Goal: Task Accomplishment & Management: Manage account settings

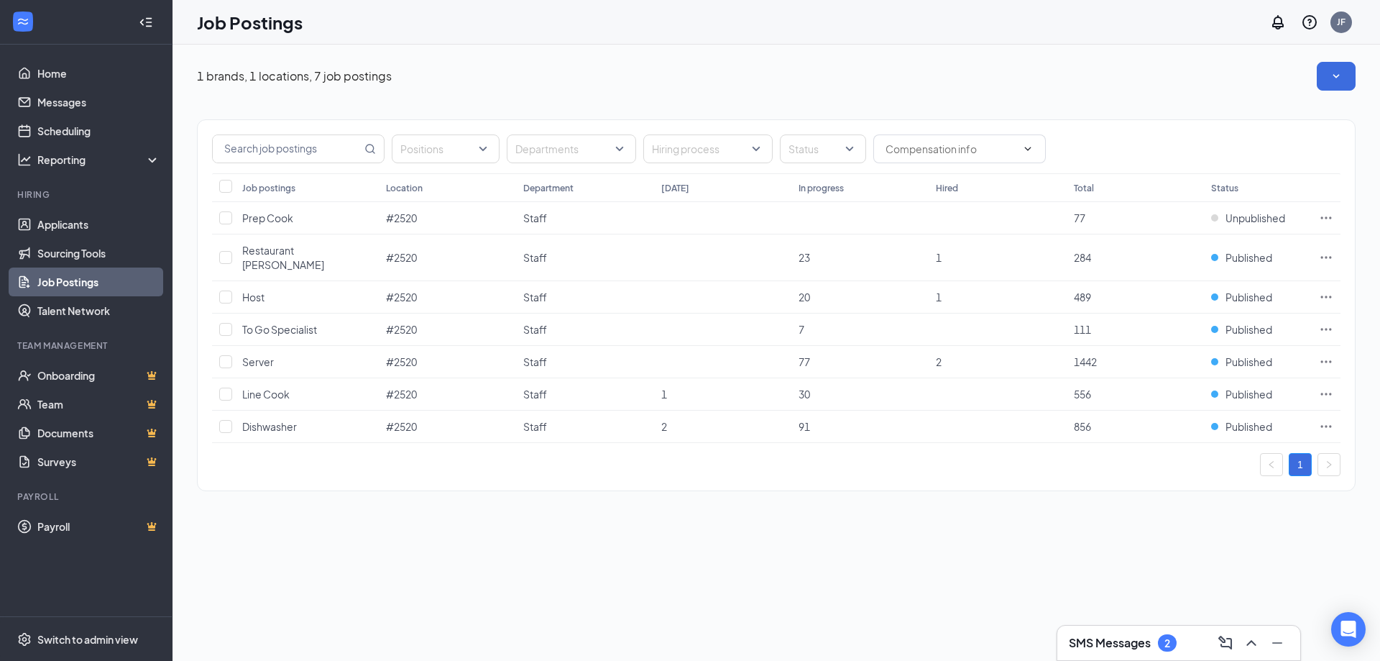
click at [1137, 639] on h3 "SMS Messages" at bounding box center [1110, 643] width 82 height 16
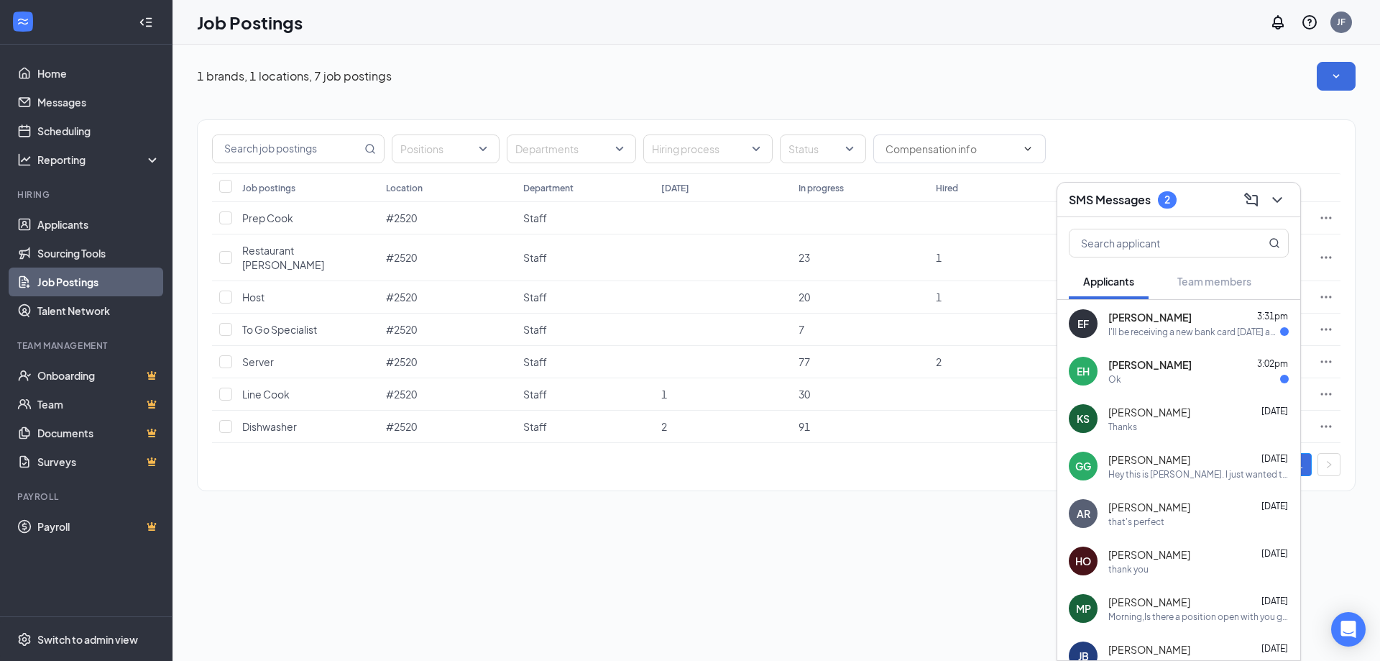
click at [1148, 336] on div "I'll be receiving a new bank card [DATE] and will share the deposit info to you" at bounding box center [1195, 332] width 172 height 12
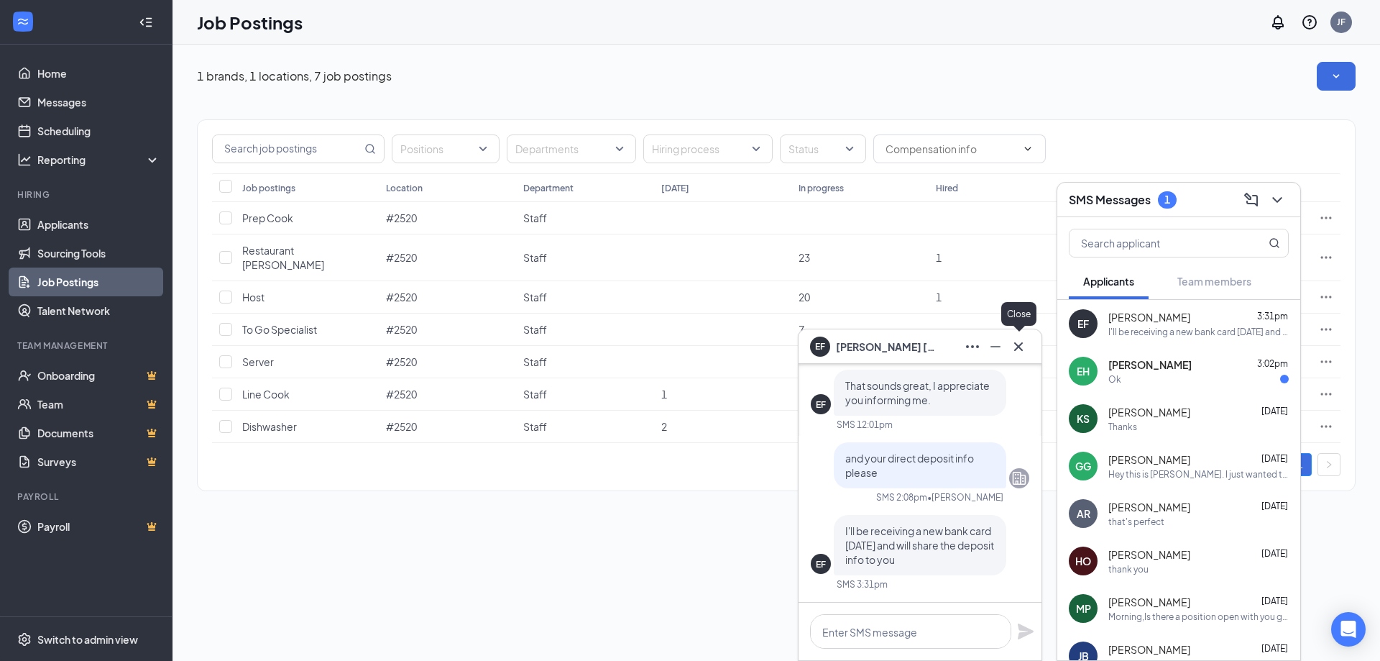
click at [1017, 346] on icon "Cross" at bounding box center [1018, 346] width 17 height 17
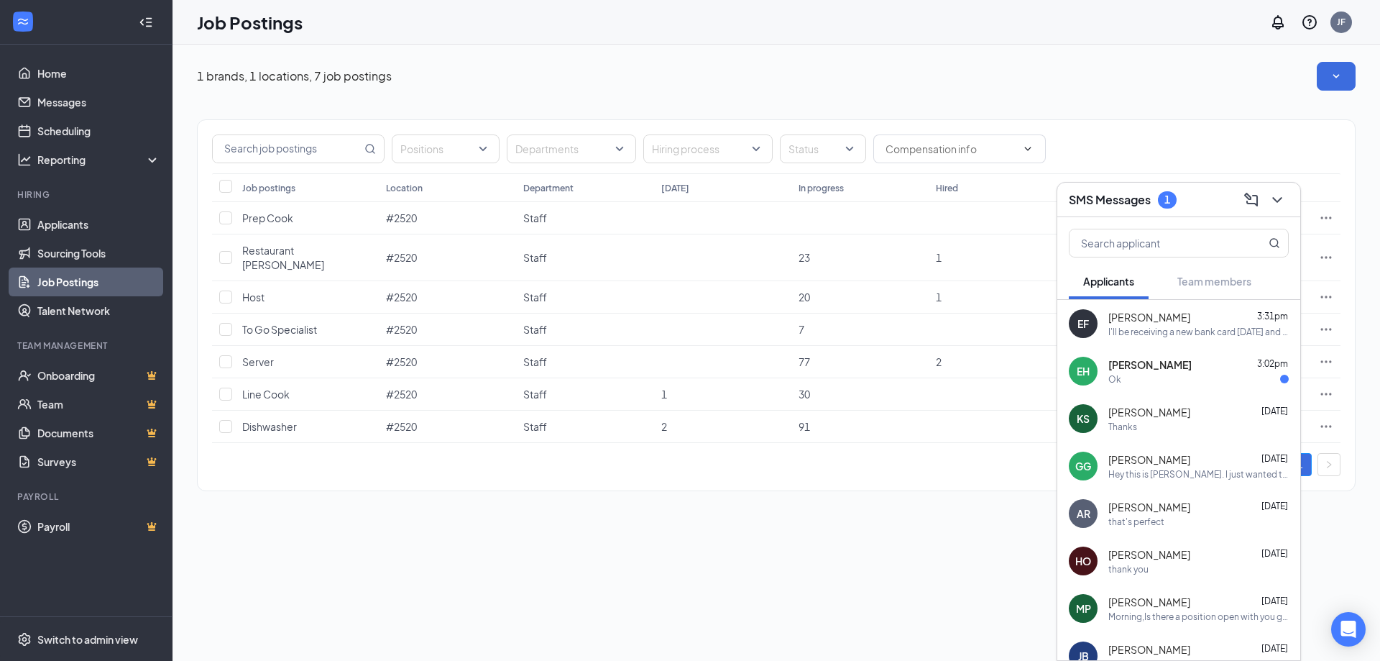
click at [1141, 381] on div "Ok" at bounding box center [1199, 379] width 180 height 12
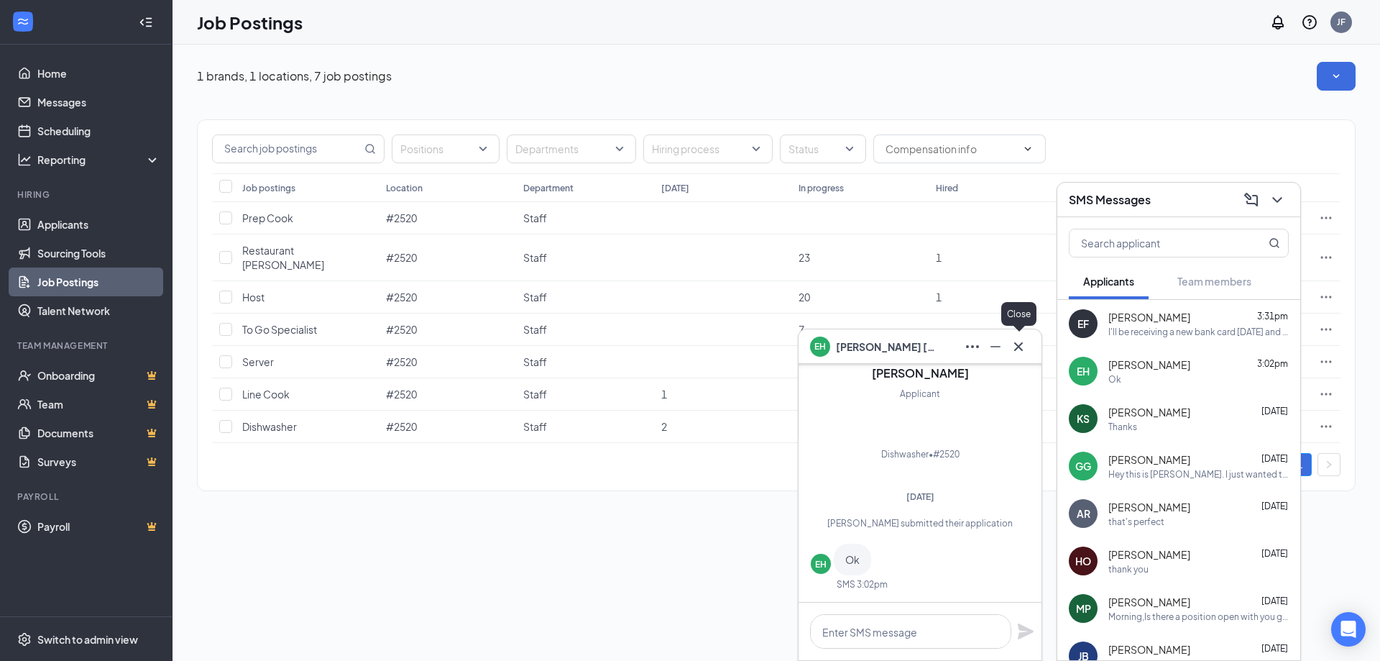
click at [1014, 338] on icon "Cross" at bounding box center [1018, 346] width 17 height 17
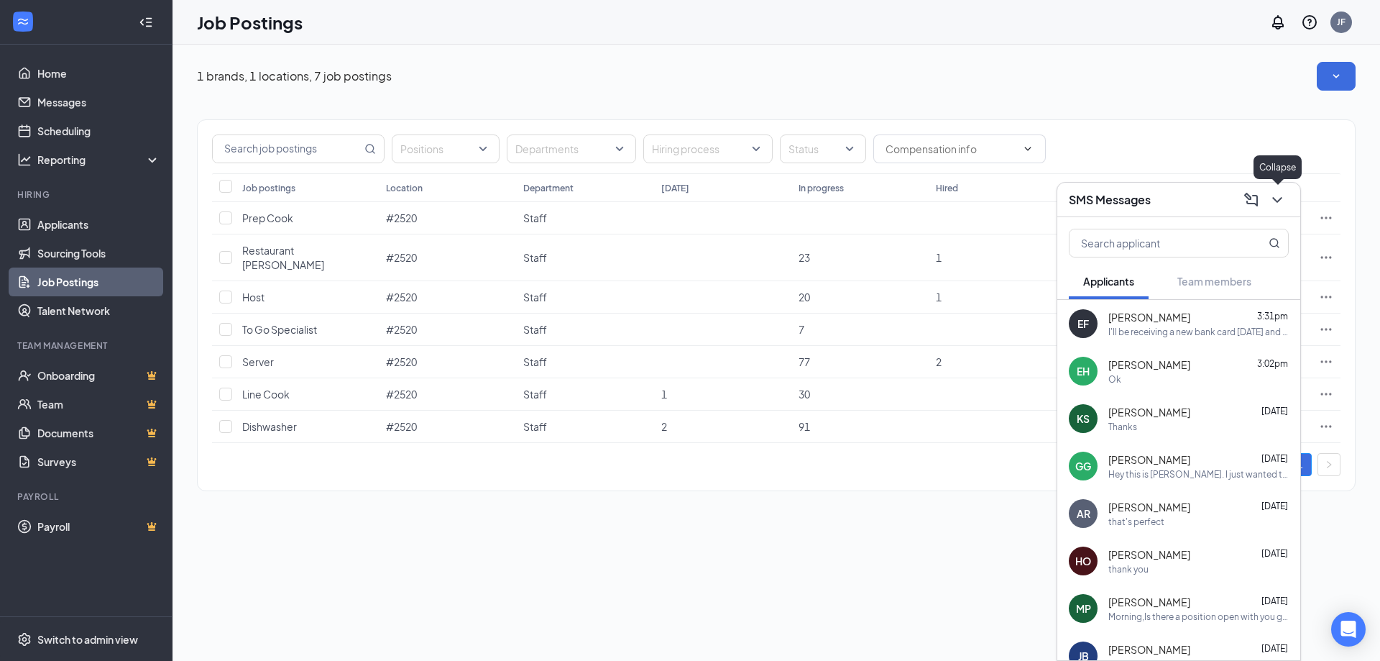
click at [1278, 200] on icon "ChevronDown" at bounding box center [1277, 200] width 9 height 6
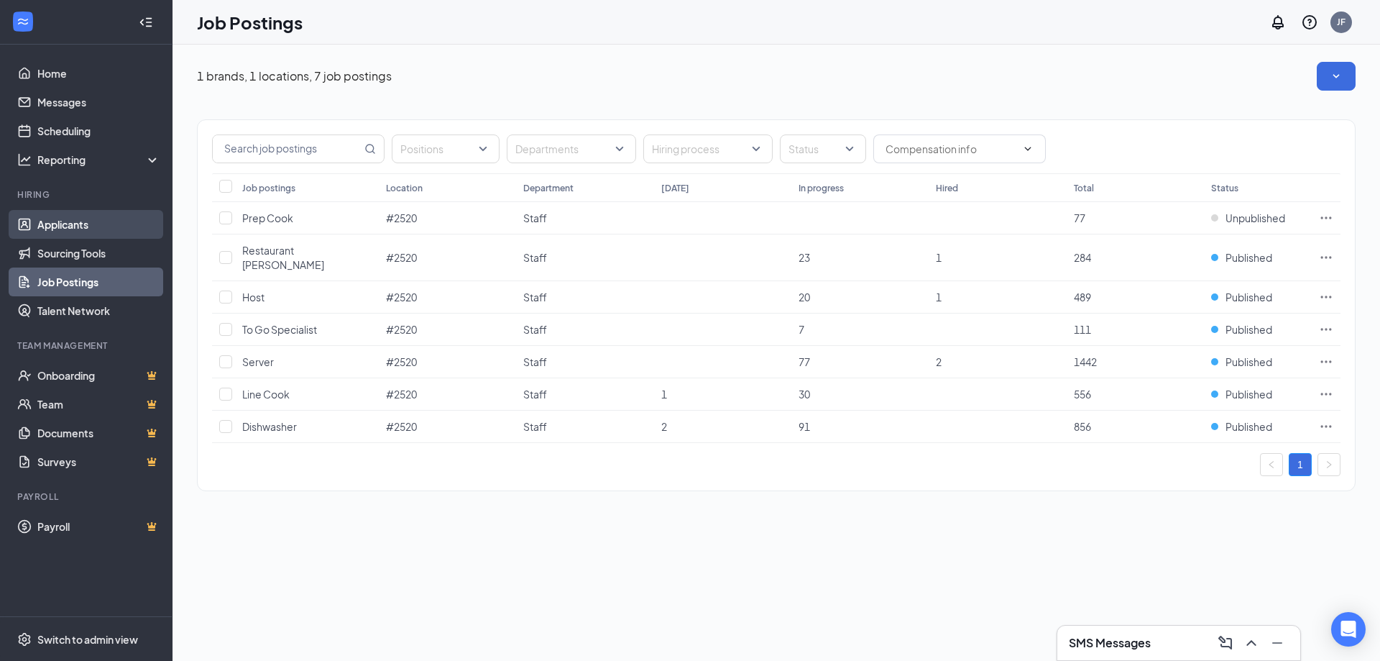
click at [56, 229] on link "Applicants" at bounding box center [98, 224] width 123 height 29
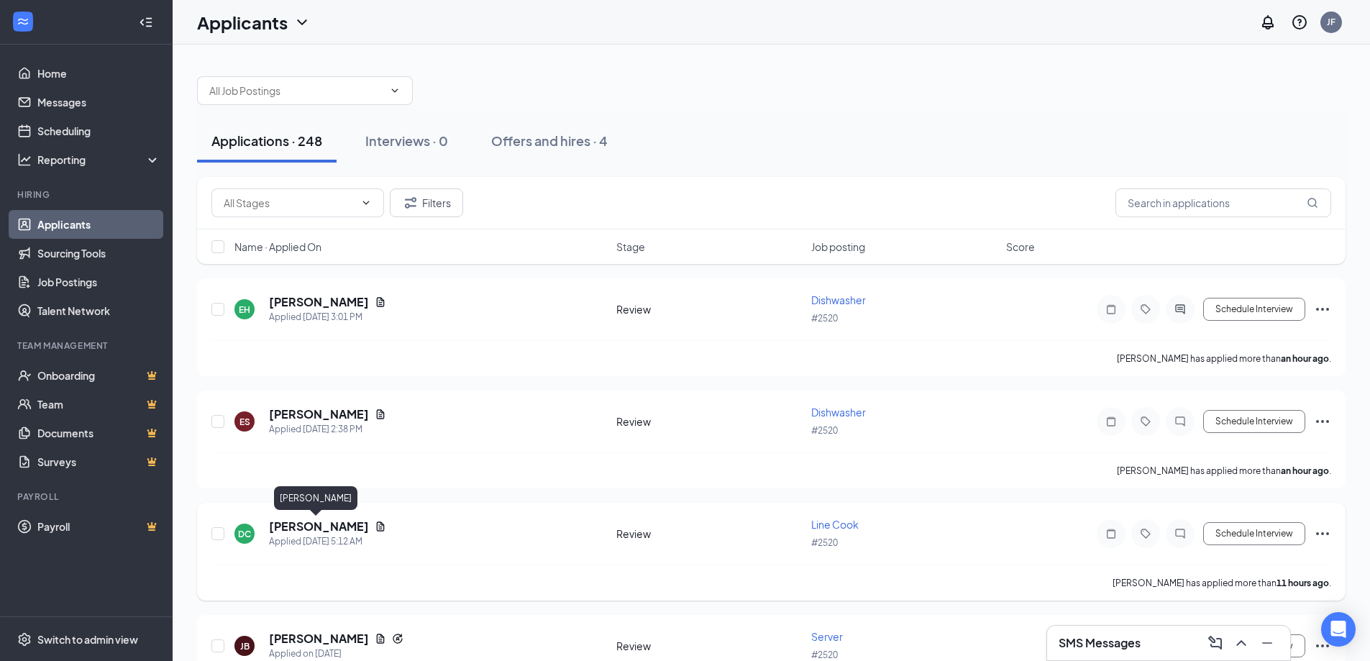
click at [313, 528] on h5 "[PERSON_NAME]" at bounding box center [319, 526] width 100 height 16
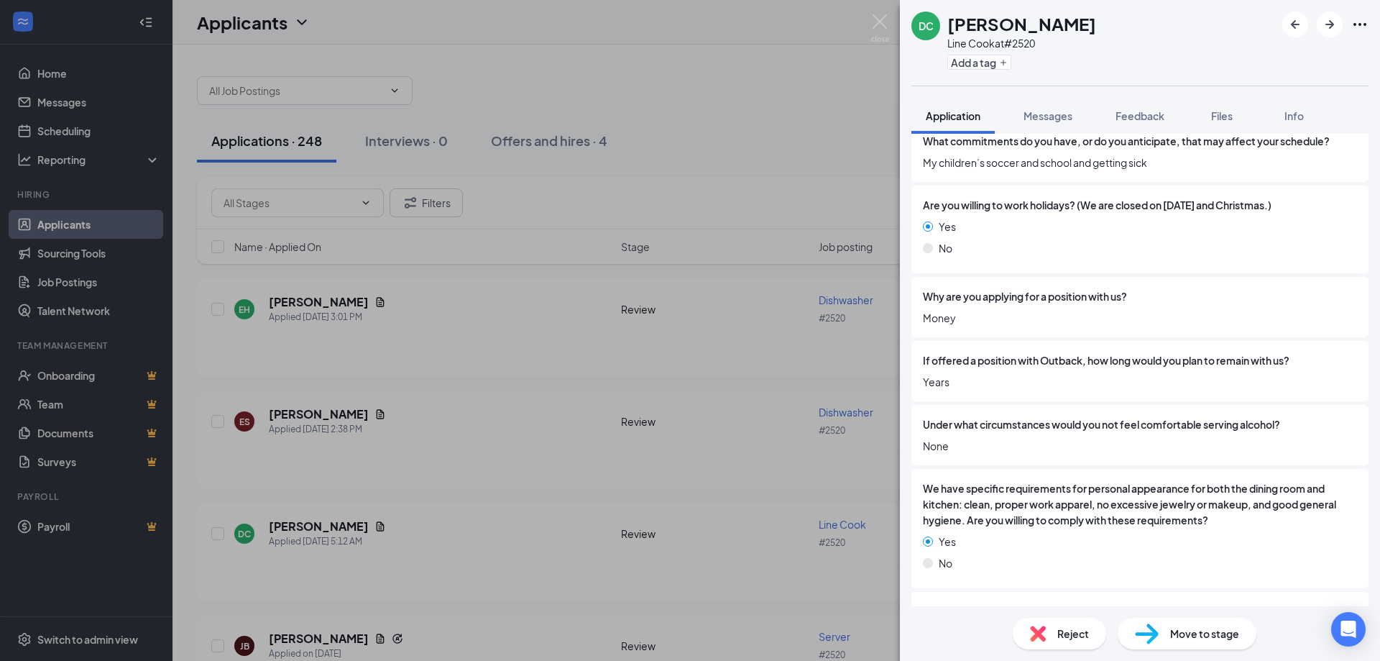
scroll to position [2580, 0]
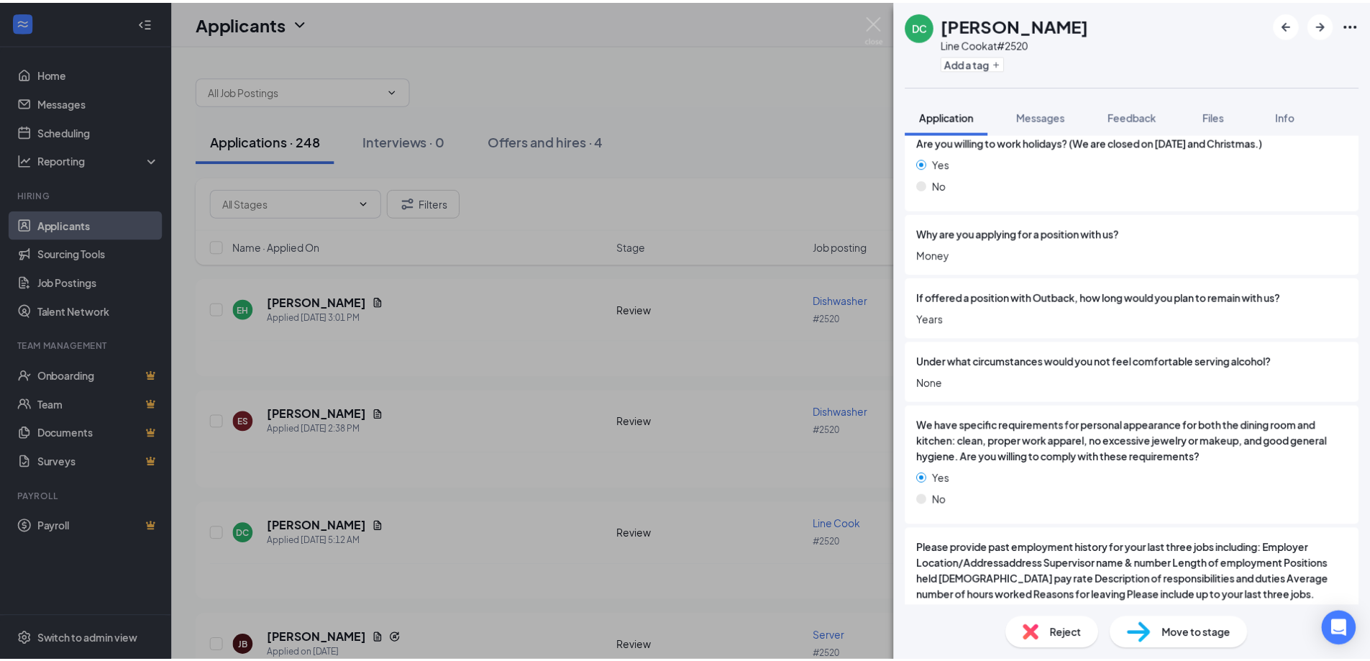
scroll to position [2575, 0]
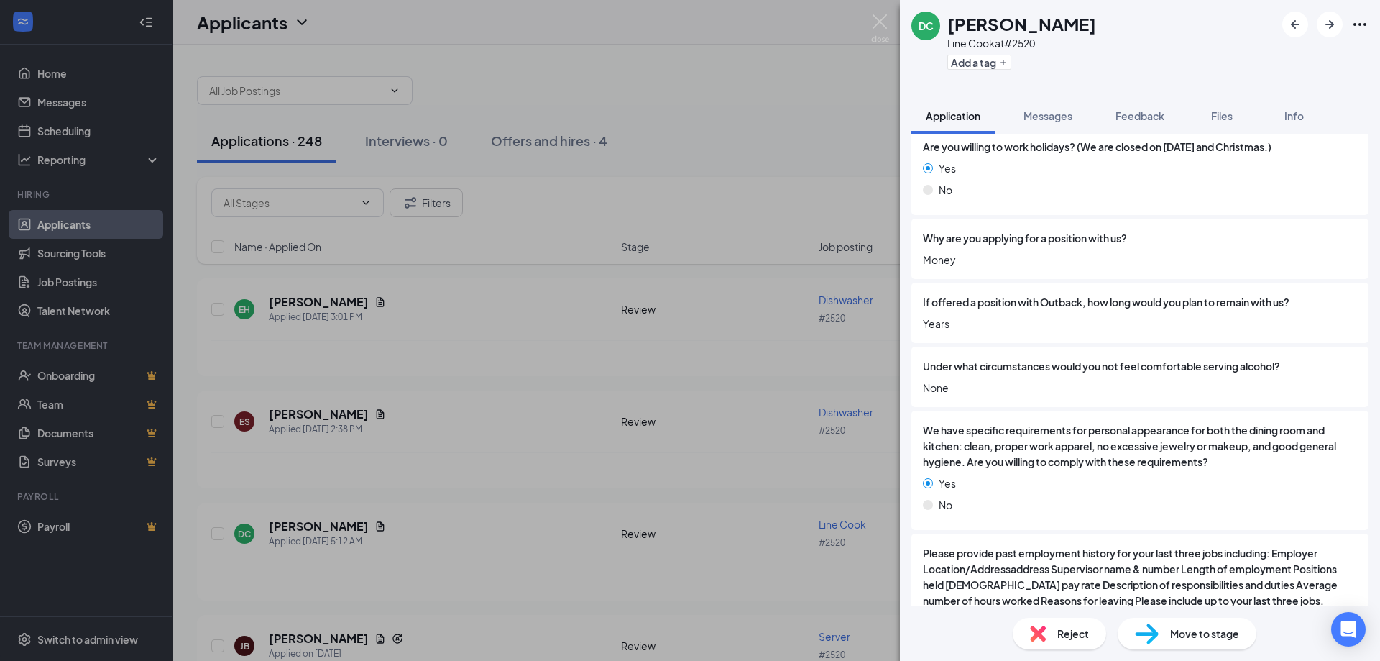
click at [482, 407] on div "DC [PERSON_NAME] Line Cook at #2520 Add a tag Application Messages Feedback Fil…" at bounding box center [690, 330] width 1380 height 661
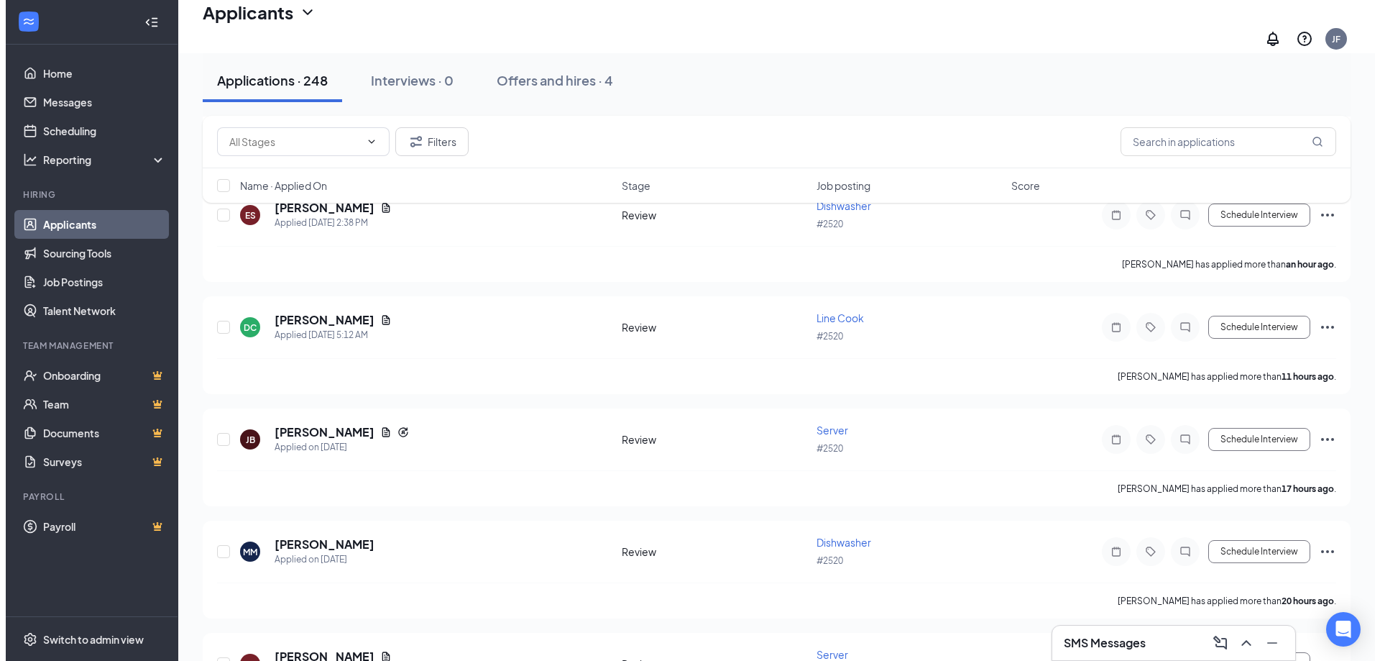
scroll to position [216, 0]
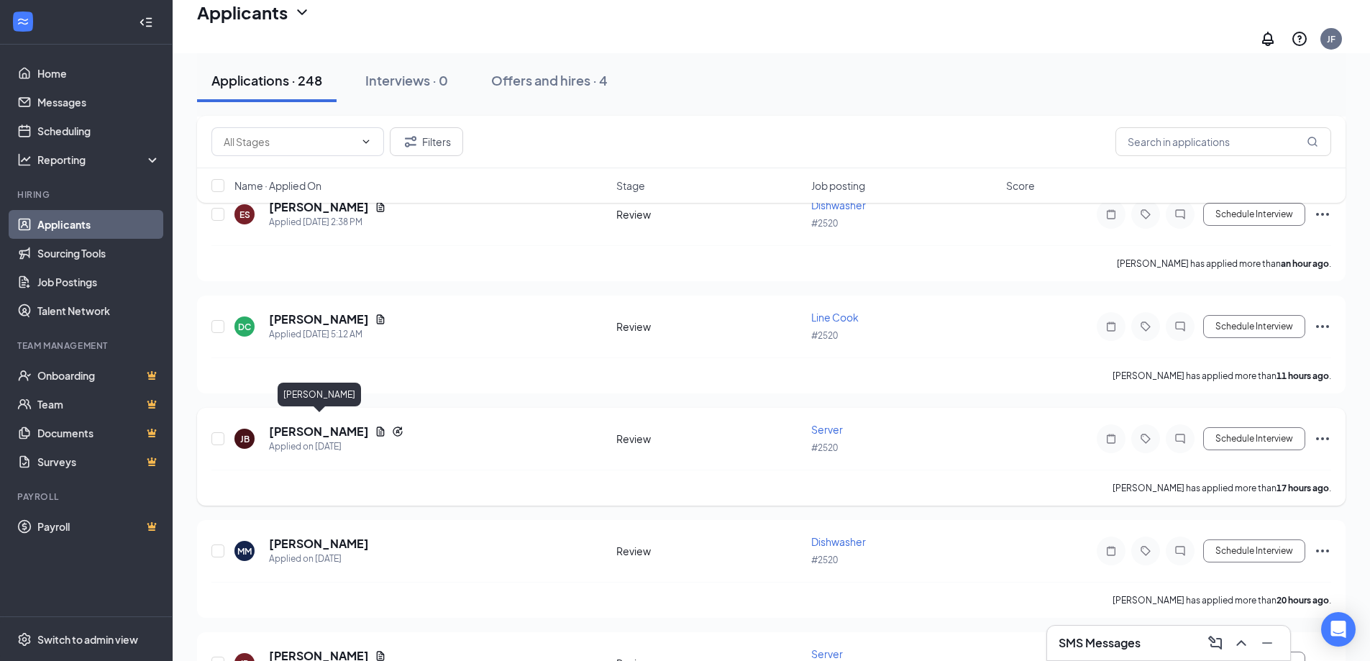
click at [276, 429] on h5 "[PERSON_NAME]" at bounding box center [319, 431] width 100 height 16
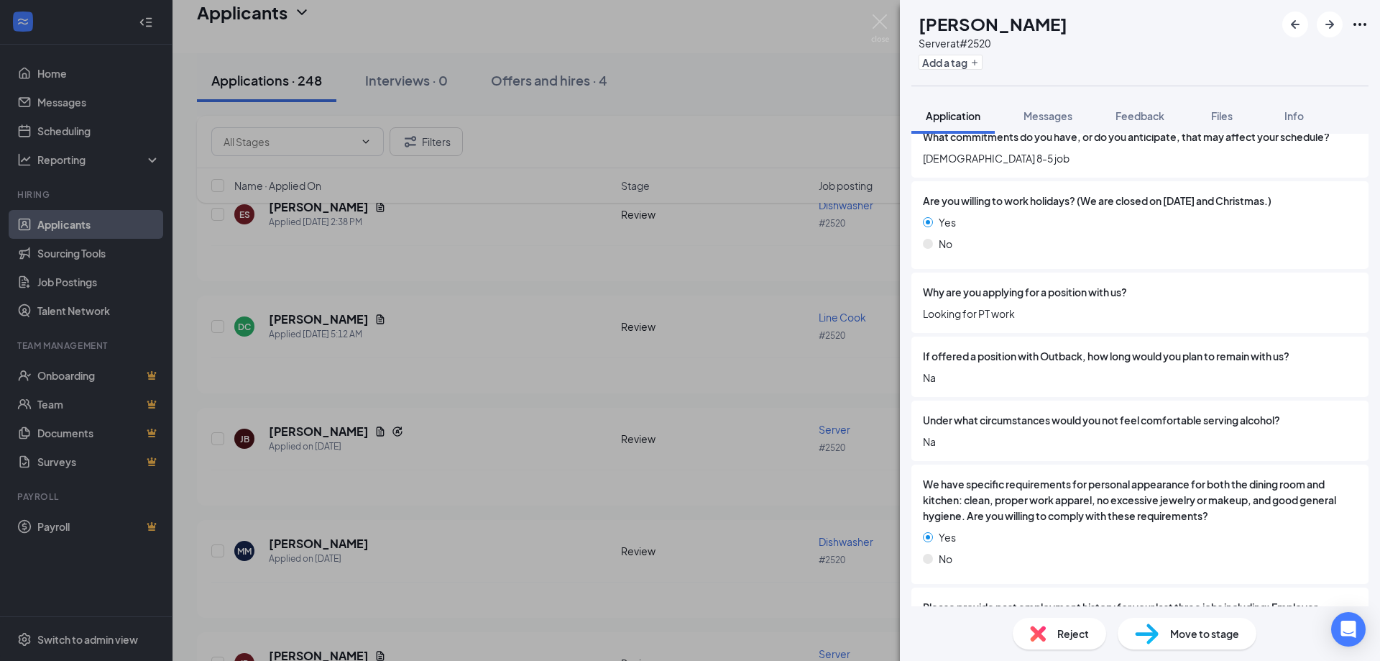
scroll to position [2636, 0]
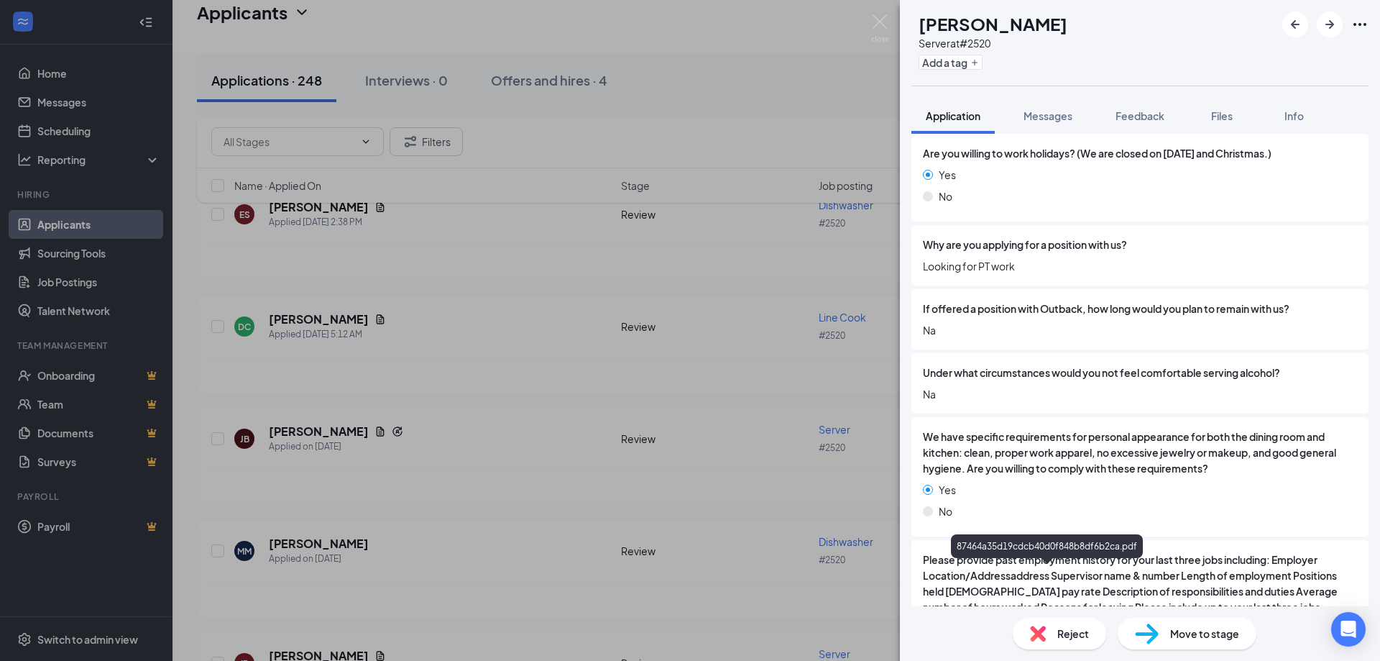
click at [1062, 628] on span "Reject" at bounding box center [1074, 634] width 32 height 16
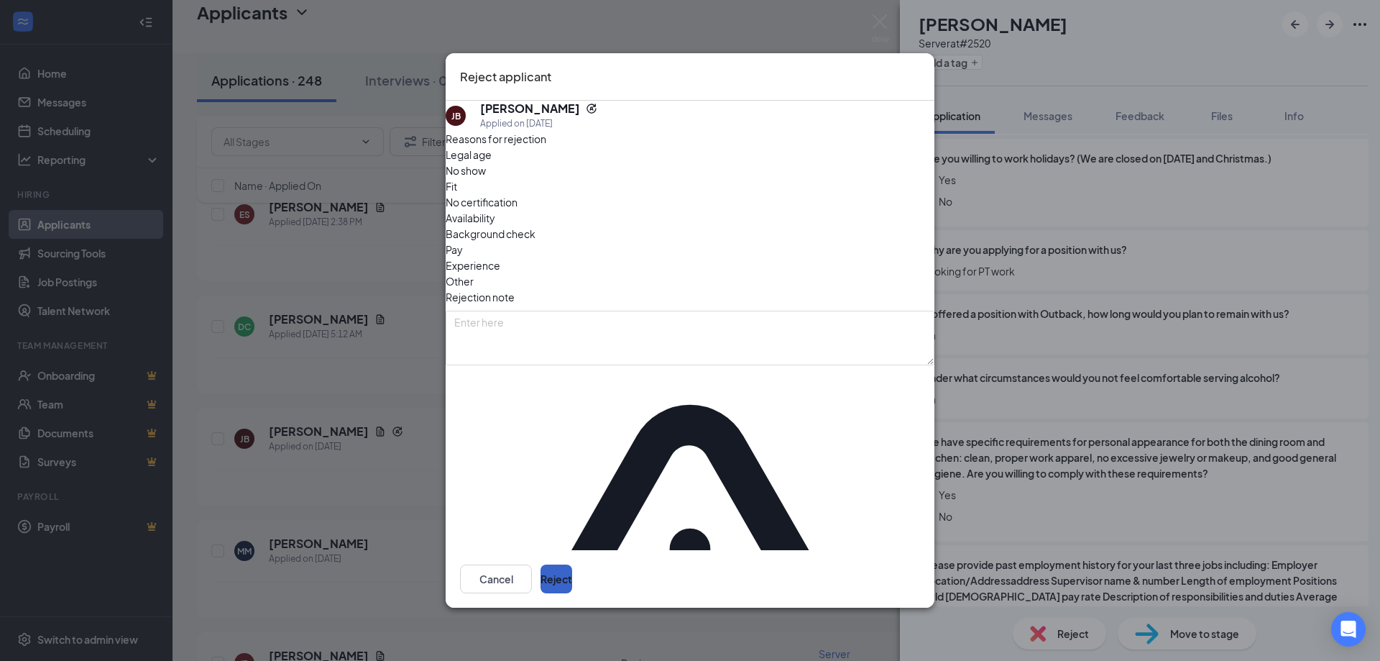
click at [572, 564] on button "Reject" at bounding box center [557, 578] width 32 height 29
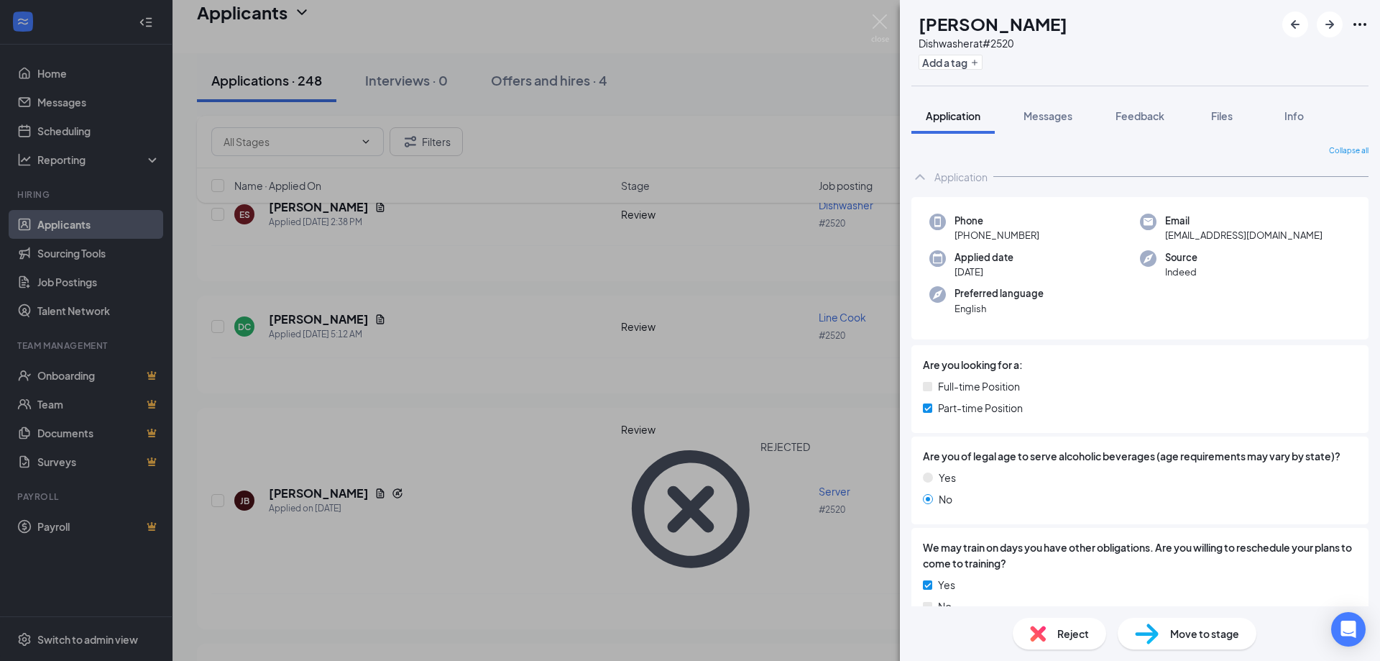
click at [460, 318] on div "MM [PERSON_NAME] Dishwasher at #2520 Add a tag Application Messages Feedback Fi…" at bounding box center [690, 330] width 1380 height 661
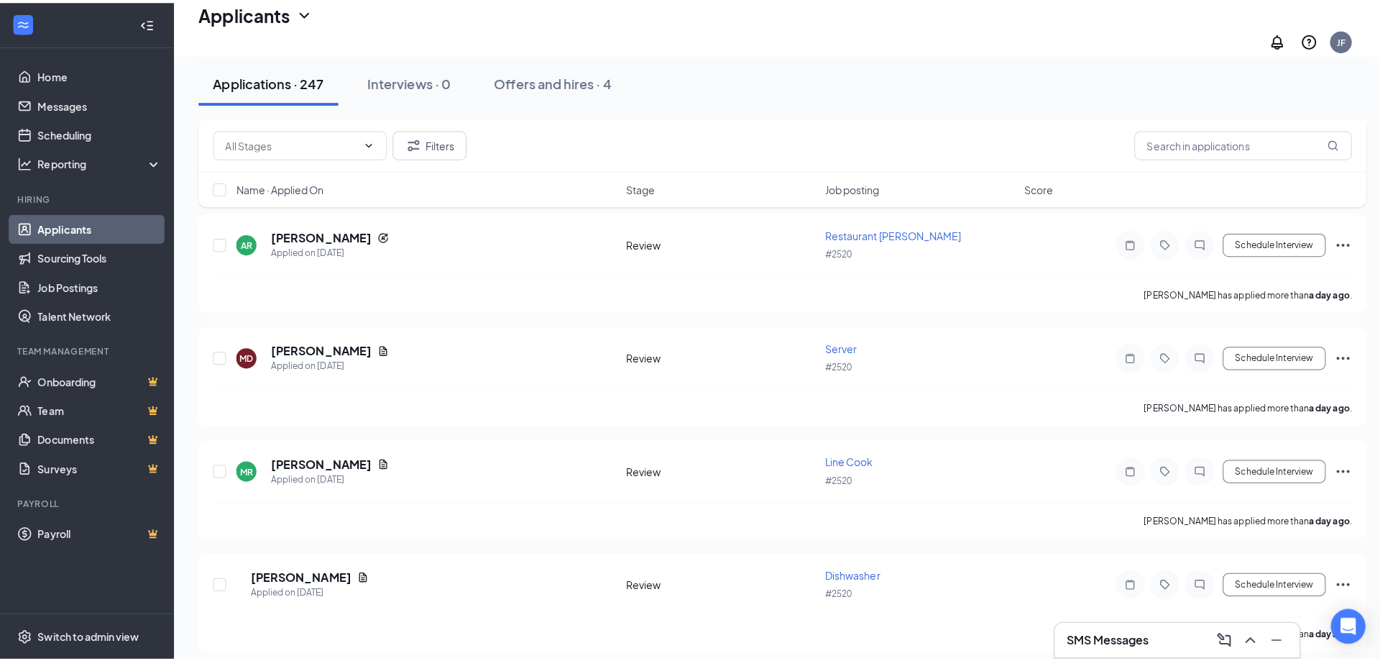
scroll to position [935, 0]
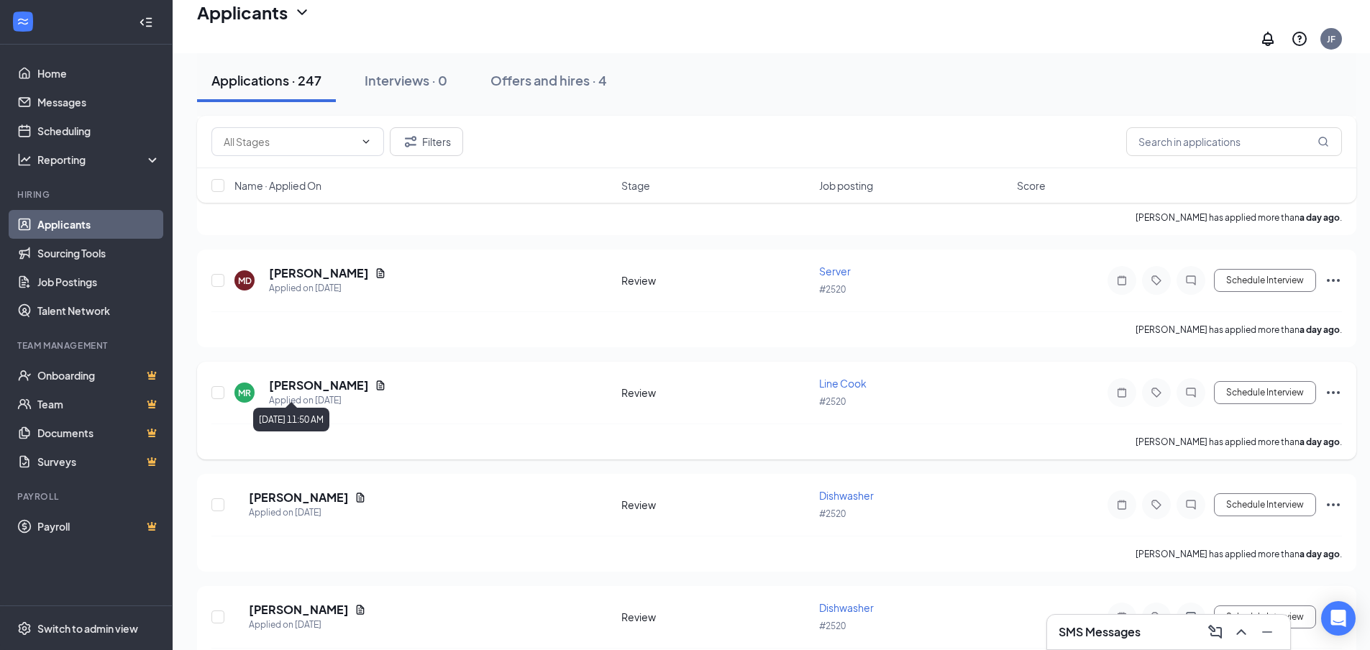
click at [321, 393] on div "Applied on [DATE]" at bounding box center [327, 400] width 117 height 14
click at [298, 377] on h5 "[PERSON_NAME]" at bounding box center [319, 385] width 100 height 16
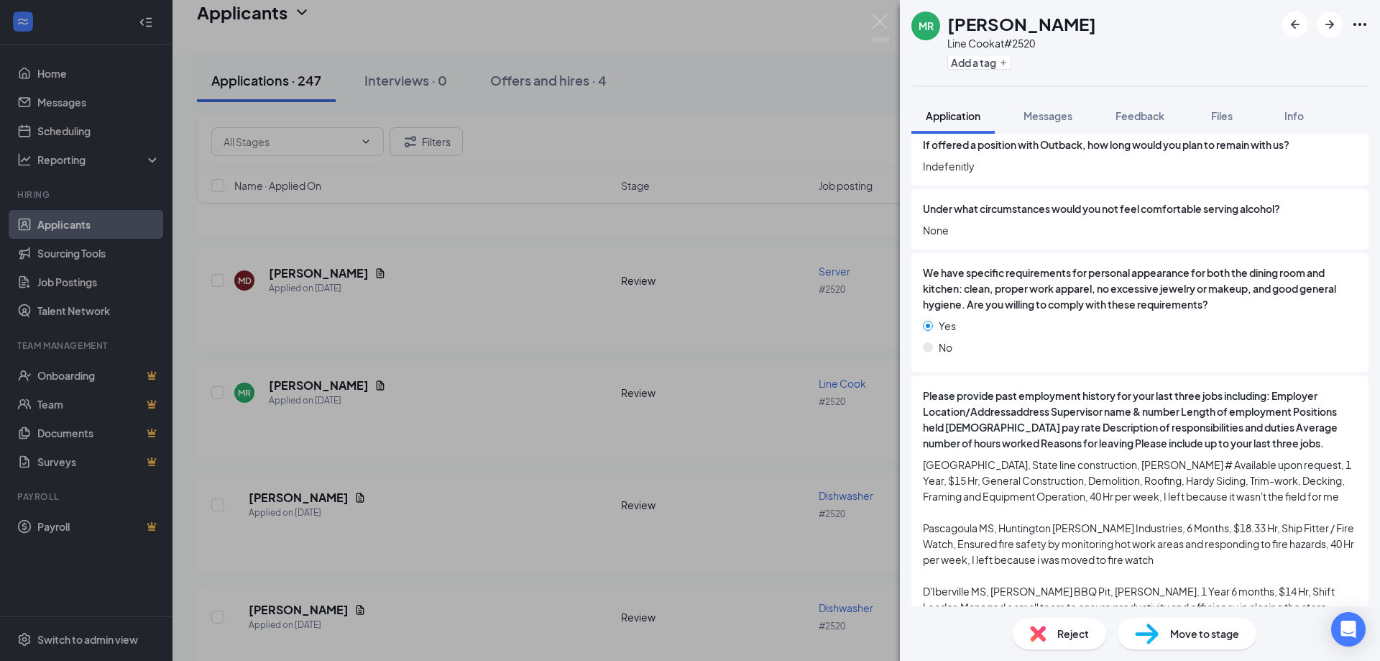
scroll to position [2770, 0]
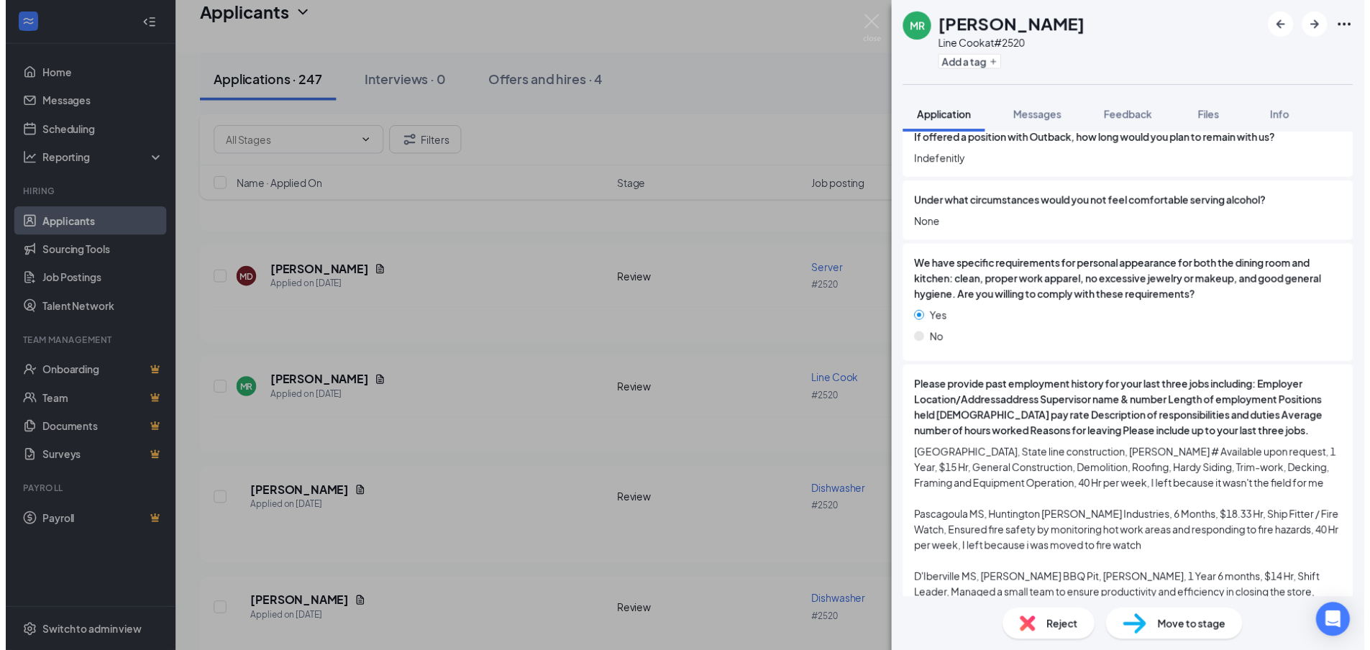
scroll to position [2765, 0]
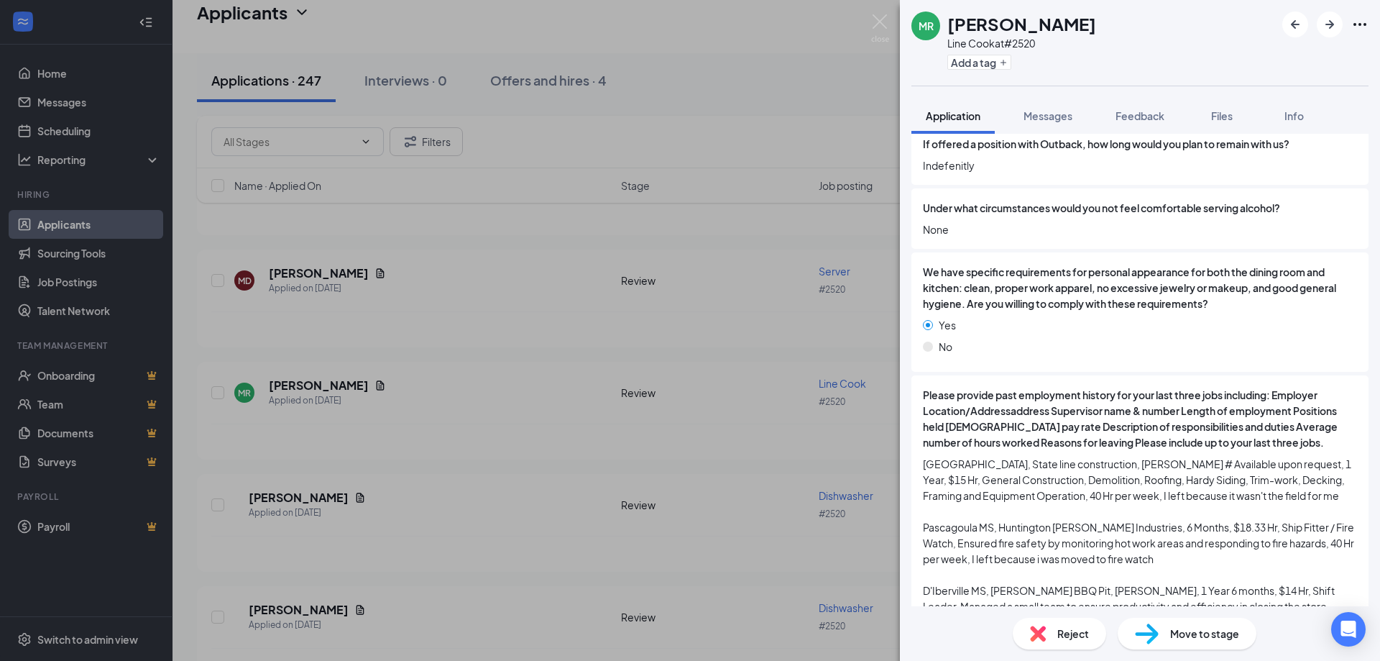
click at [435, 430] on div "MR [PERSON_NAME] Line Cook at #2520 Add a tag Application Messages Feedback Fil…" at bounding box center [690, 330] width 1380 height 661
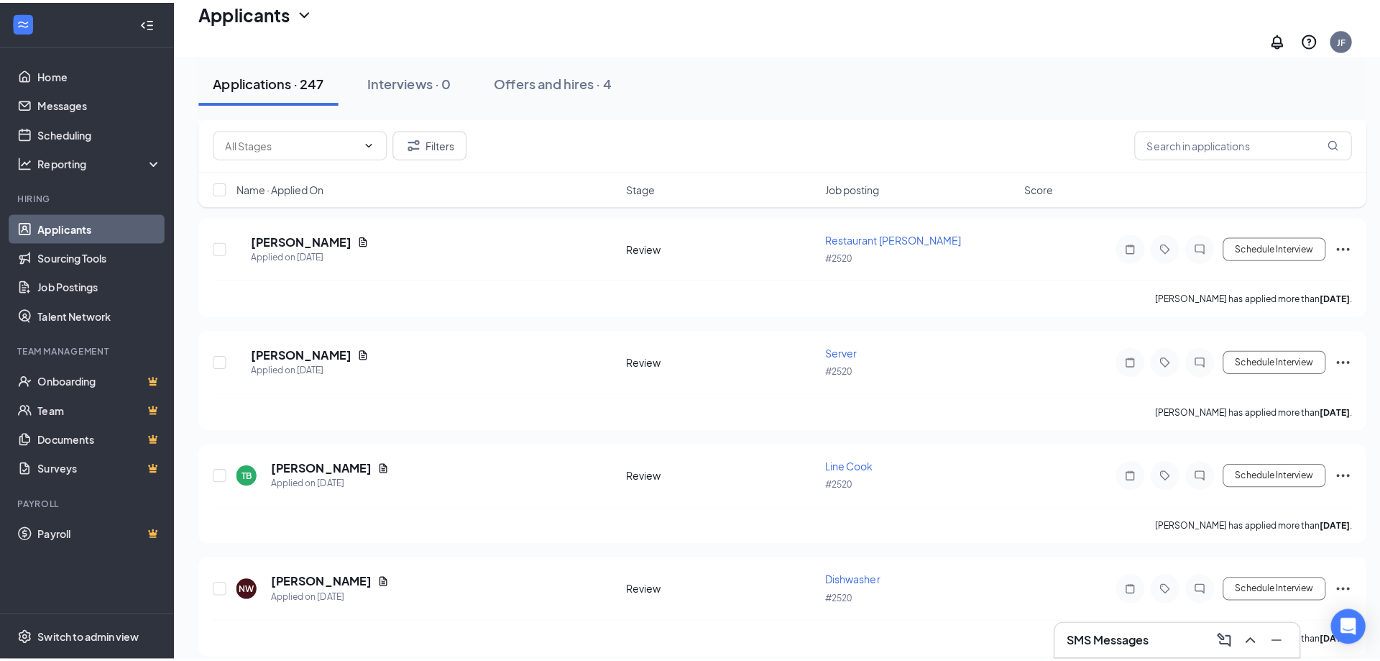
scroll to position [2660, 0]
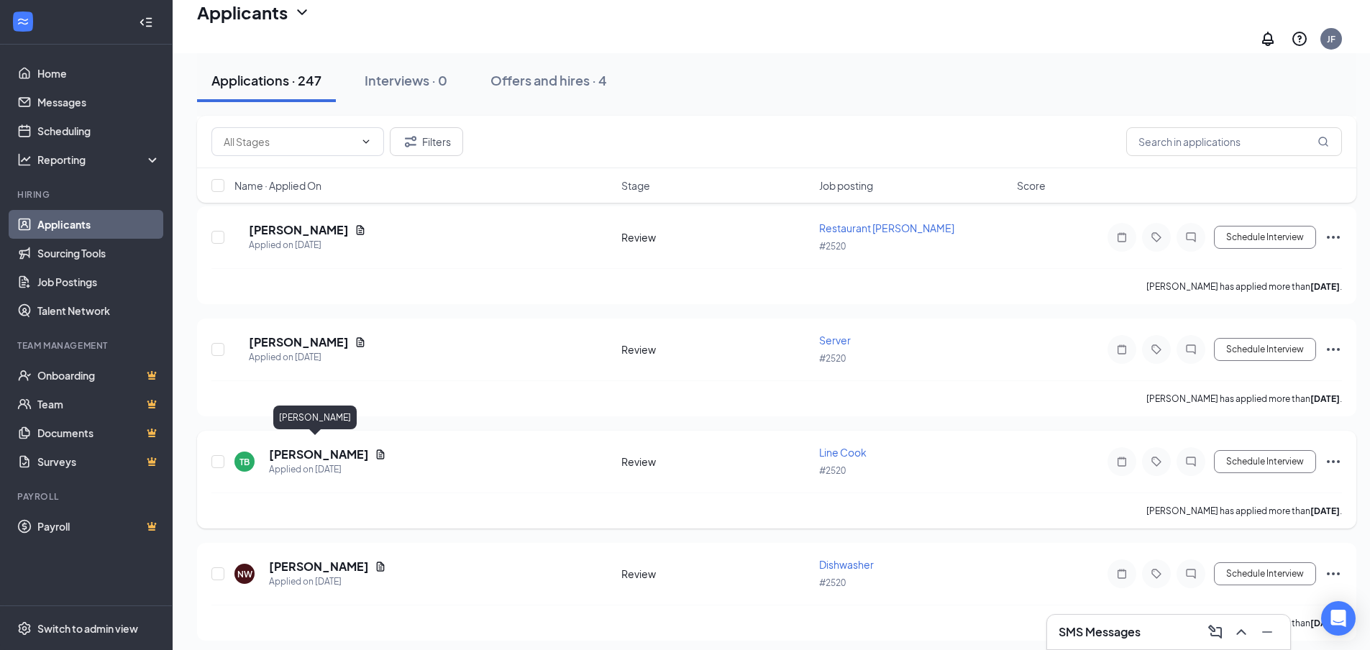
click at [306, 446] on h5 "[PERSON_NAME]" at bounding box center [319, 454] width 100 height 16
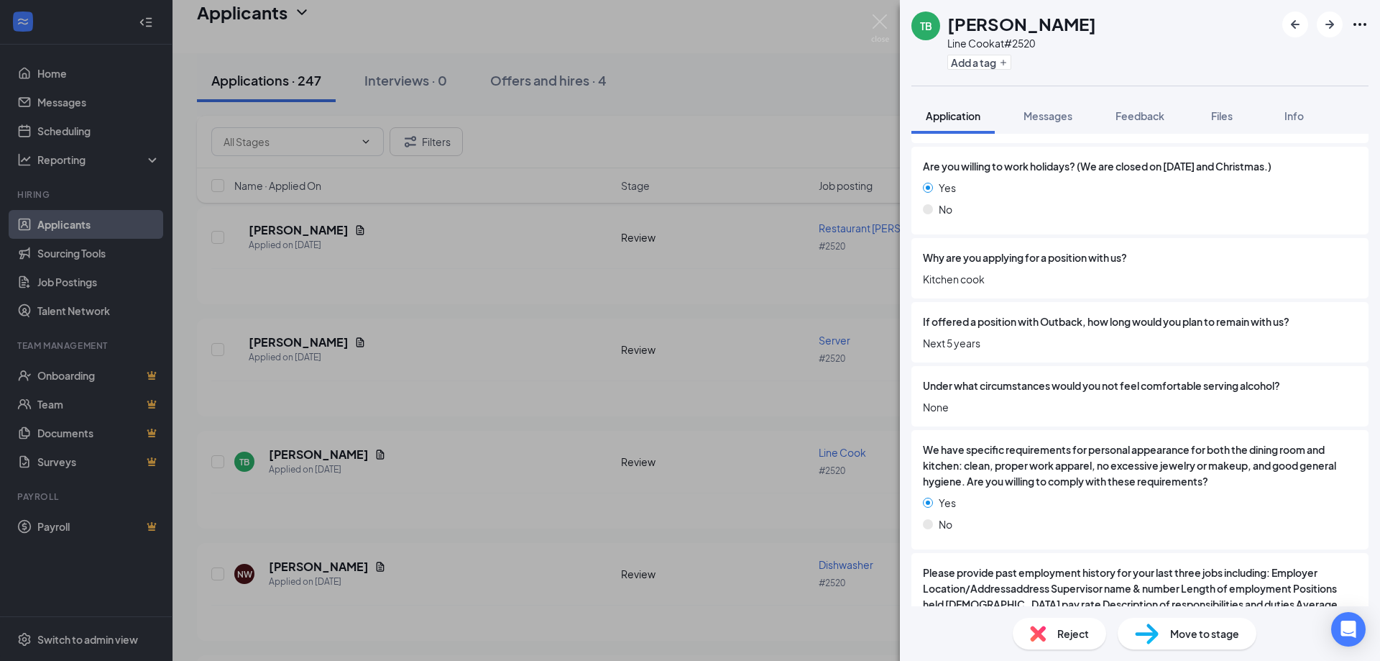
scroll to position [2580, 0]
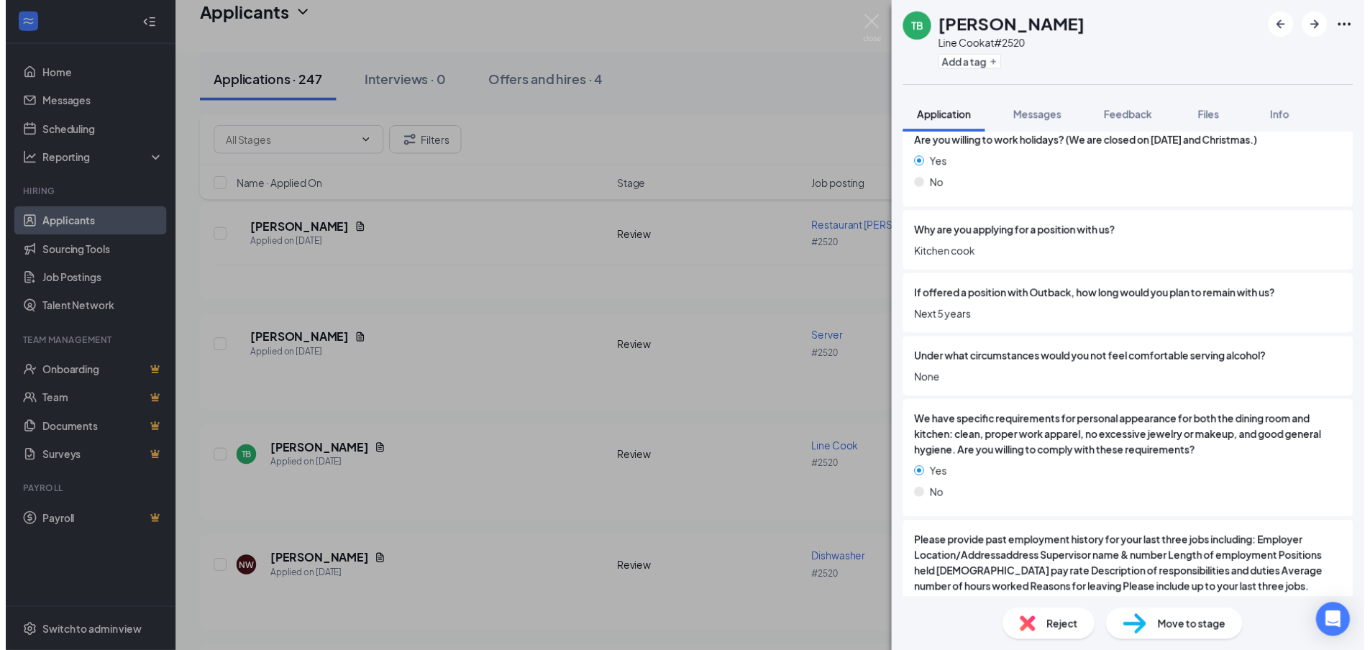
scroll to position [2575, 0]
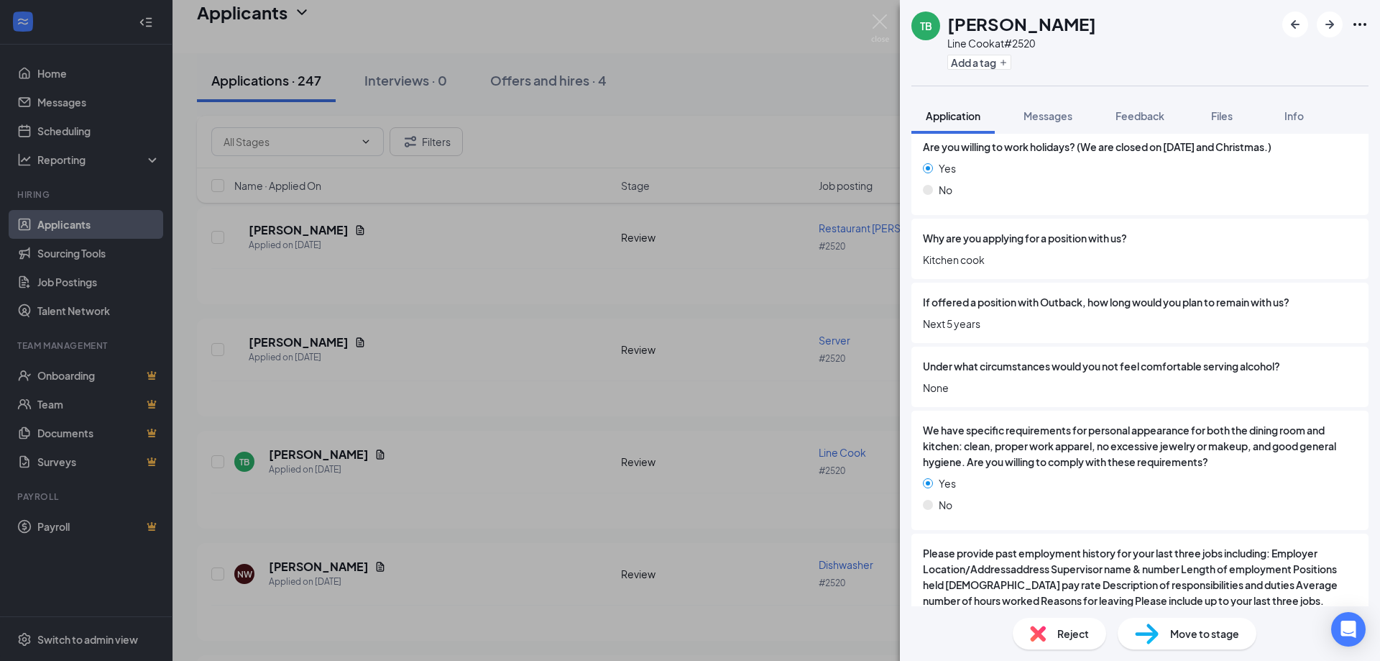
click at [521, 365] on div "TB [PERSON_NAME] Line Cook at #2520 Add a tag Application Messages Feedback Fil…" at bounding box center [690, 330] width 1380 height 661
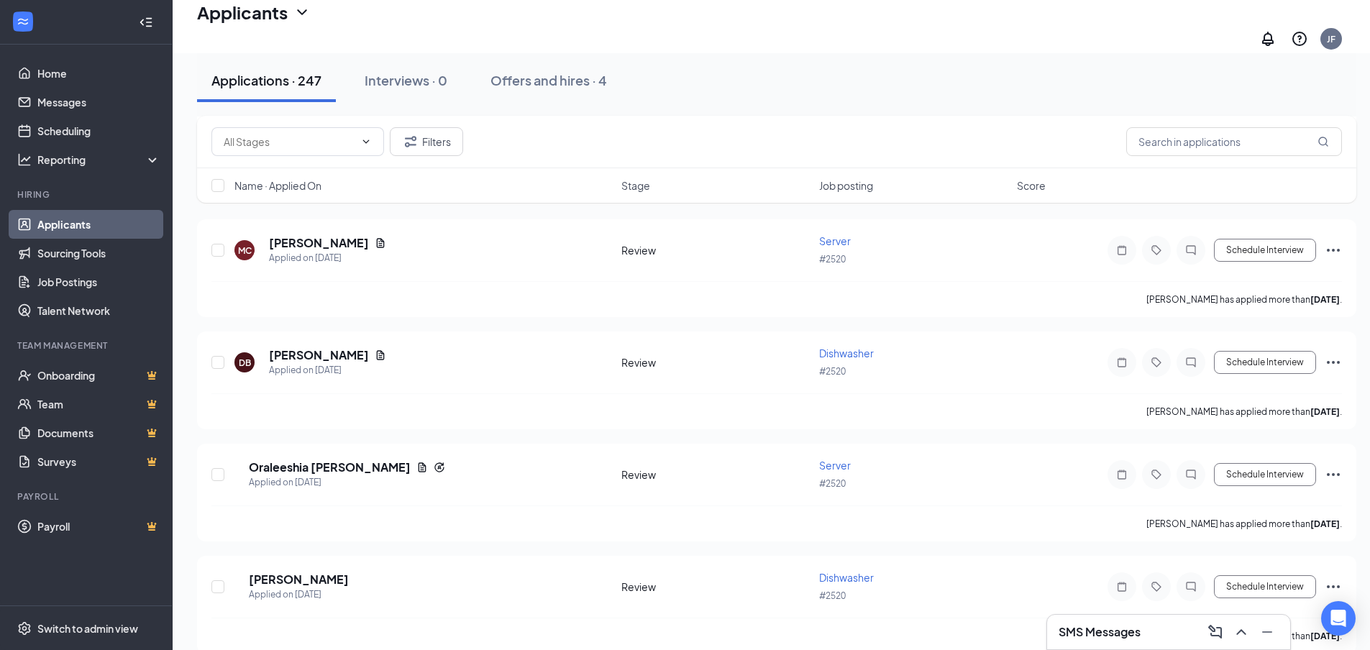
scroll to position [5239, 0]
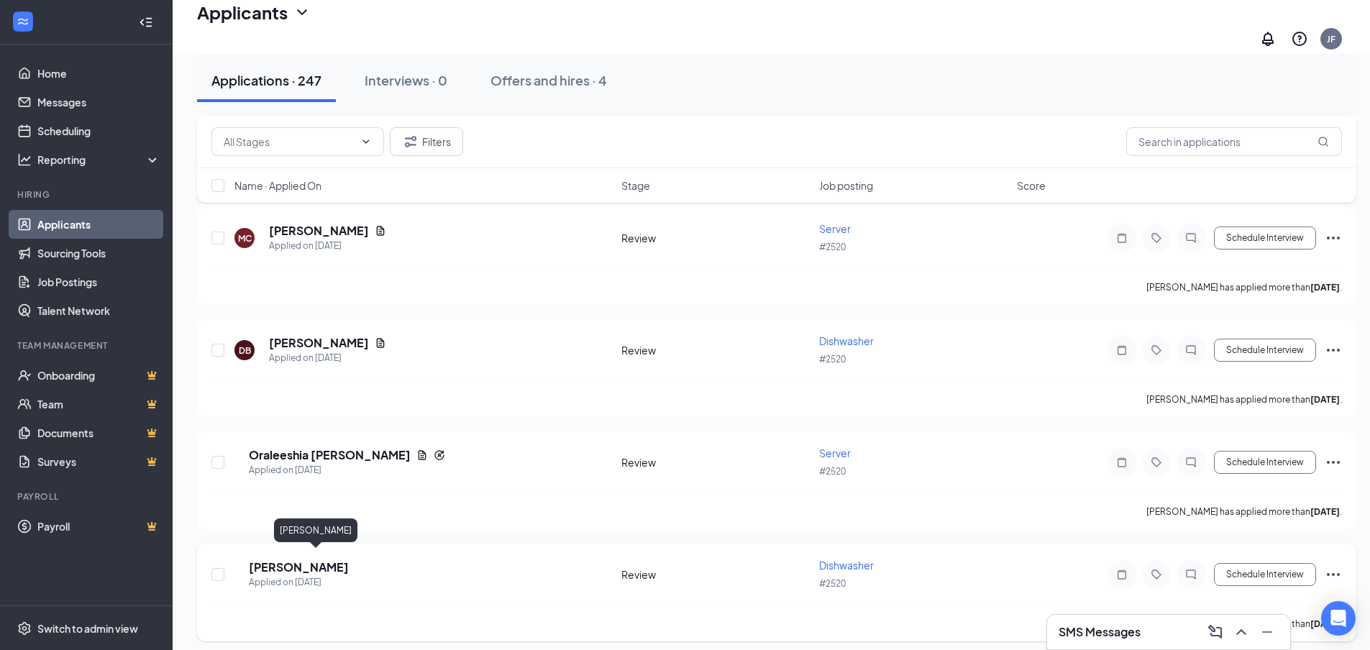
click at [301, 560] on h5 "[PERSON_NAME]" at bounding box center [299, 567] width 100 height 16
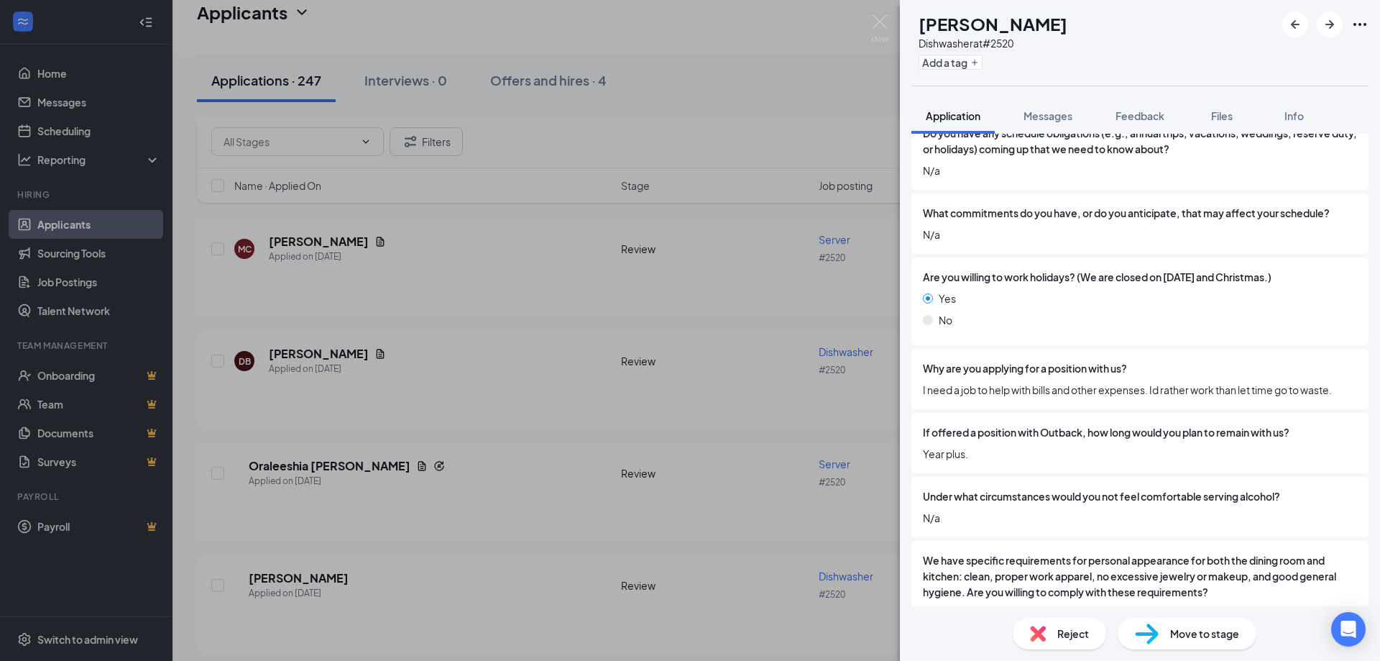
scroll to position [2499, 0]
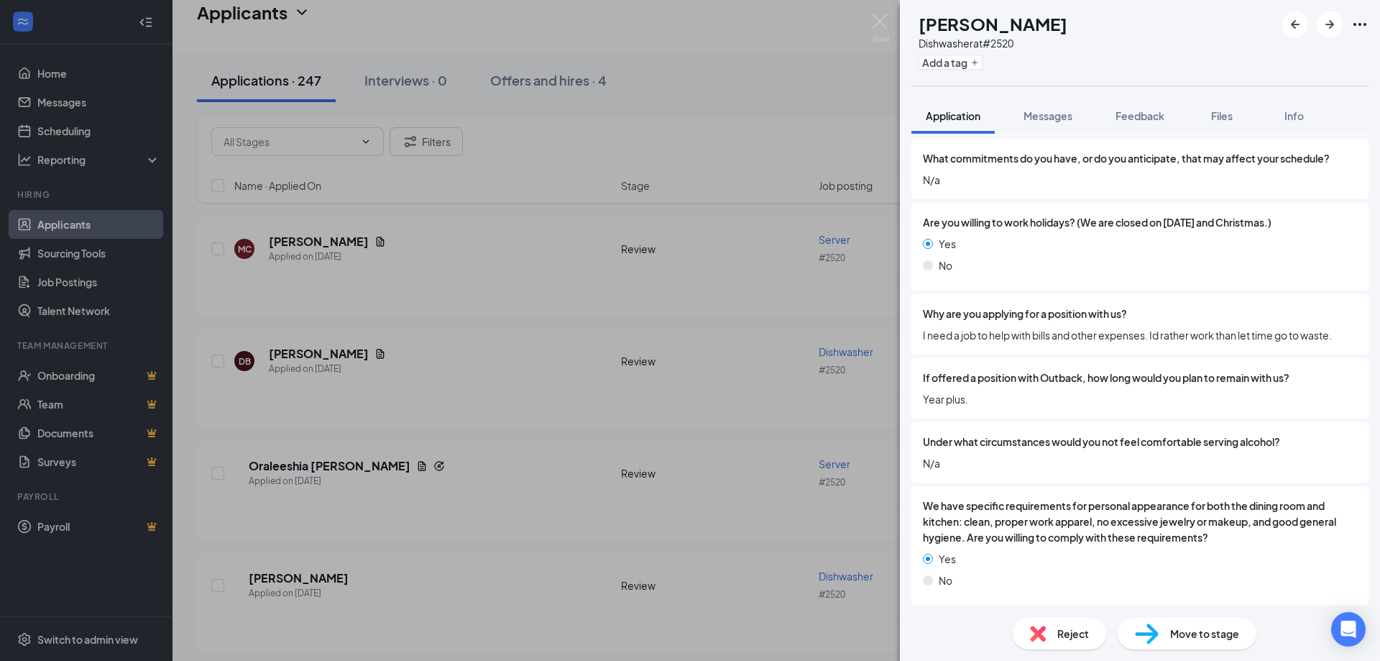
click at [414, 536] on div "JR [PERSON_NAME] Dishwasher at #2520 Add a tag Application Messages Feedback Fi…" at bounding box center [690, 330] width 1380 height 661
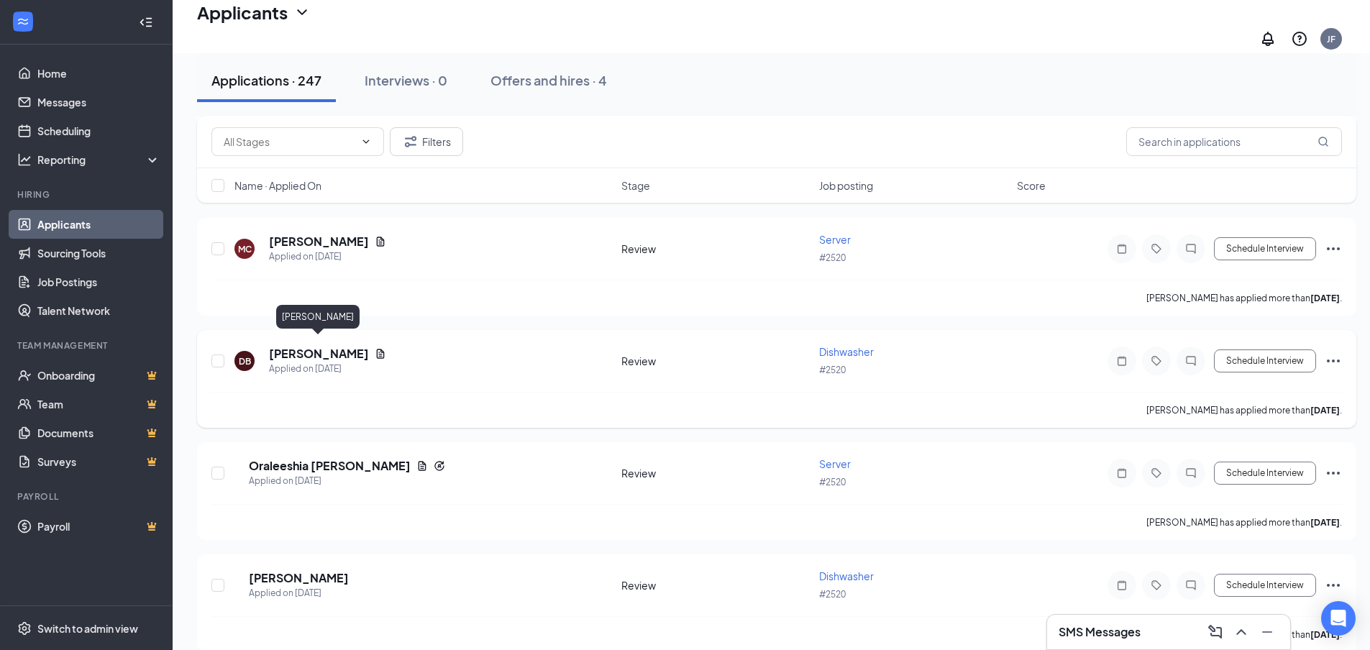
click at [317, 346] on h5 "[PERSON_NAME]" at bounding box center [319, 354] width 100 height 16
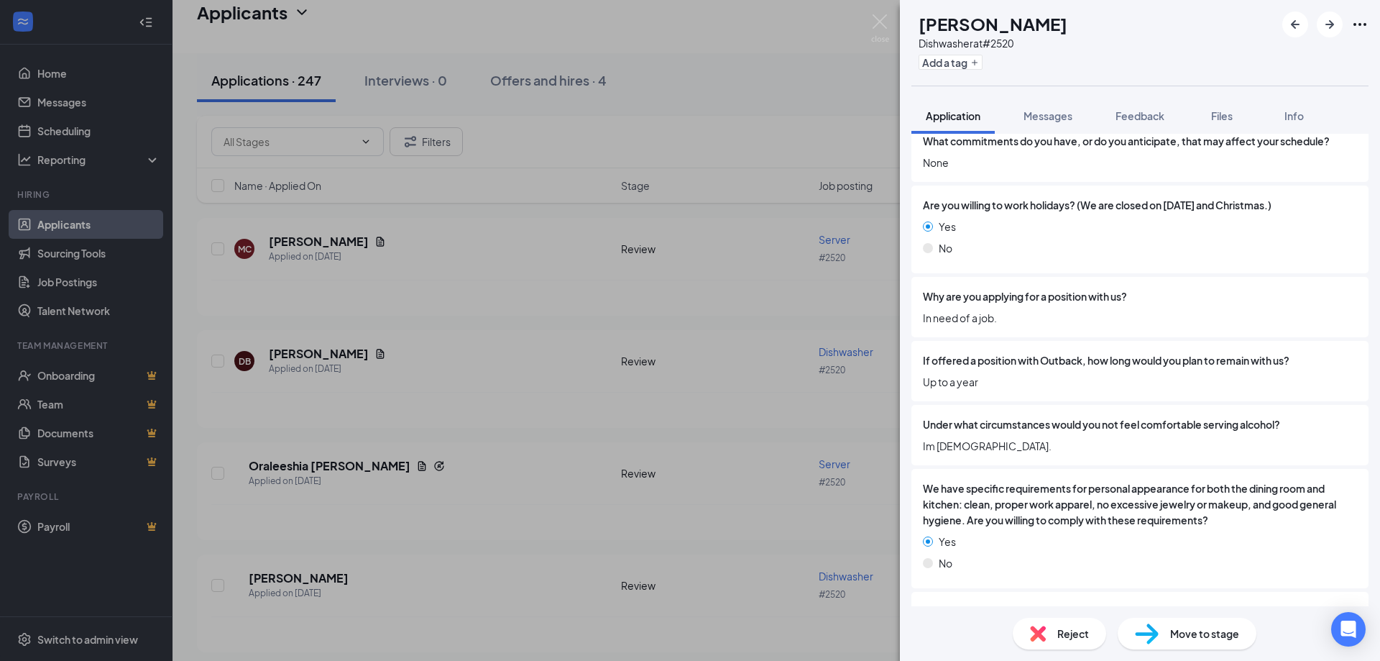
scroll to position [2580, 0]
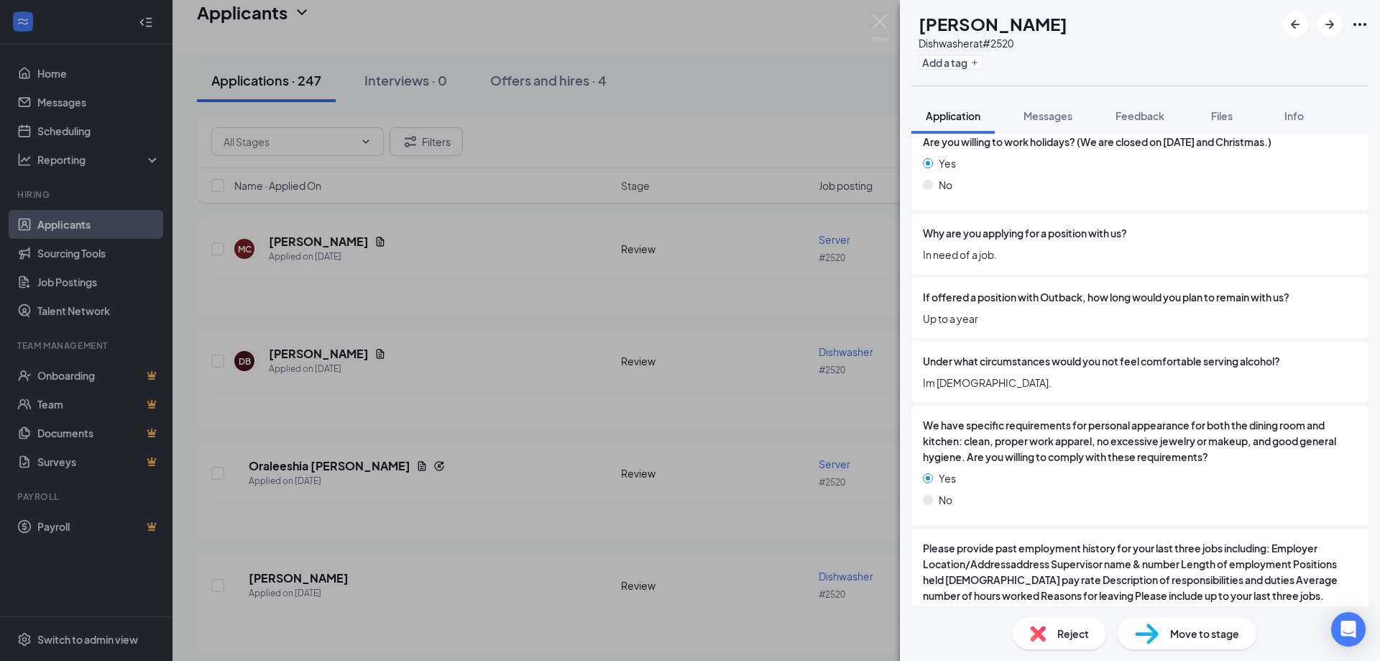
click at [452, 427] on div "DB [PERSON_NAME] Dishwasher at #2520 Add a tag Application Messages Feedback Fi…" at bounding box center [690, 330] width 1380 height 661
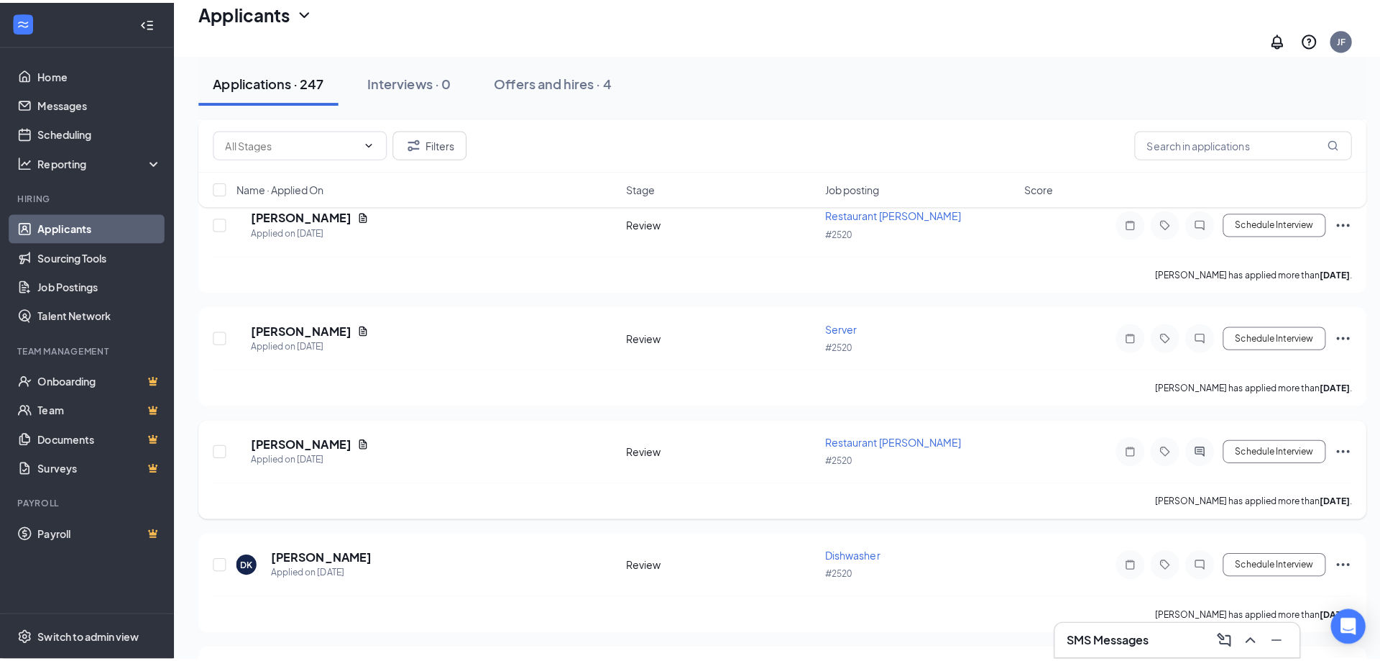
scroll to position [4438, 0]
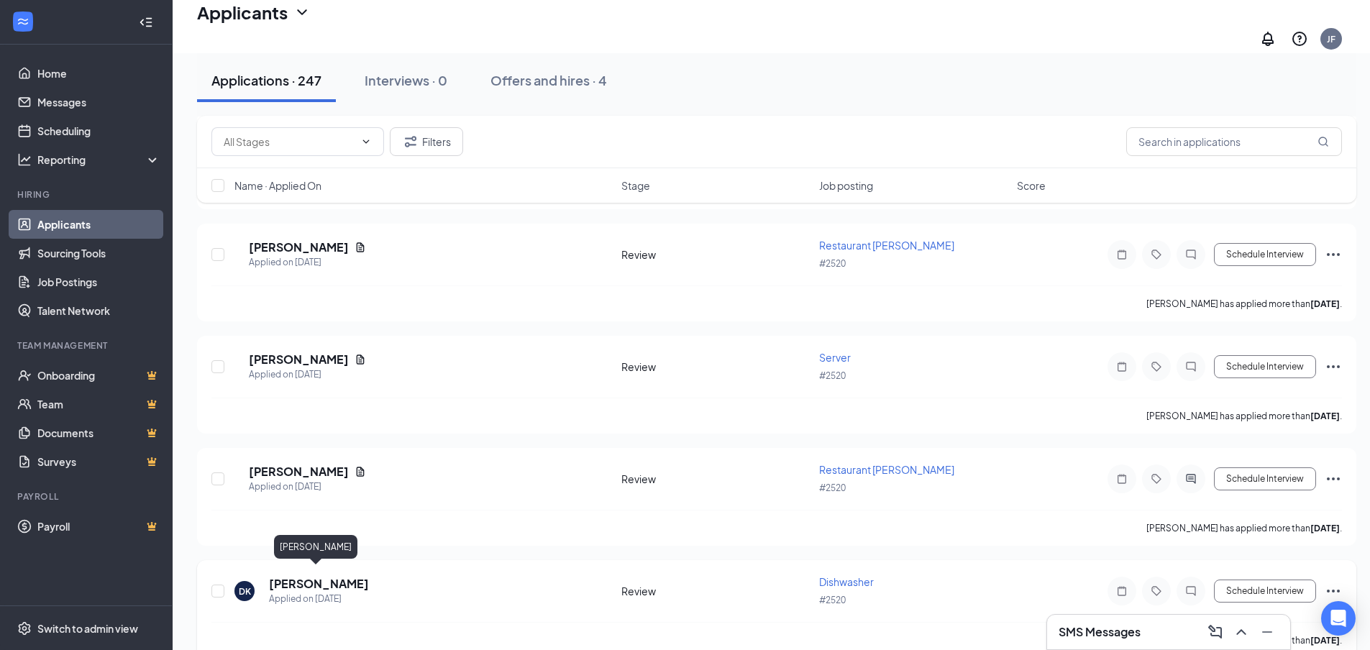
click at [285, 578] on h5 "[PERSON_NAME]" at bounding box center [319, 584] width 100 height 16
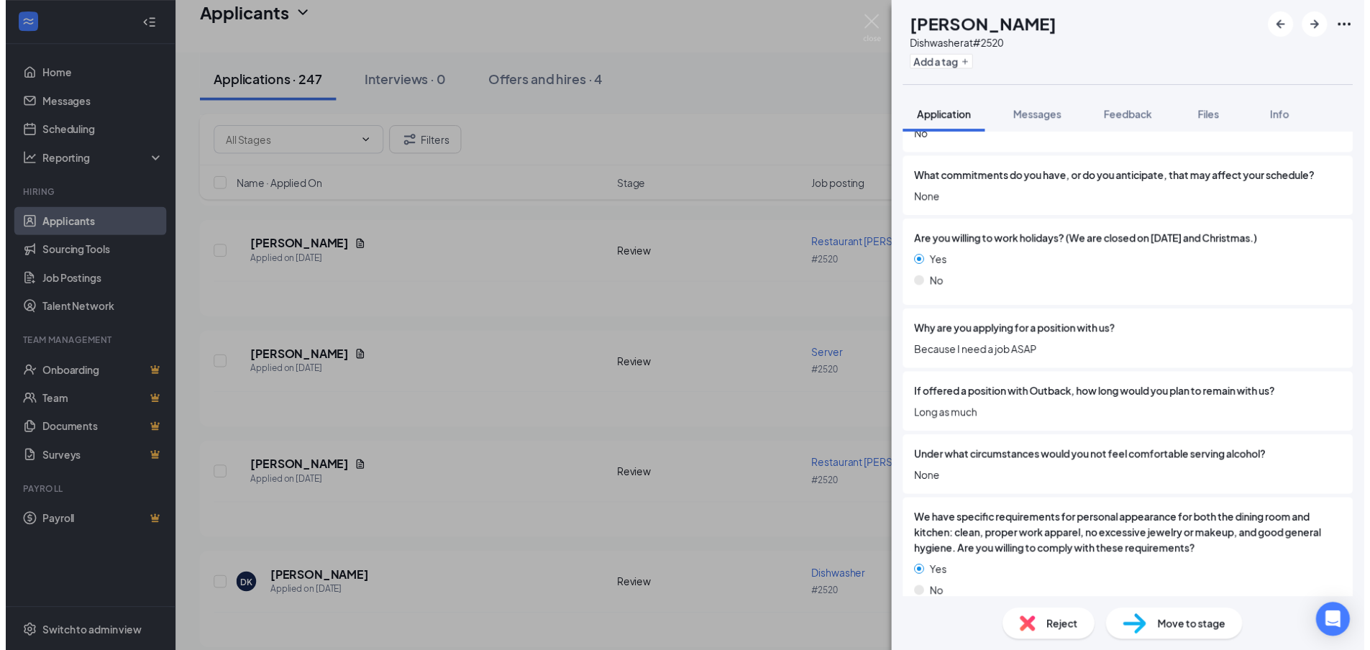
scroll to position [2499, 0]
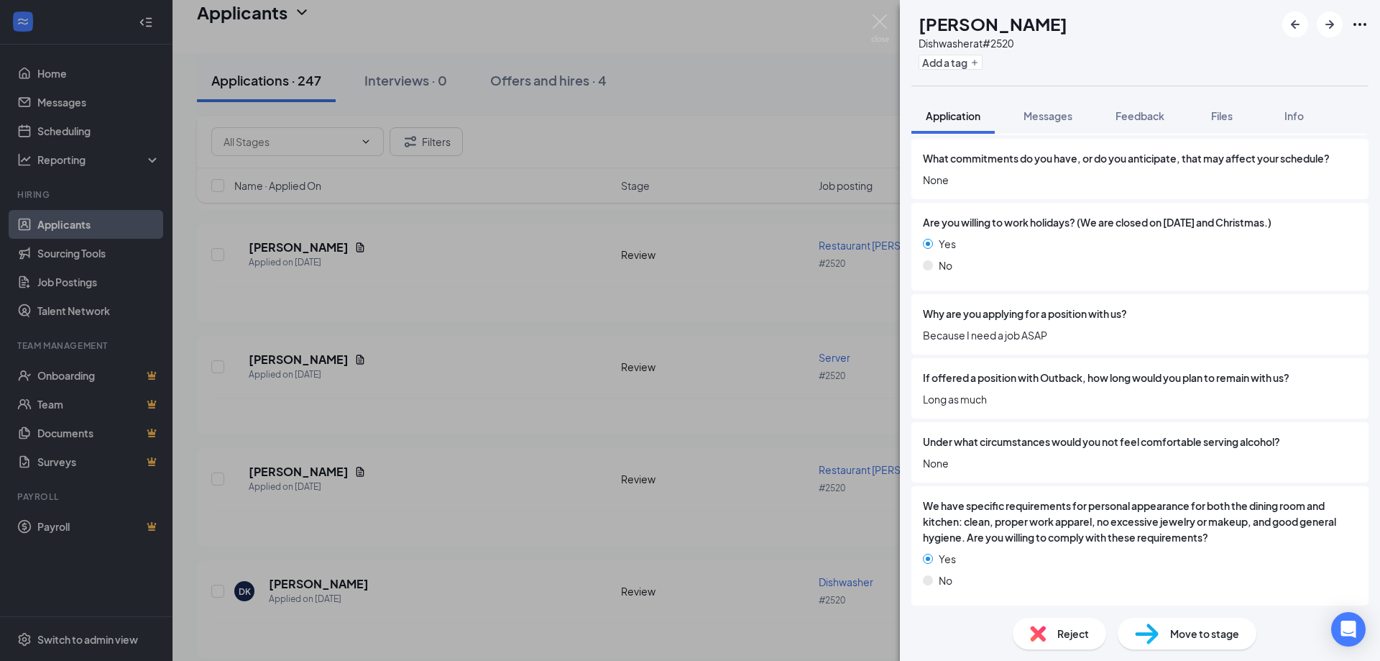
click at [546, 419] on div "DK [PERSON_NAME] Dishwasher at #2520 Add a tag Application Messages Feedback Fi…" at bounding box center [690, 330] width 1380 height 661
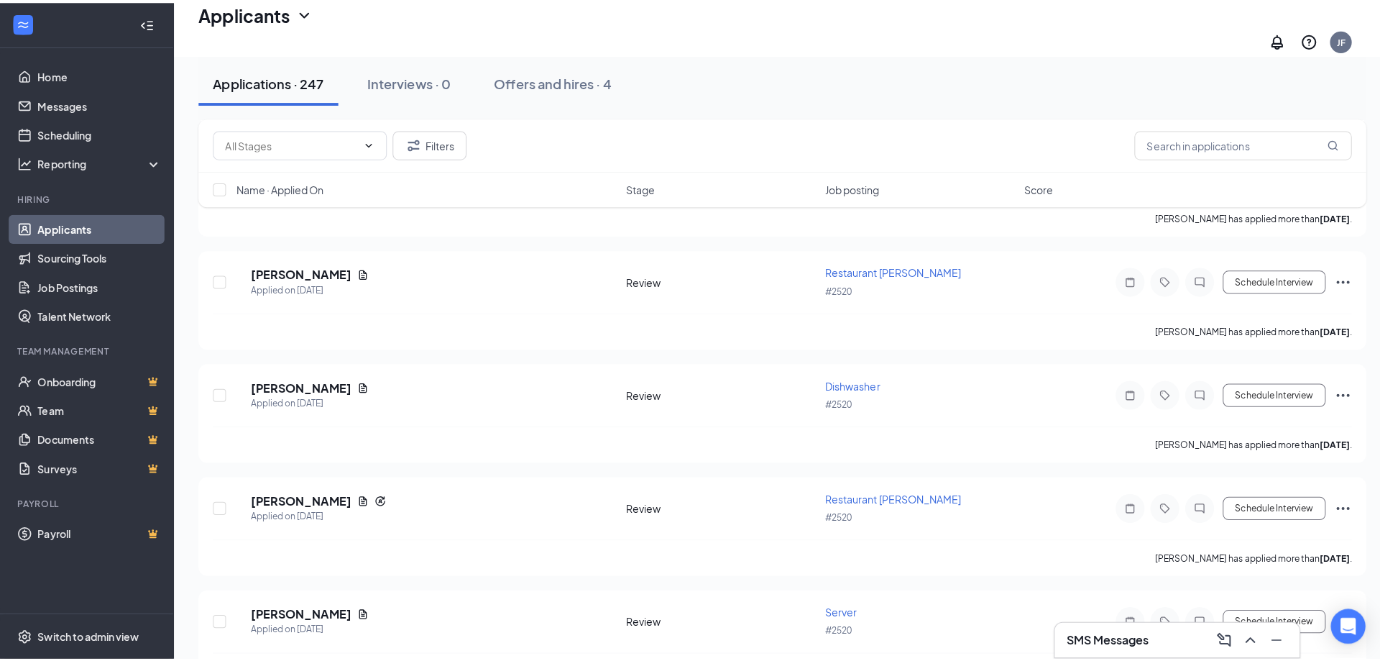
scroll to position [3934, 0]
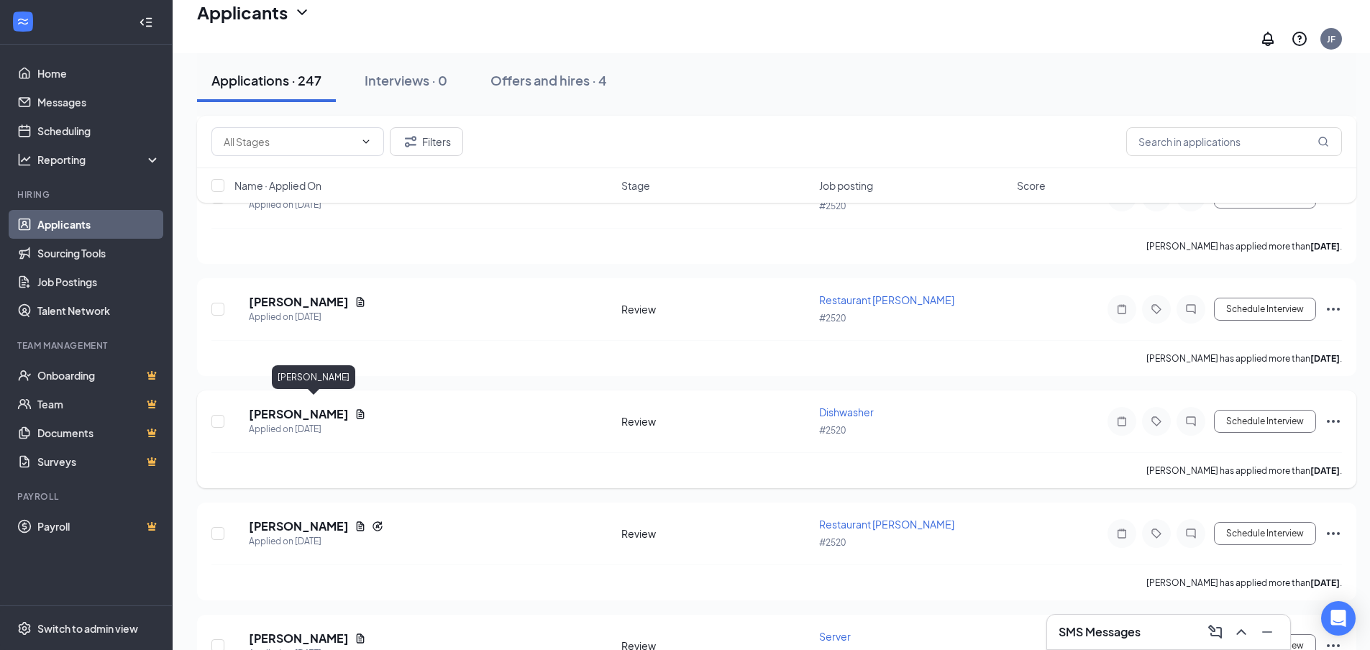
click at [309, 406] on h5 "[PERSON_NAME]" at bounding box center [299, 414] width 100 height 16
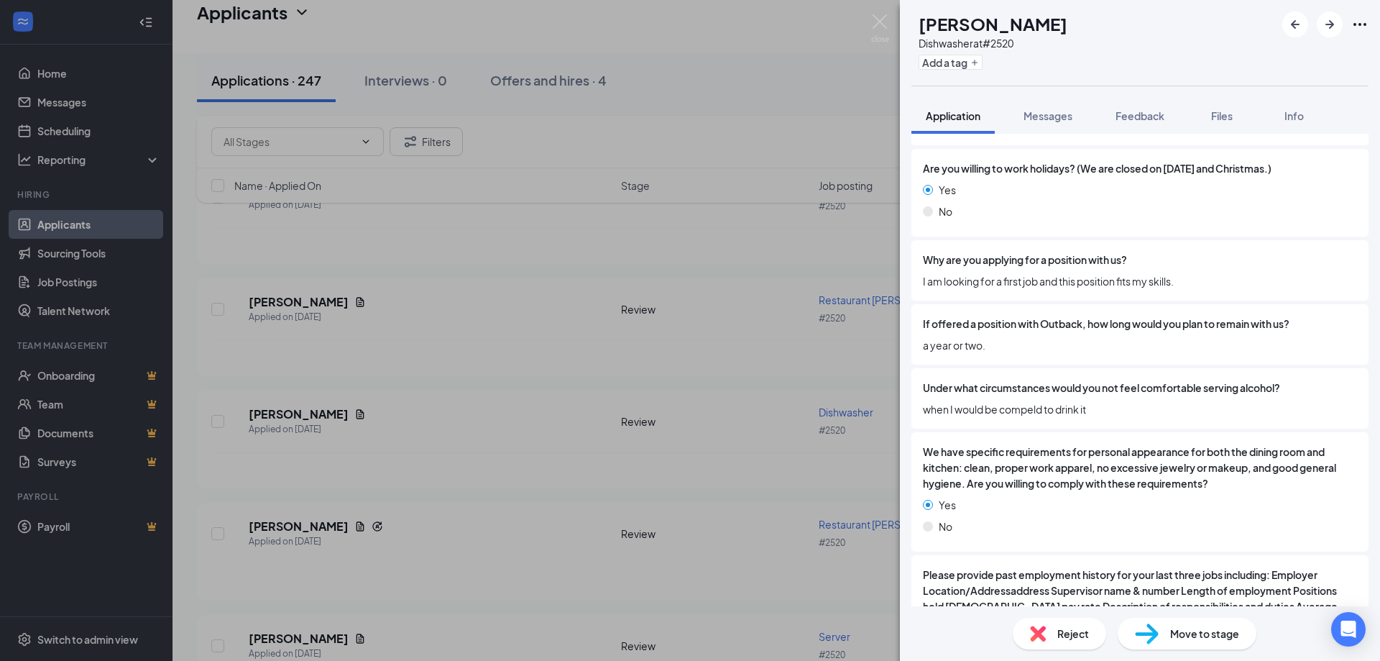
scroll to position [2620, 0]
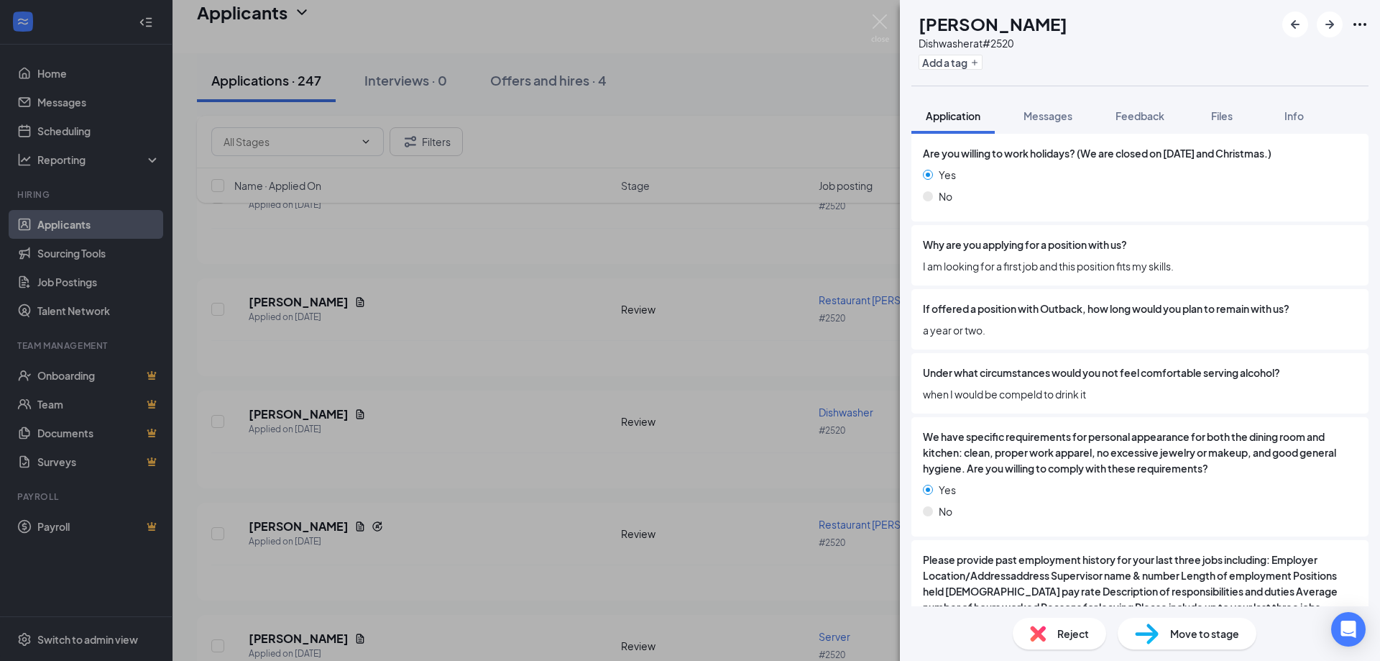
click at [446, 423] on div "[PERSON_NAME] Dishwasher at #2520 Add a tag Application Messages Feedback Files…" at bounding box center [690, 330] width 1380 height 661
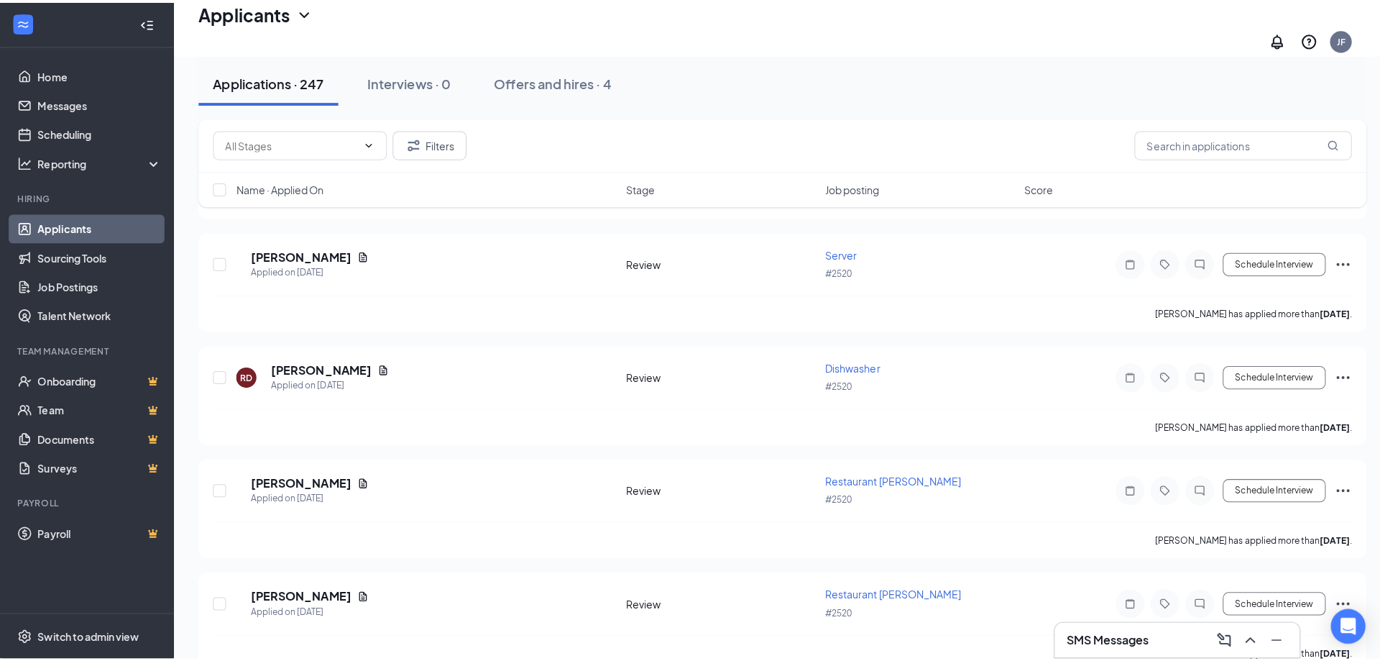
scroll to position [3647, 0]
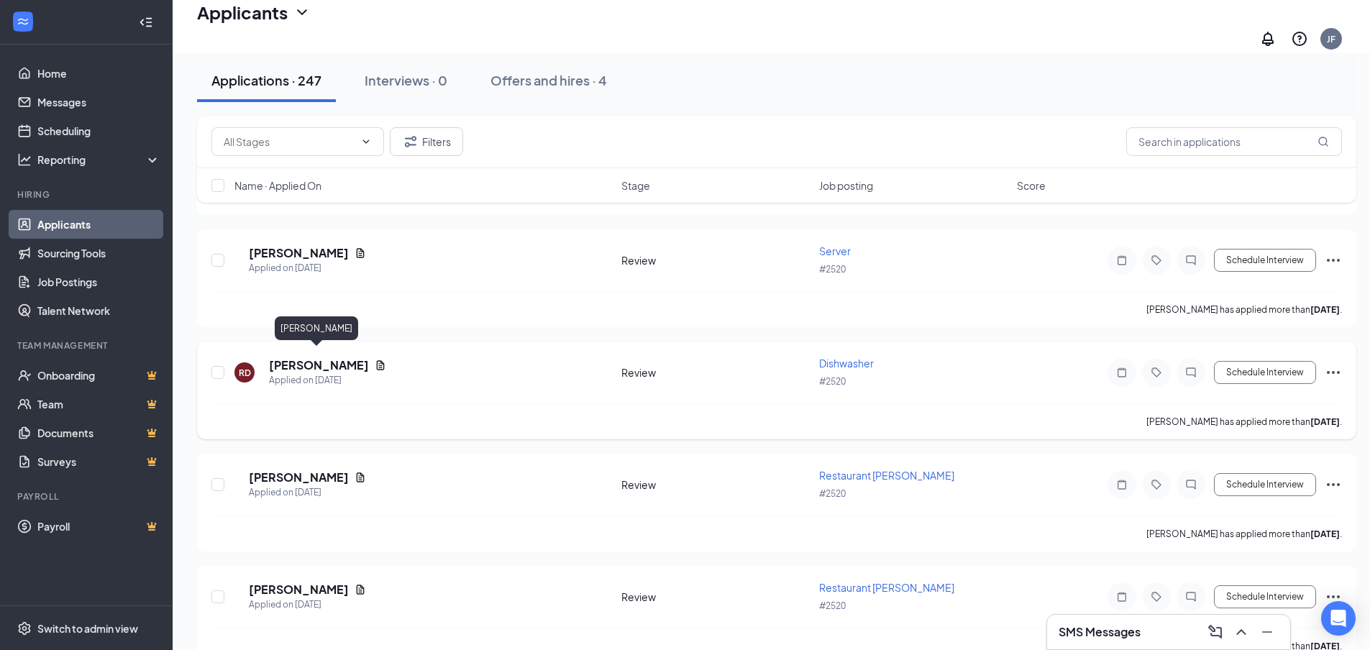
click at [293, 357] on h5 "[PERSON_NAME]" at bounding box center [319, 365] width 100 height 16
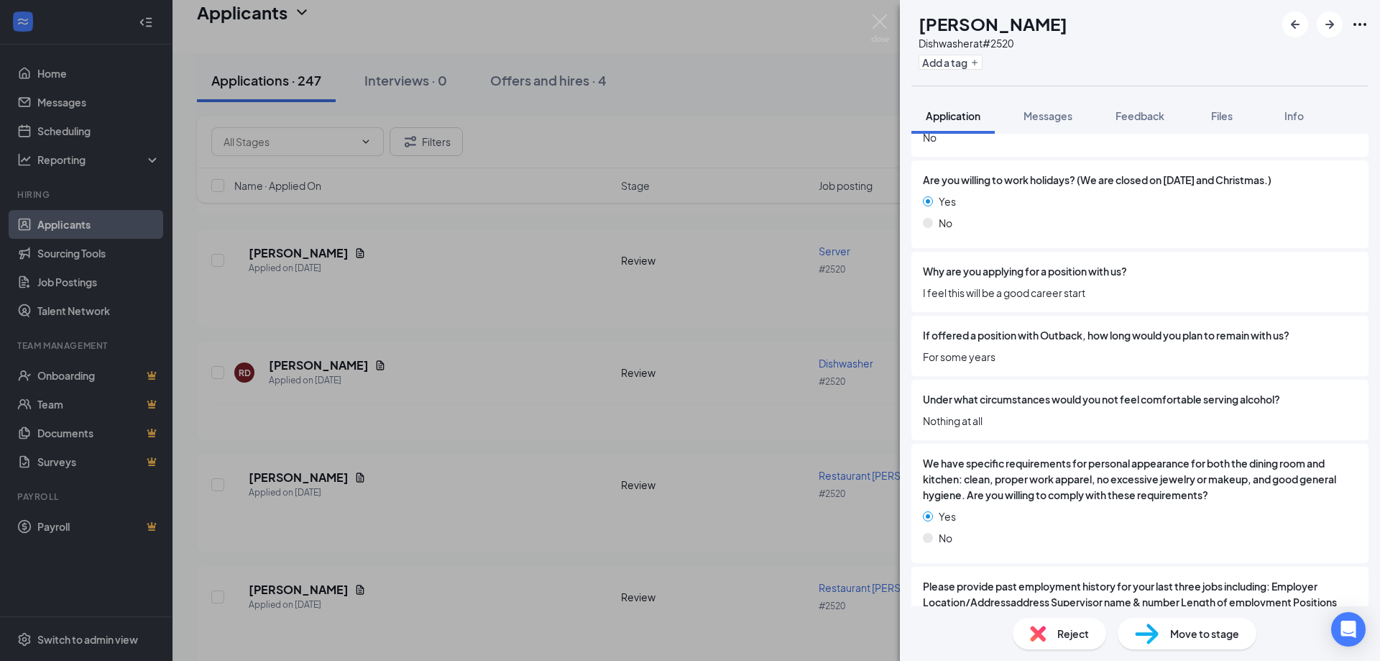
scroll to position [2580, 0]
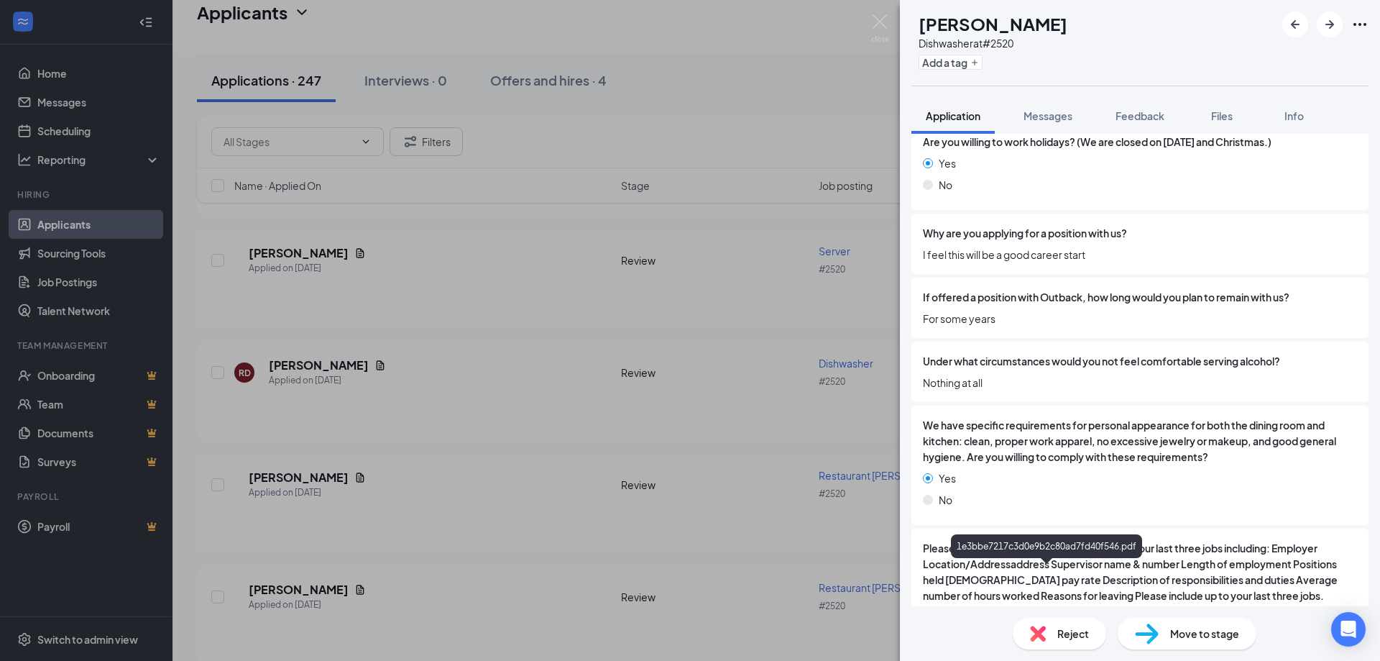
click at [486, 313] on div "RD [PERSON_NAME] Dishwasher at #2520 Add a tag Application Messages Feedback Fi…" at bounding box center [690, 330] width 1380 height 661
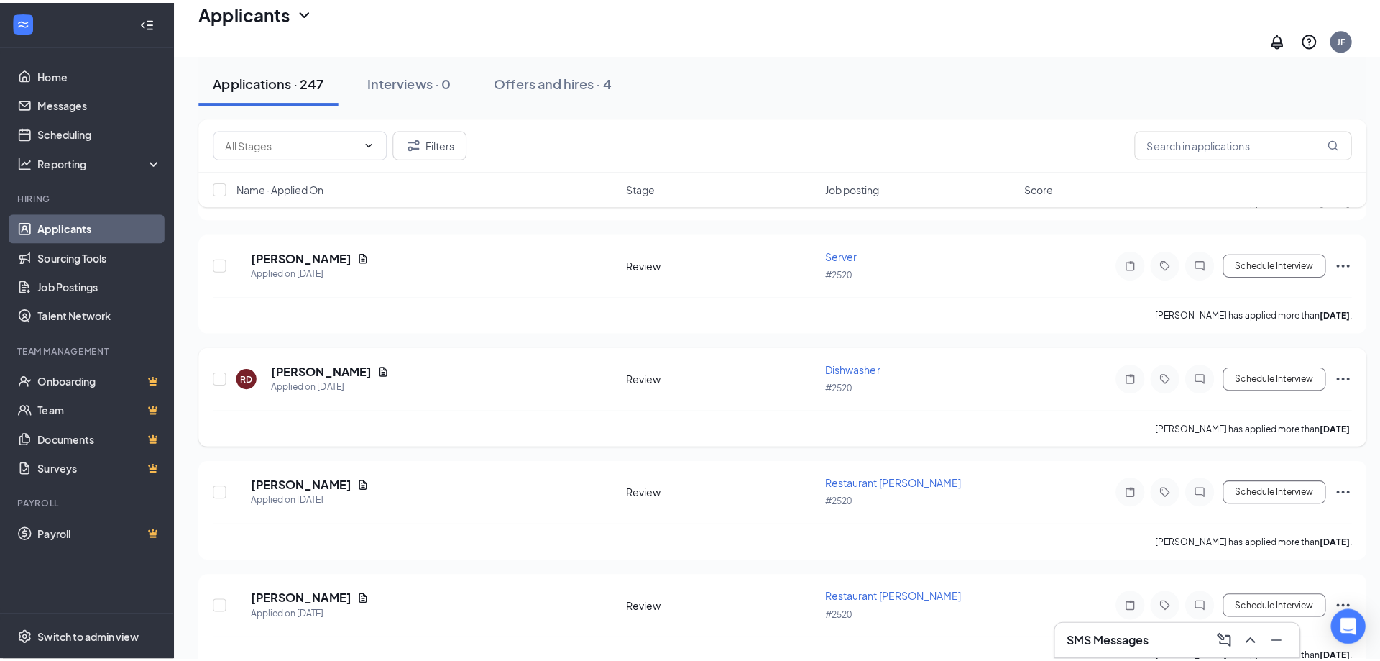
scroll to position [3359, 0]
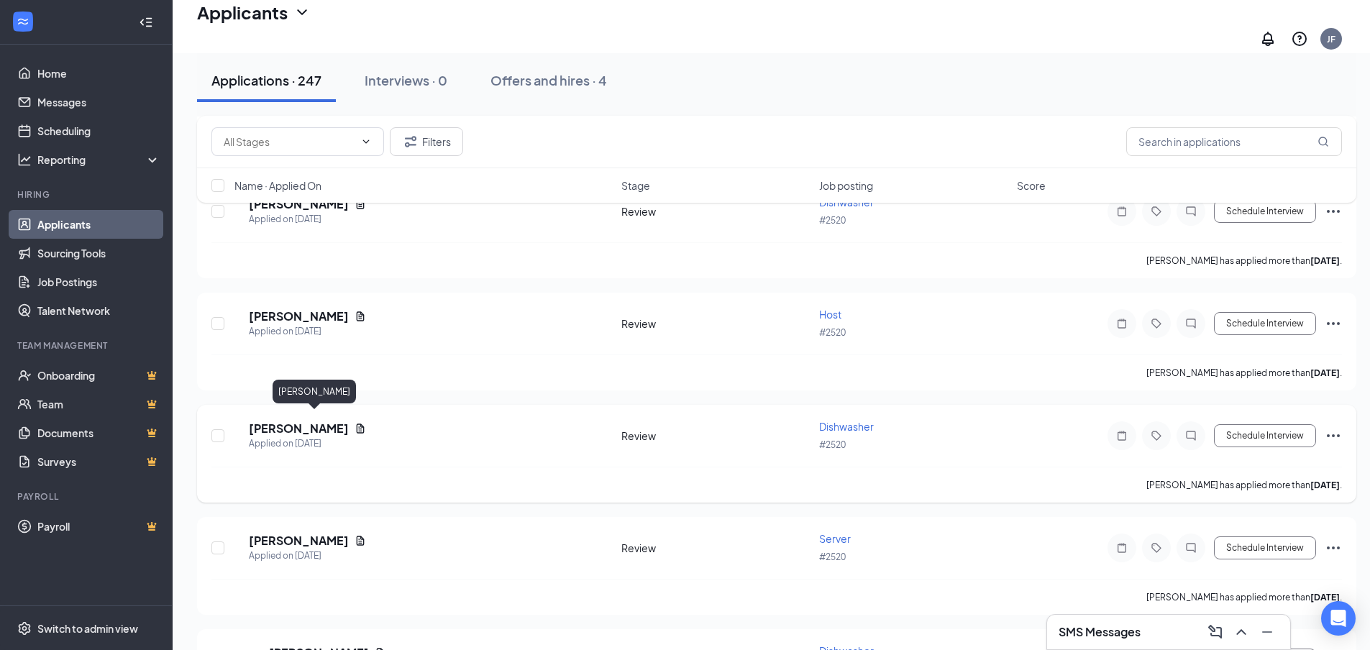
click at [293, 421] on h5 "[PERSON_NAME]" at bounding box center [299, 429] width 100 height 16
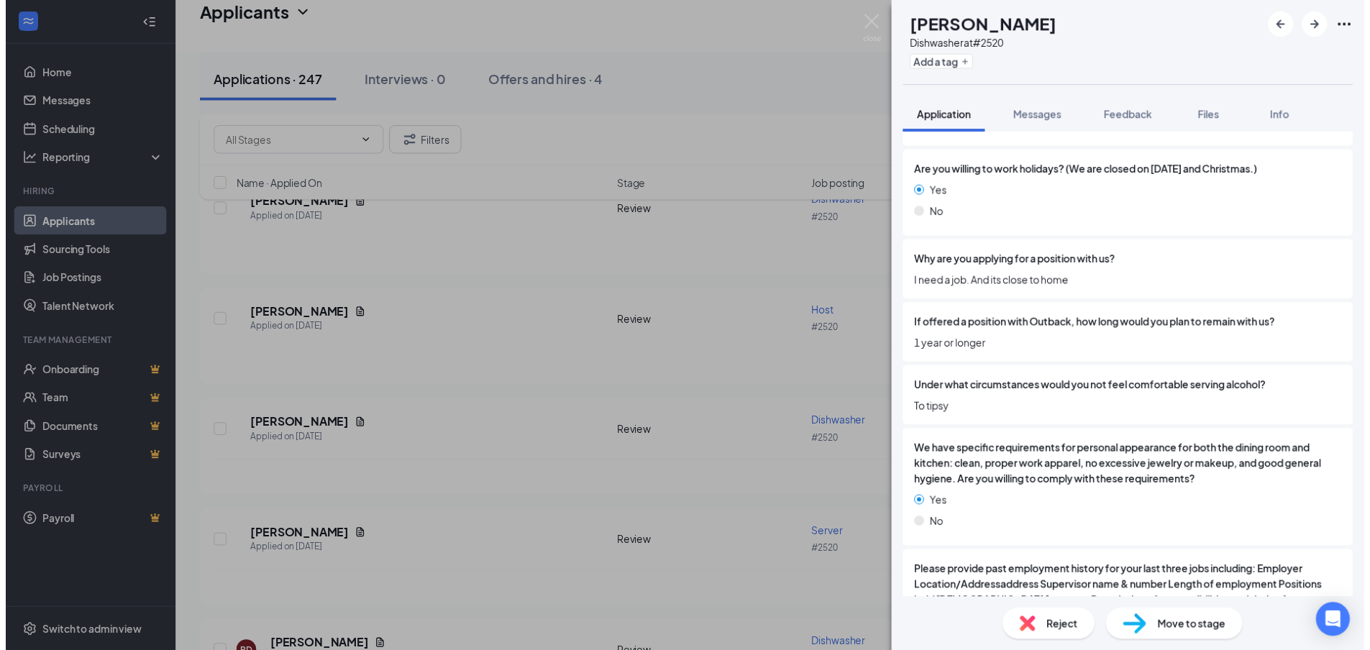
scroll to position [2580, 0]
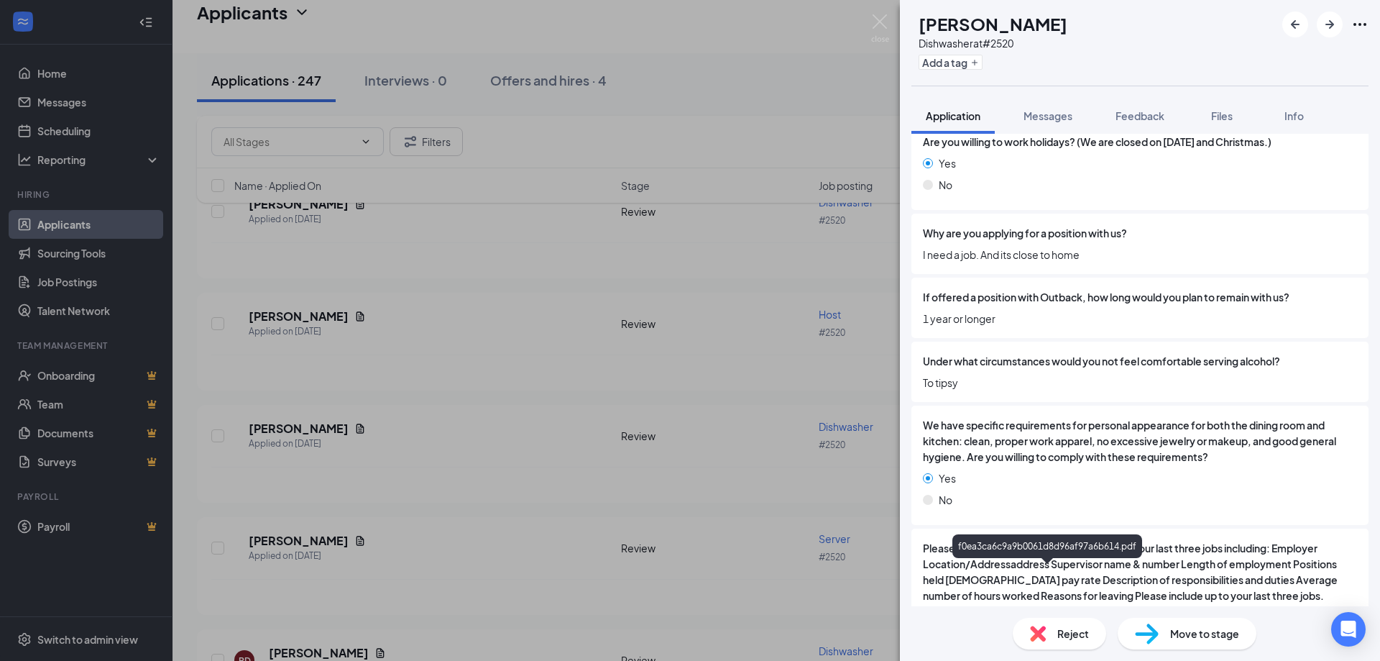
click at [473, 400] on div "AO [PERSON_NAME] Dishwasher at #2520 Add a tag Application Messages Feedback Fi…" at bounding box center [690, 330] width 1380 height 661
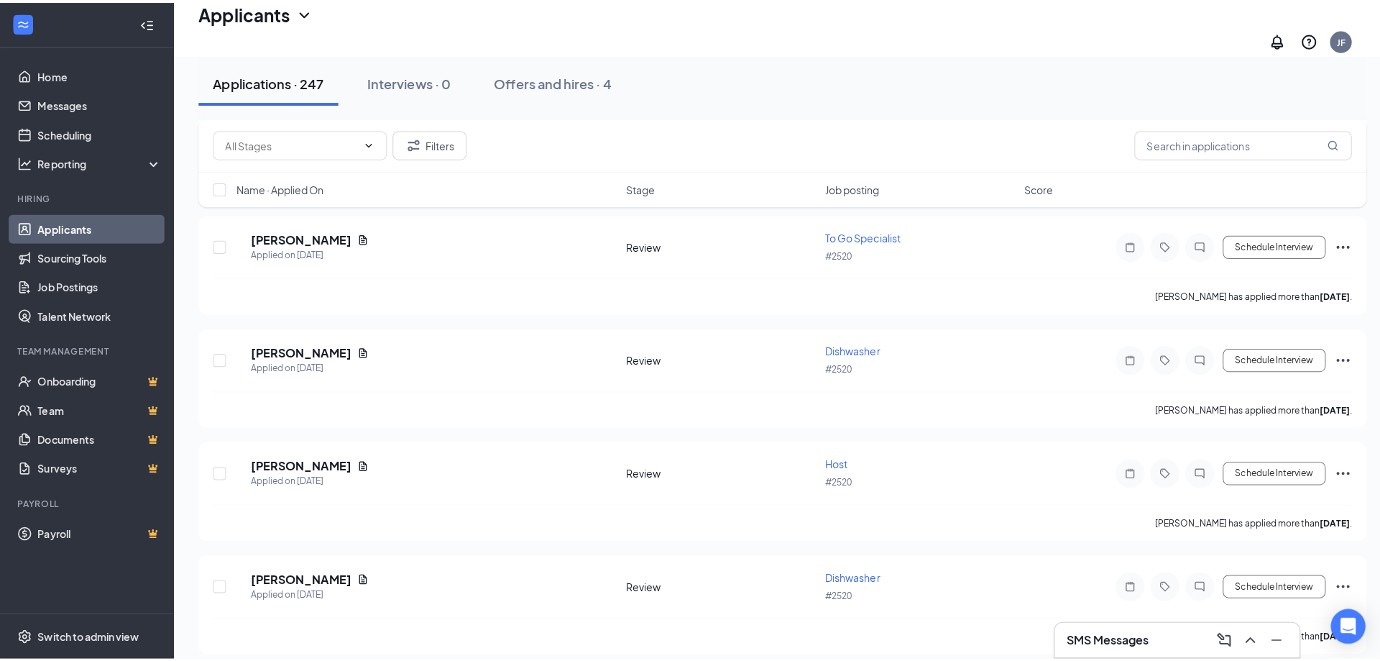
scroll to position [3215, 0]
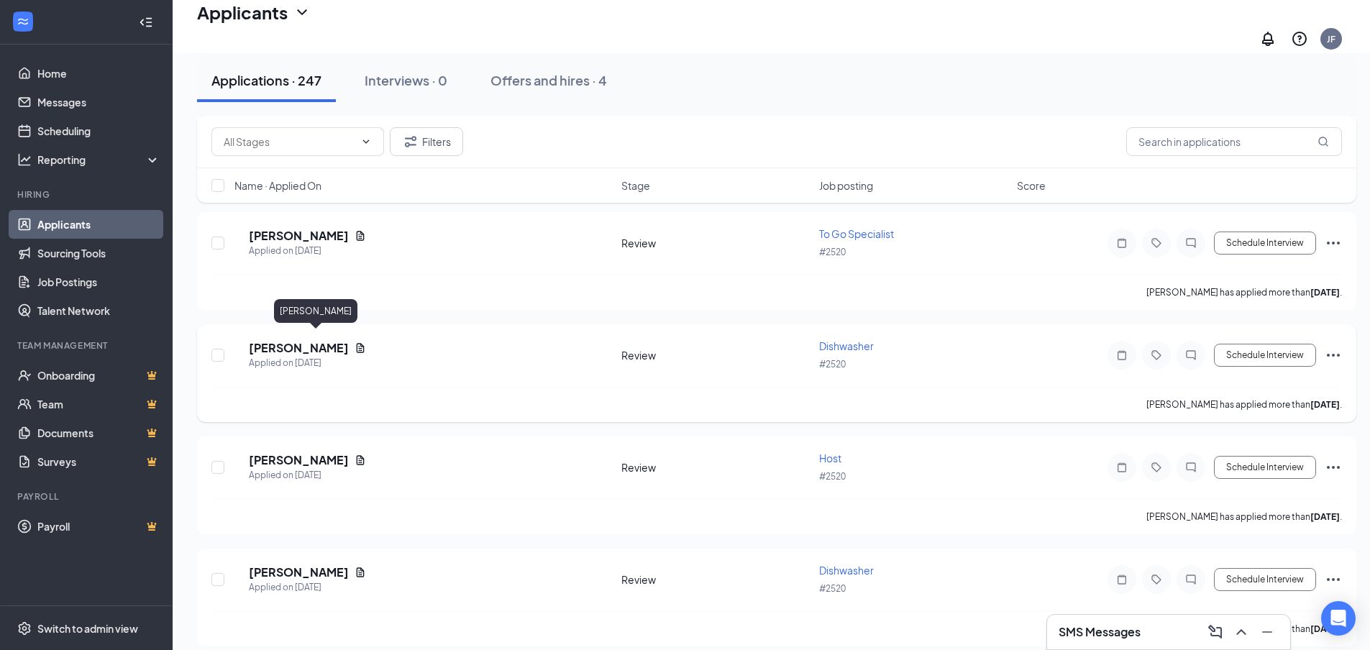
click at [294, 340] on h5 "[PERSON_NAME]" at bounding box center [299, 348] width 100 height 16
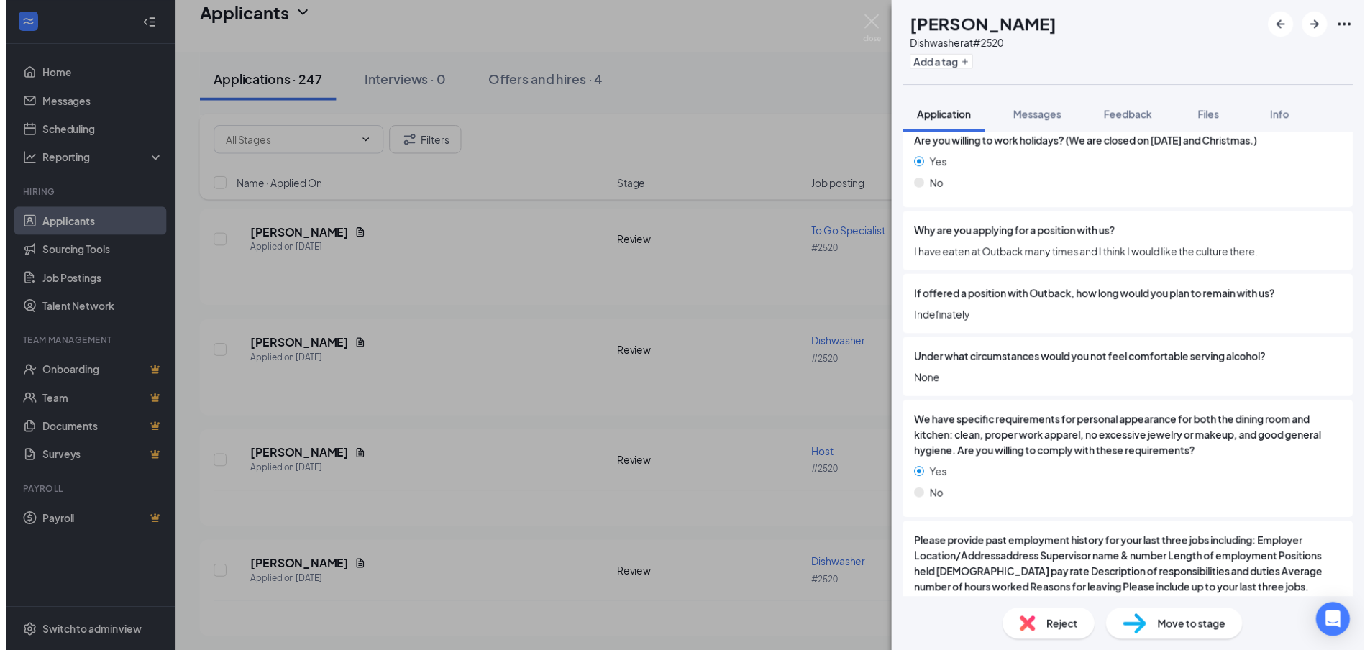
scroll to position [2596, 0]
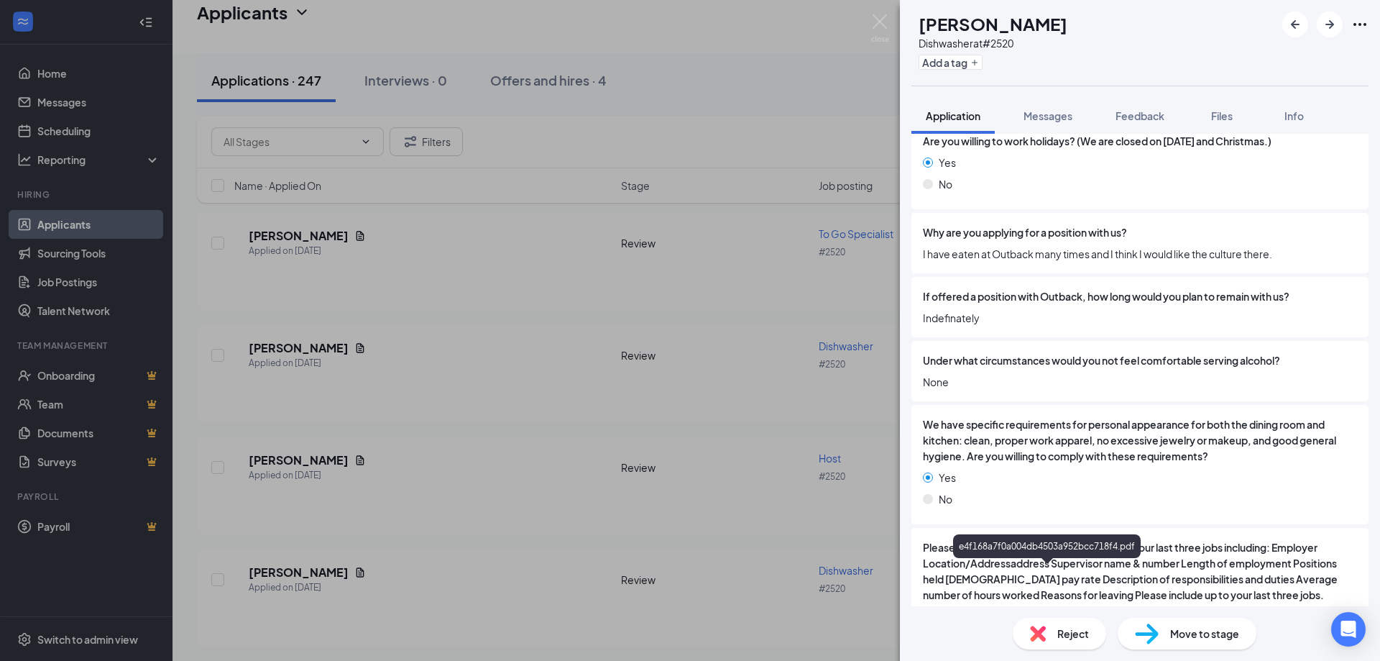
click at [355, 457] on div "CS [PERSON_NAME] Dishwasher at #2520 Add a tag Application Messages Feedback Fi…" at bounding box center [690, 330] width 1380 height 661
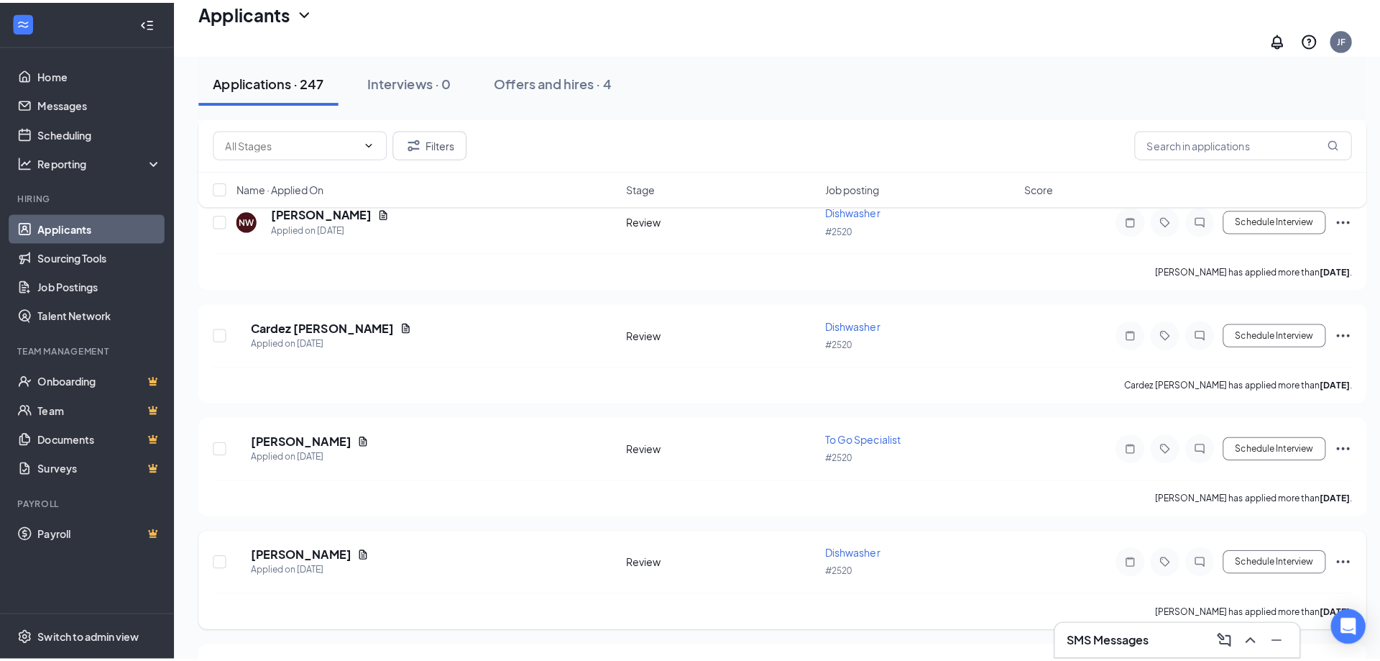
scroll to position [3000, 0]
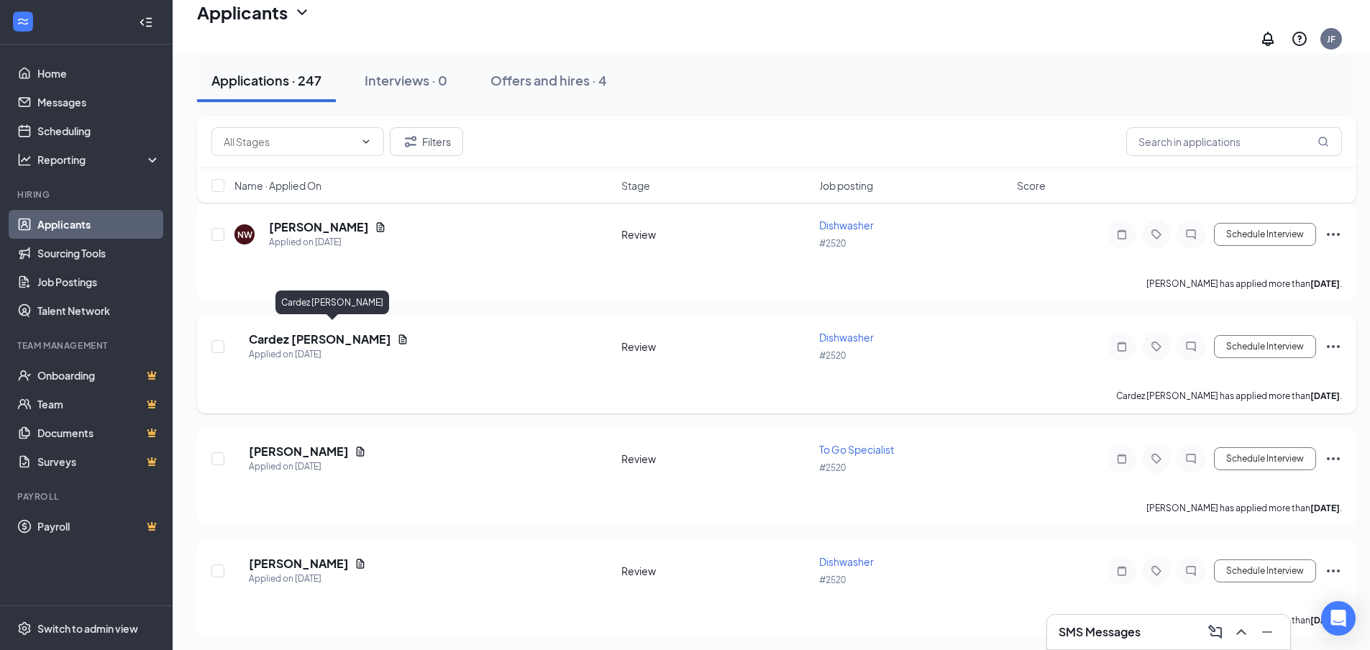
click at [283, 333] on h5 "Cardez [PERSON_NAME]" at bounding box center [320, 339] width 142 height 16
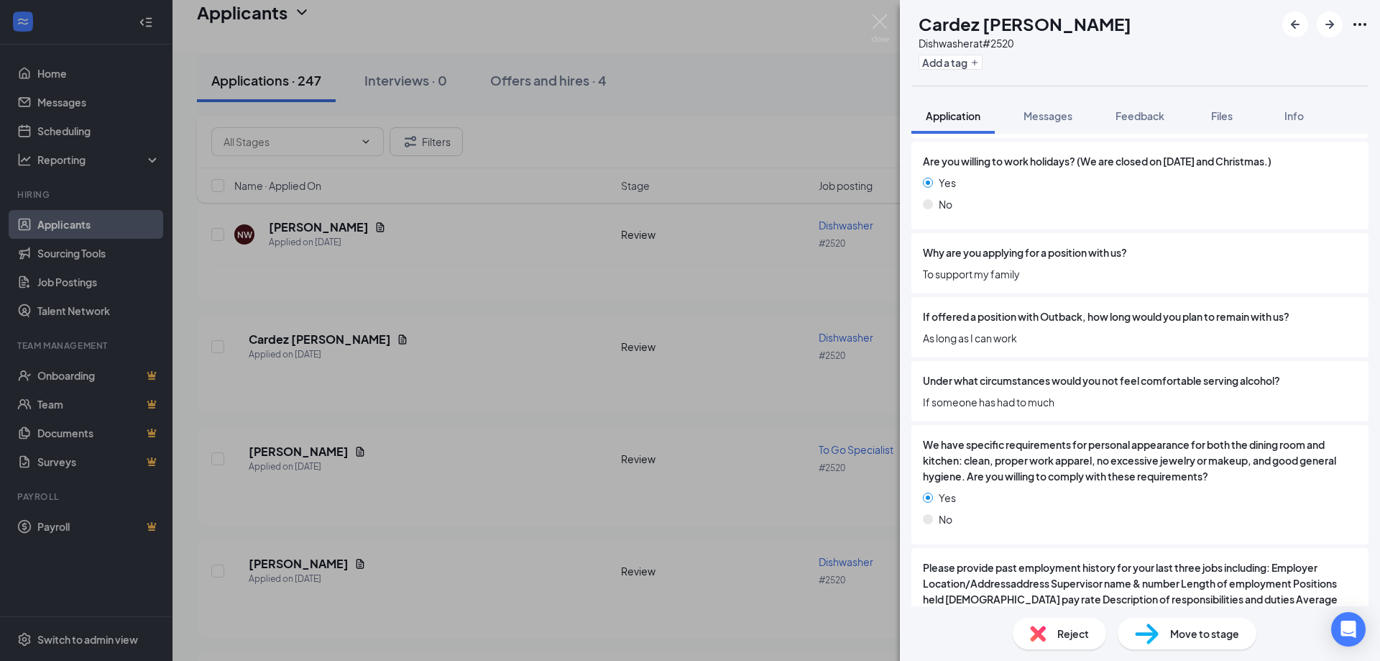
scroll to position [2596, 0]
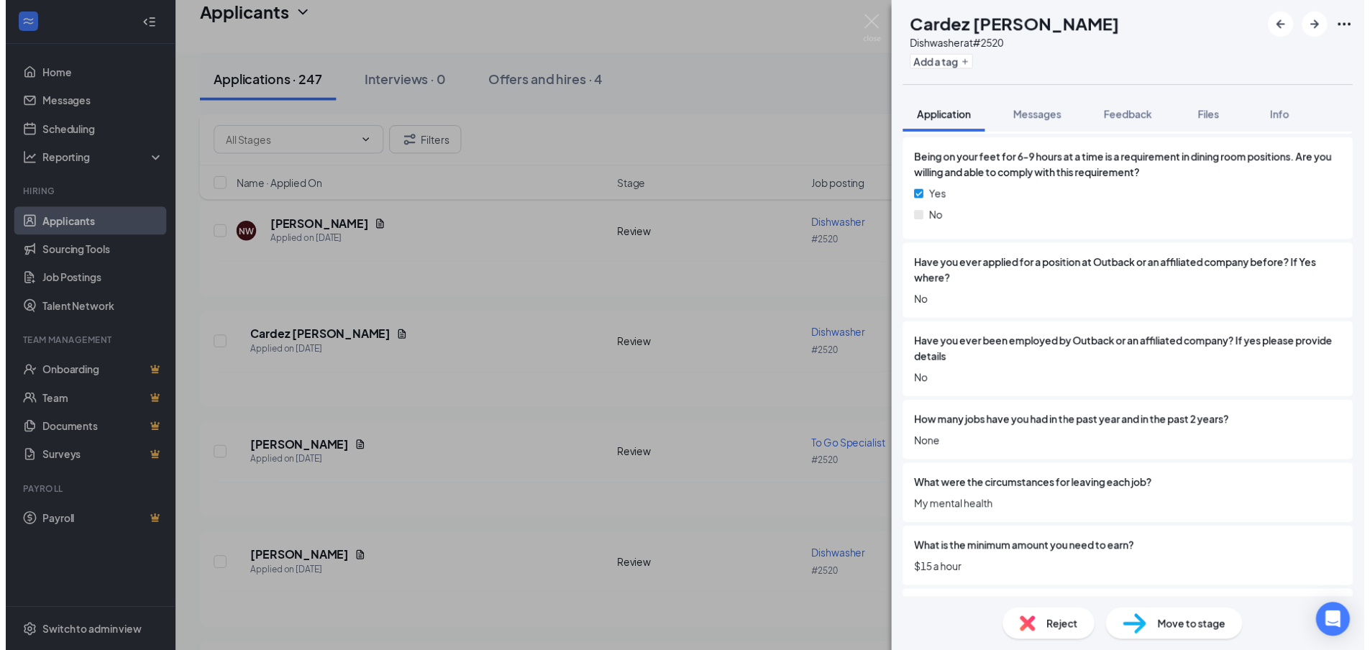
scroll to position [1584, 0]
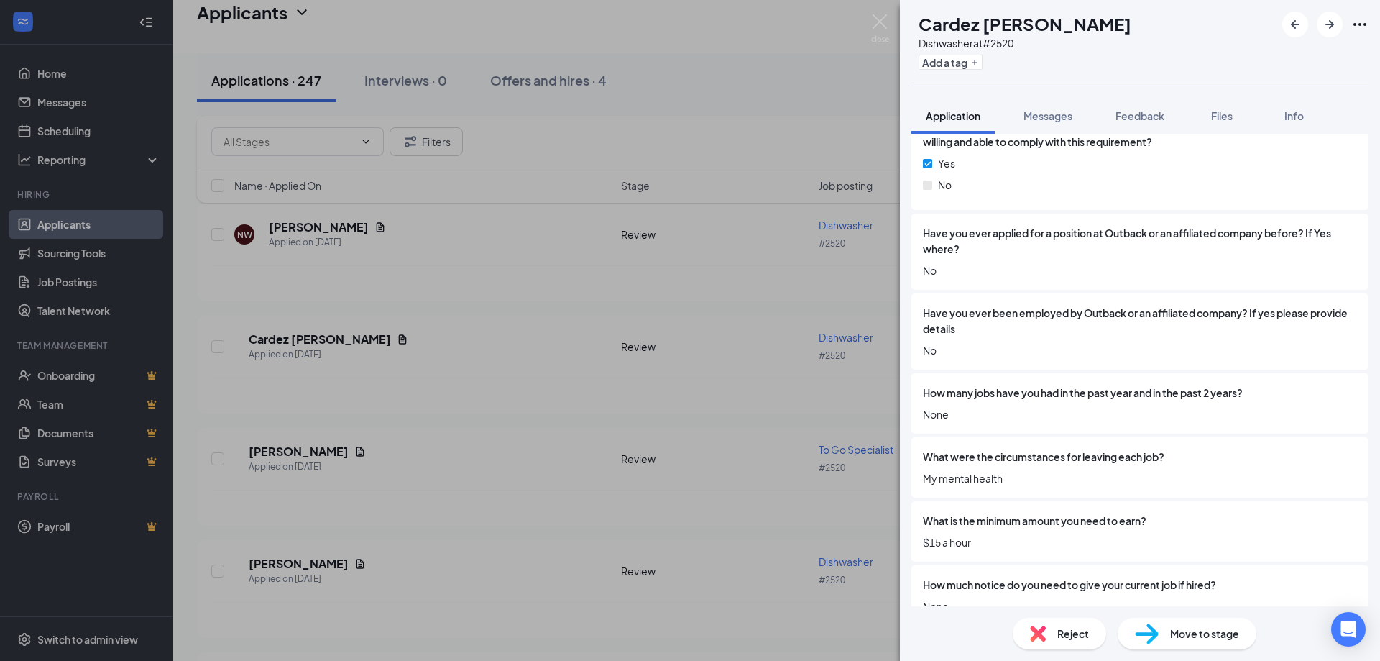
click at [501, 345] on div "[PERSON_NAME] Dishwasher at #2520 Add a tag Application Messages Feedback Files…" at bounding box center [690, 330] width 1380 height 661
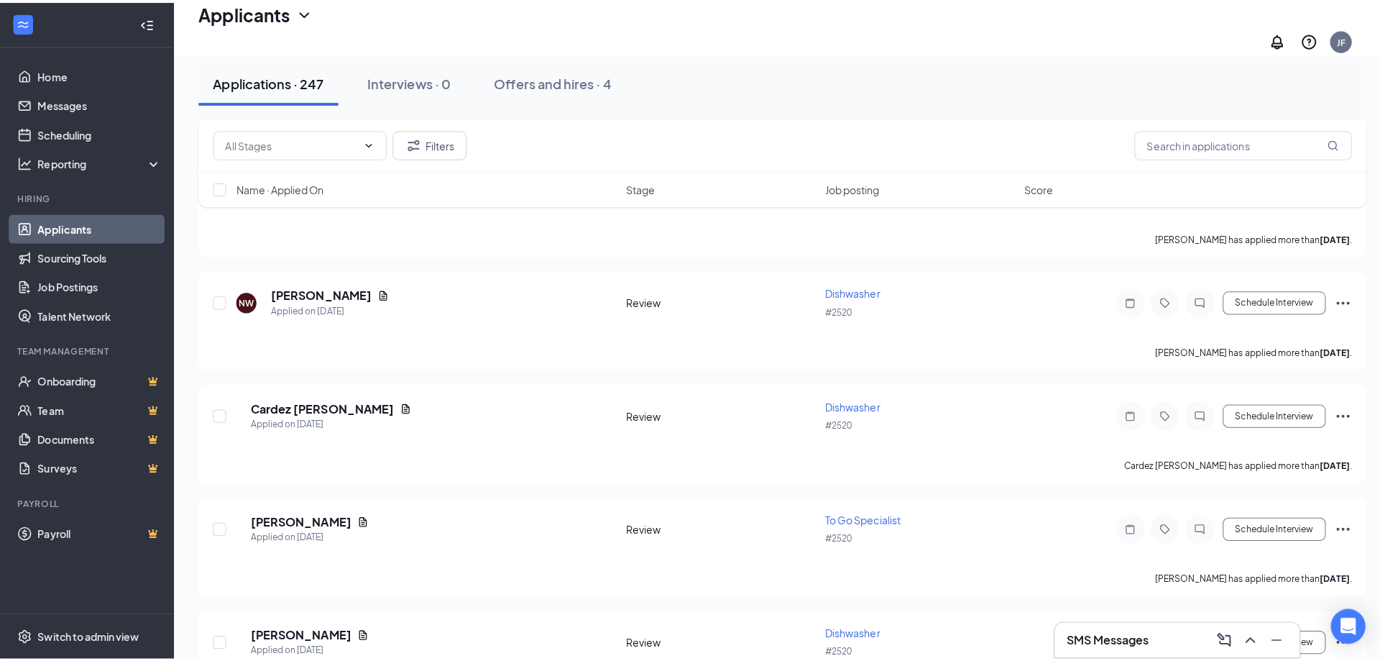
scroll to position [2928, 0]
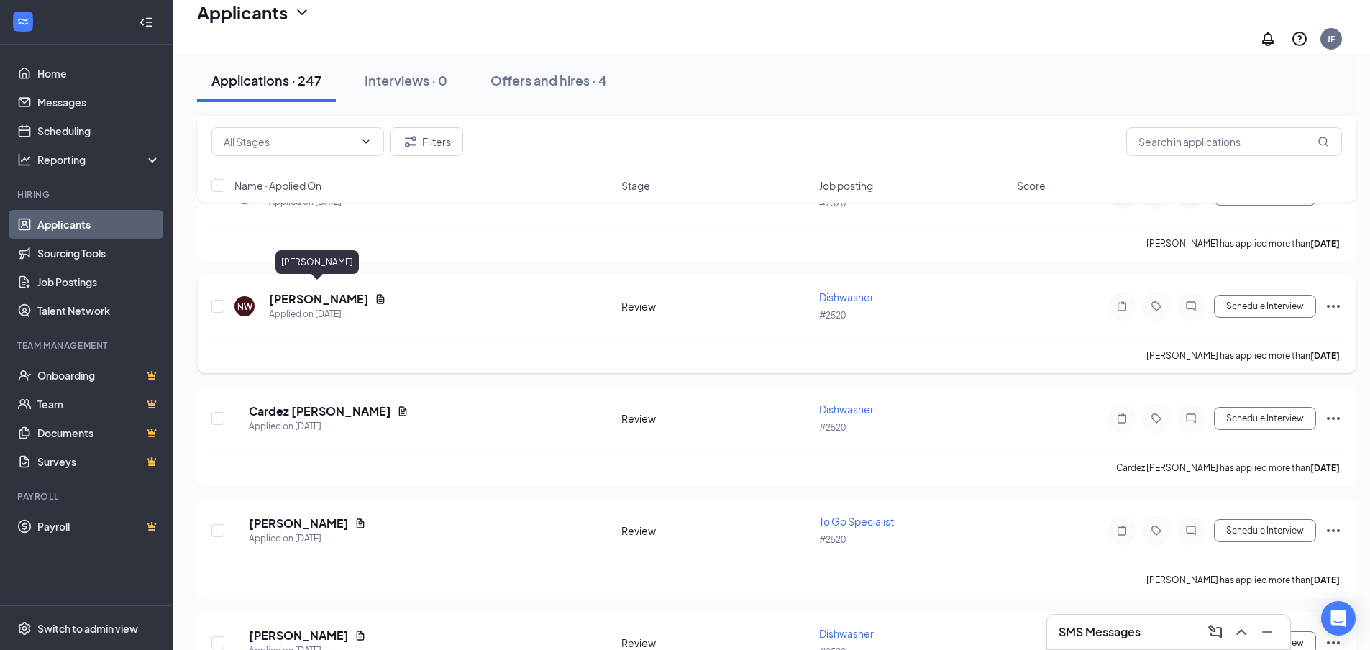
click at [304, 291] on h5 "[PERSON_NAME]" at bounding box center [319, 299] width 100 height 16
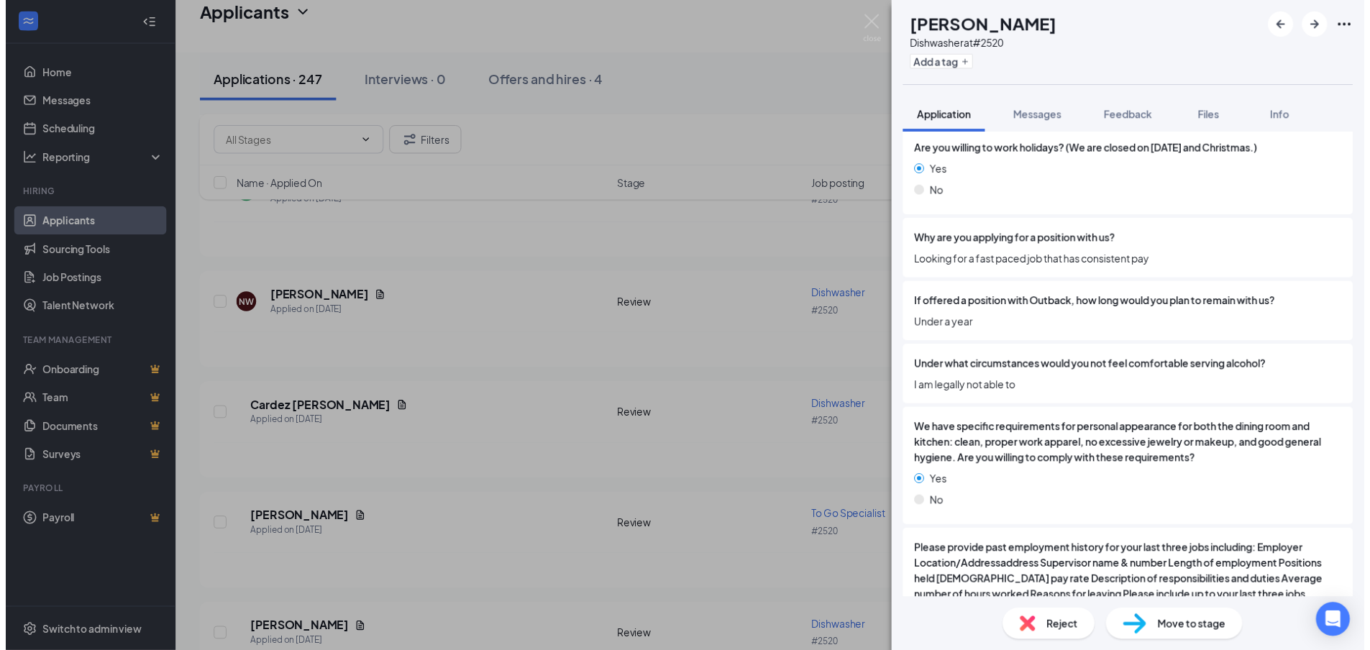
scroll to position [2588, 0]
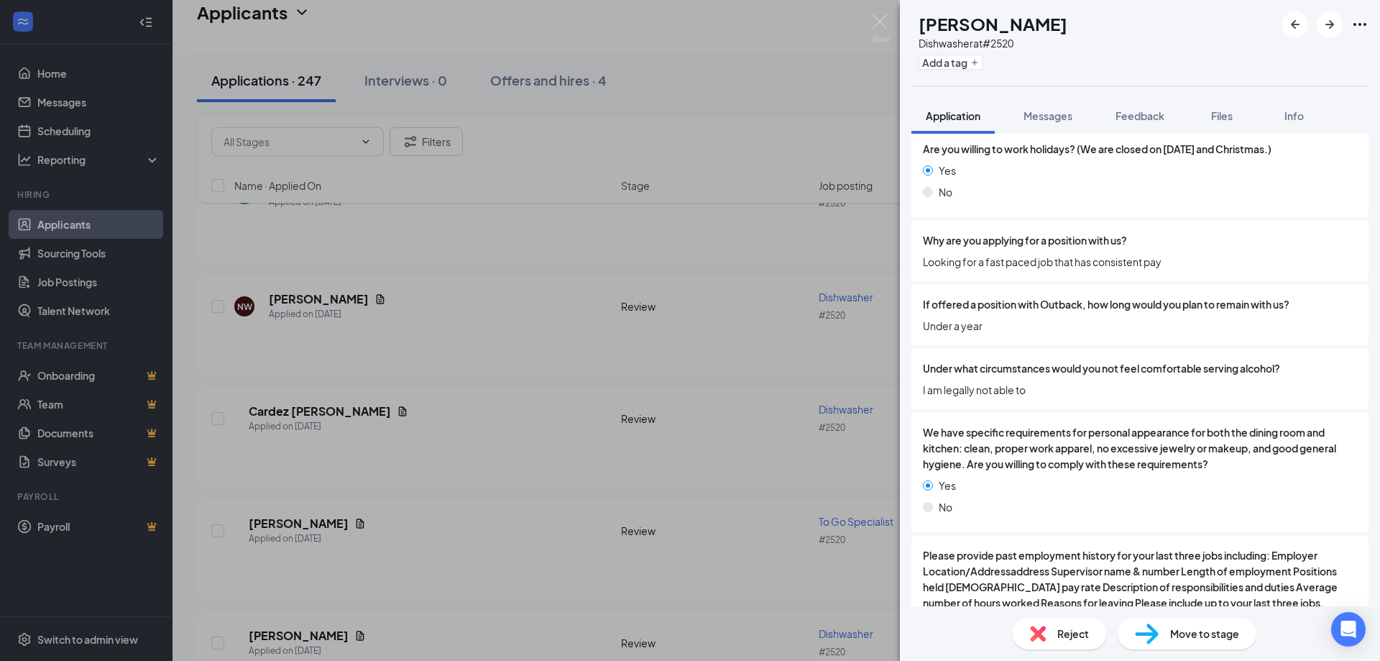
click at [422, 331] on div "NW [PERSON_NAME] Dishwasher at #2520 Add a tag Application Messages Feedback Fi…" at bounding box center [690, 330] width 1380 height 661
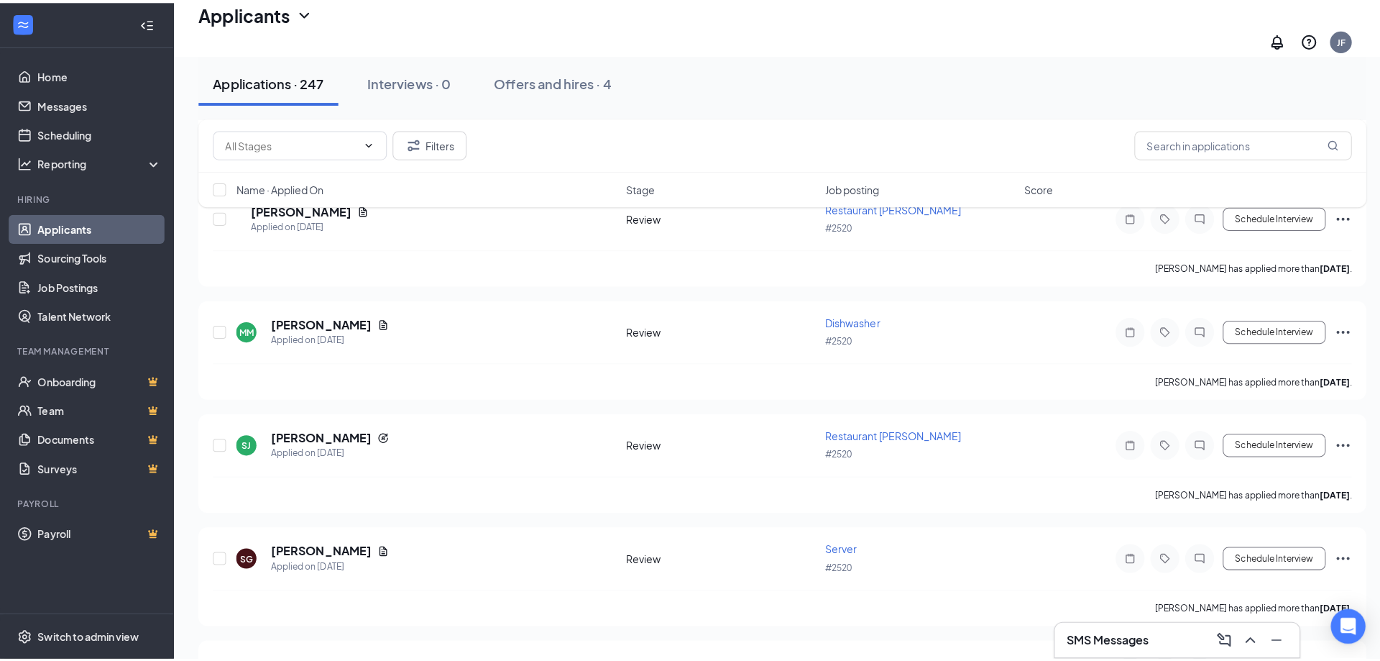
scroll to position [2209, 0]
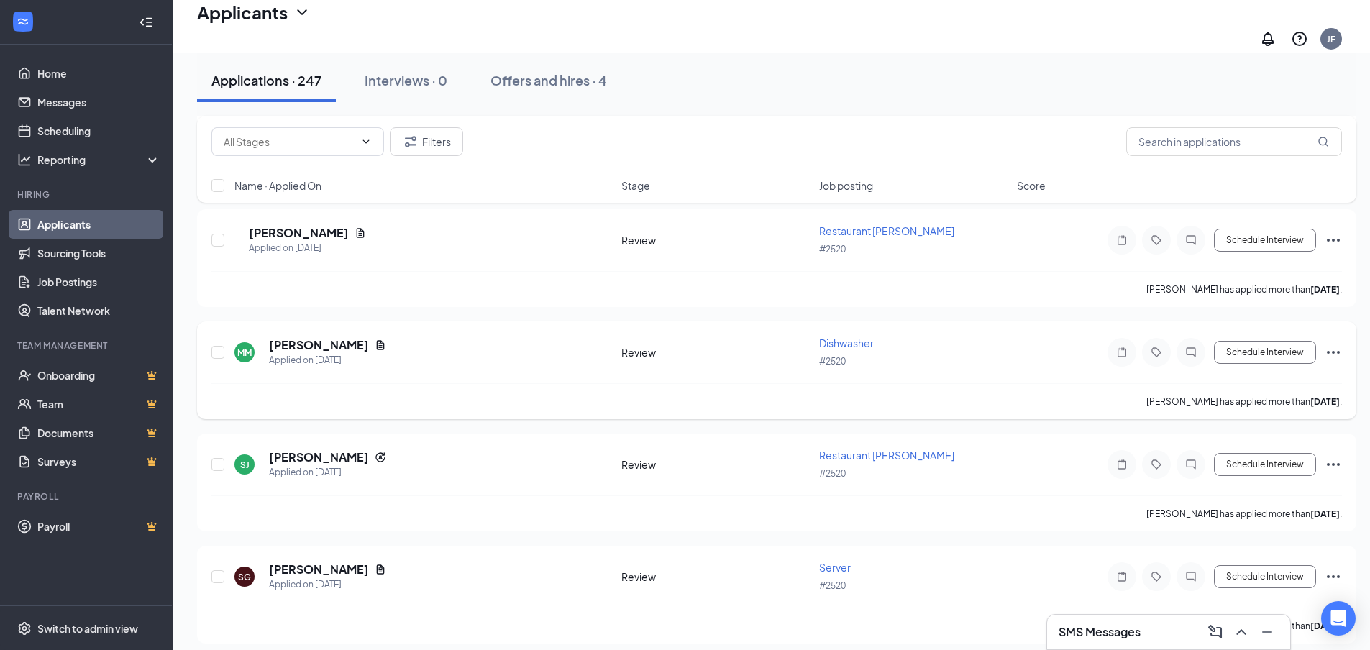
click at [275, 336] on div "MM [PERSON_NAME] Applied on [DATE] Review Dishwasher #2520 Schedule Interview" at bounding box center [776, 359] width 1130 height 47
click at [296, 339] on h5 "[PERSON_NAME]" at bounding box center [319, 345] width 100 height 16
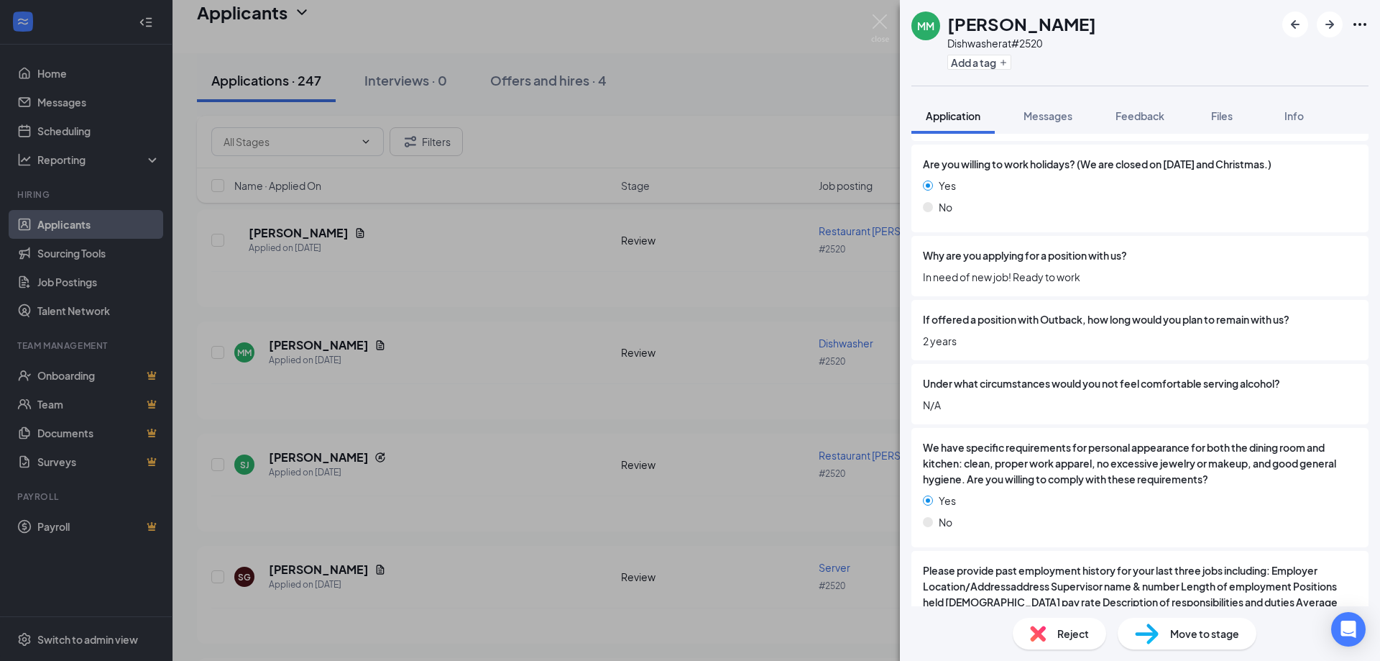
scroll to position [2580, 0]
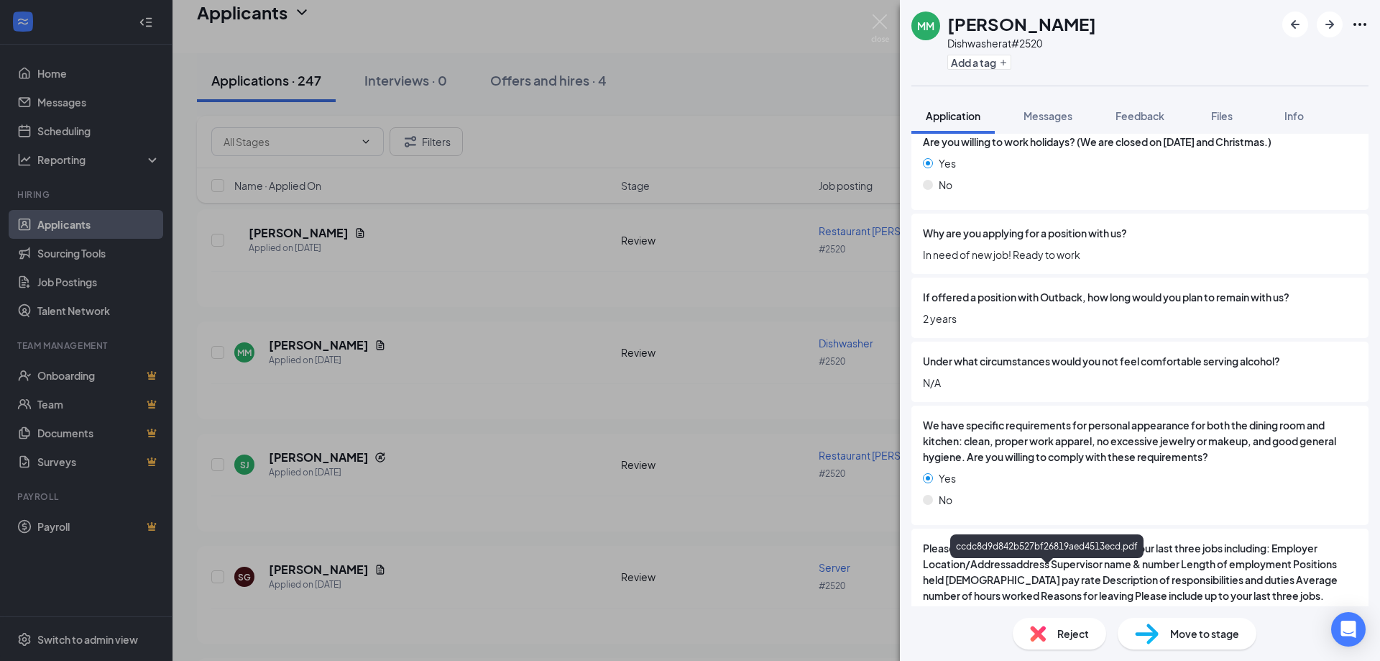
click at [394, 364] on div "MM [PERSON_NAME] Dishwasher at #2520 Add a tag Application Messages Feedback Fi…" at bounding box center [690, 330] width 1380 height 661
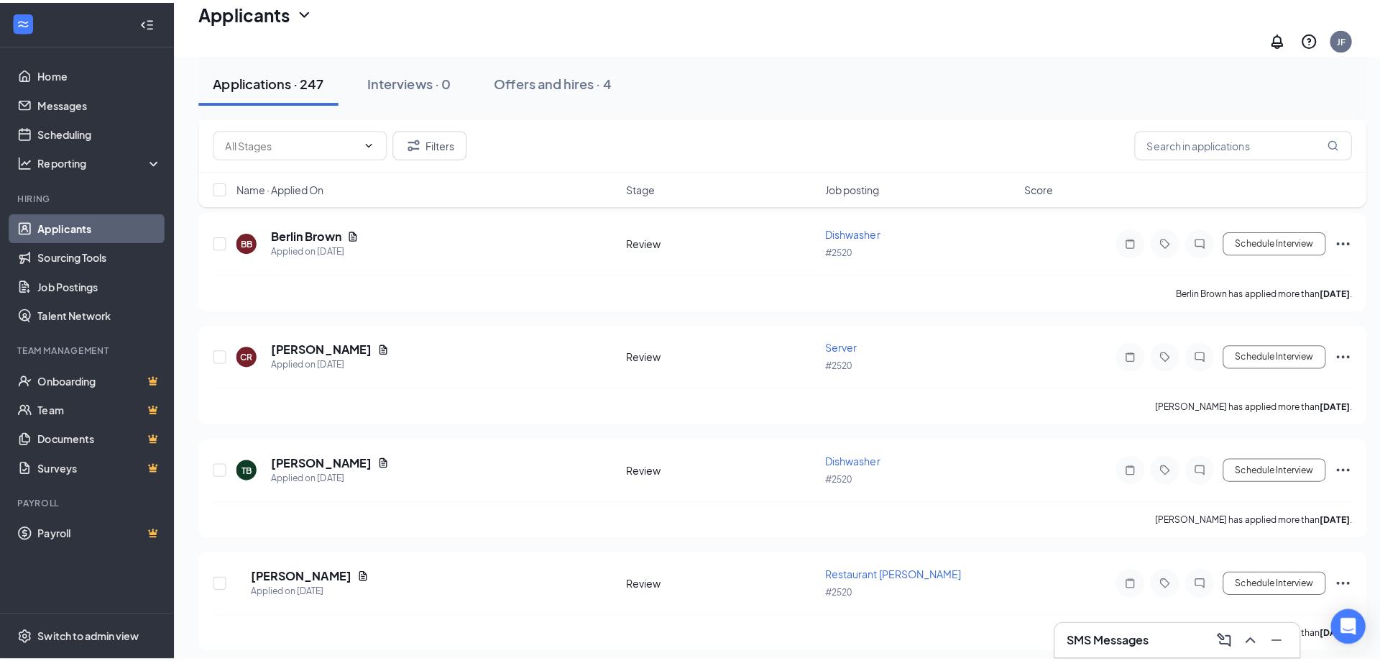
scroll to position [1849, 0]
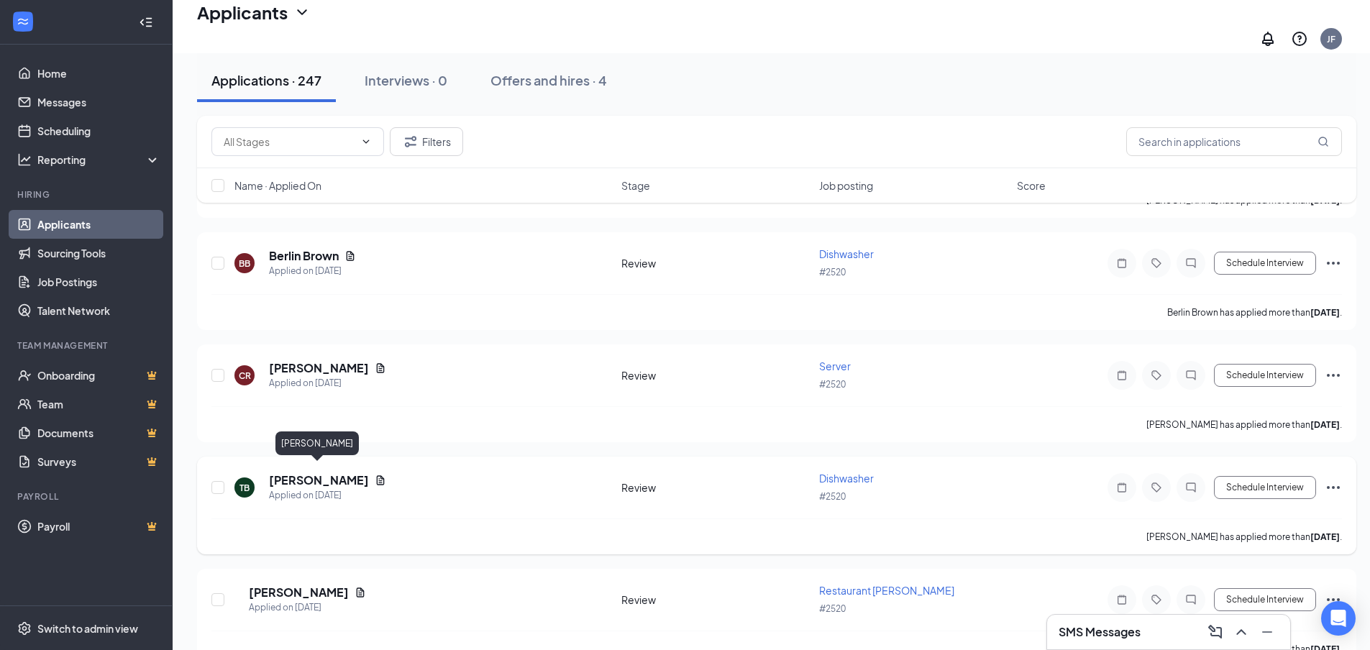
click at [308, 474] on h5 "[PERSON_NAME]" at bounding box center [319, 480] width 100 height 16
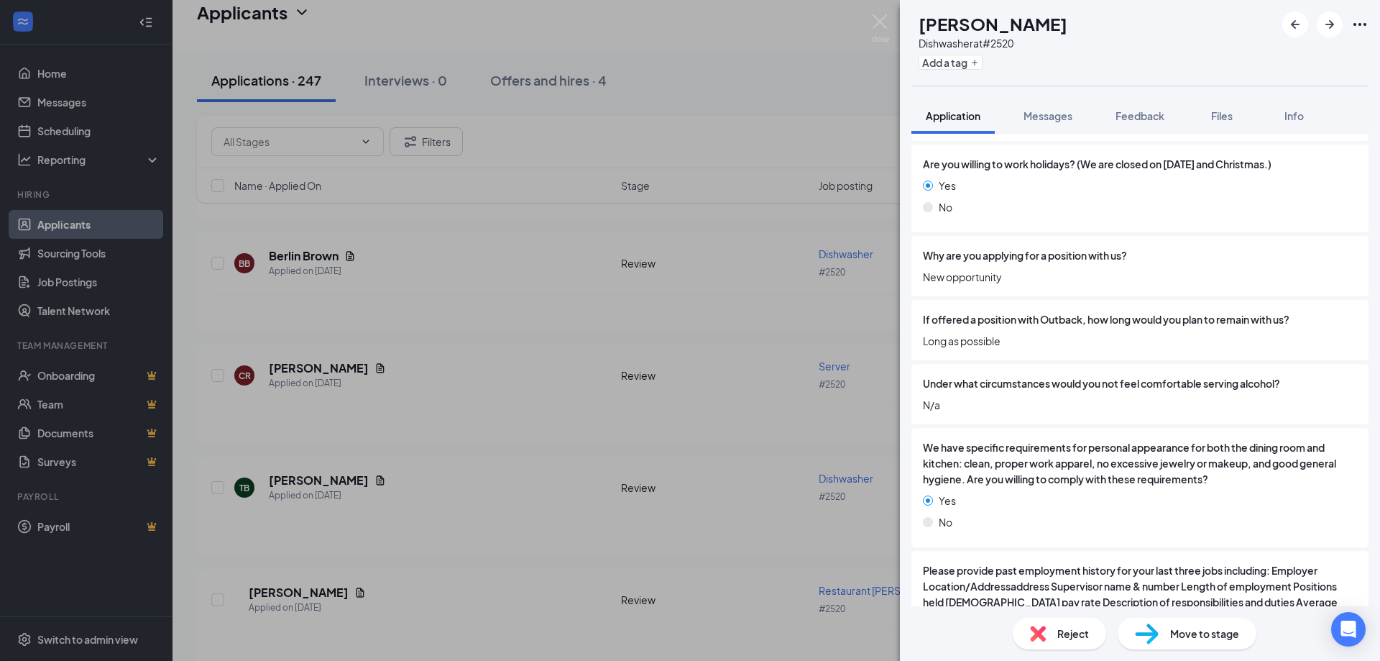
scroll to position [2580, 0]
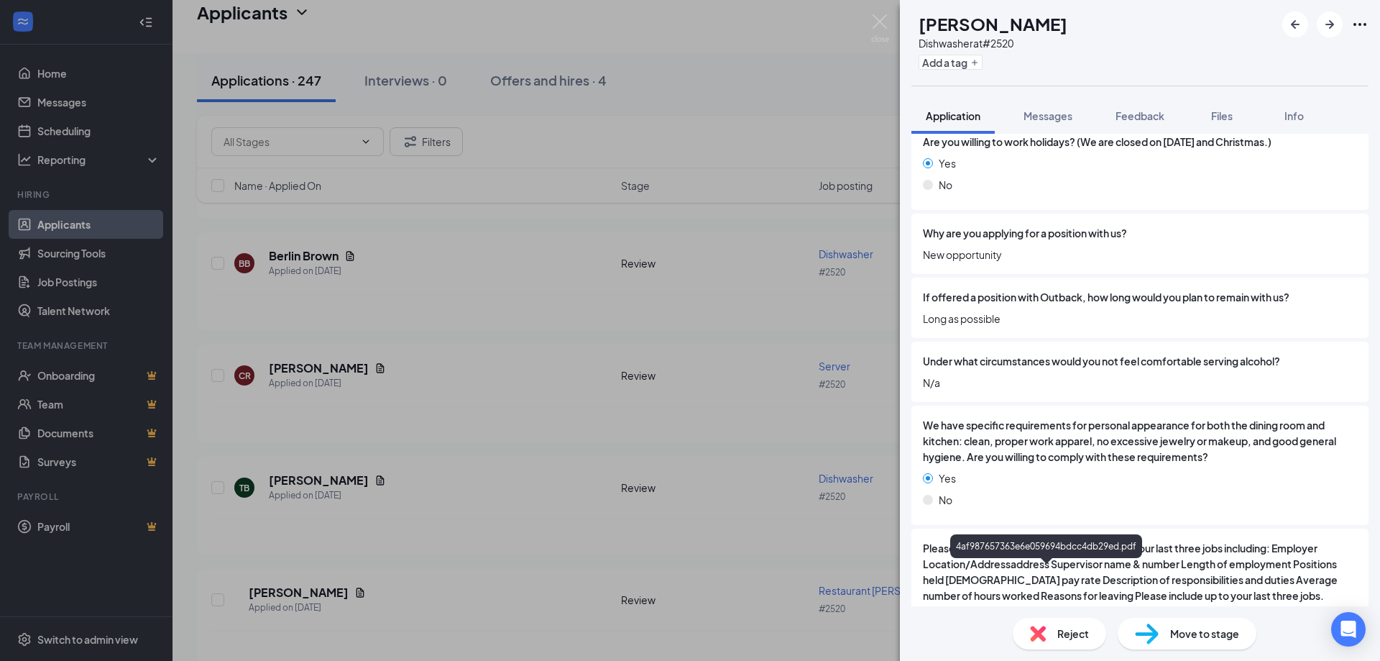
click at [521, 462] on div "TB [PERSON_NAME] Dishwasher at #2520 Add a tag Application Messages Feedback Fi…" at bounding box center [690, 330] width 1380 height 661
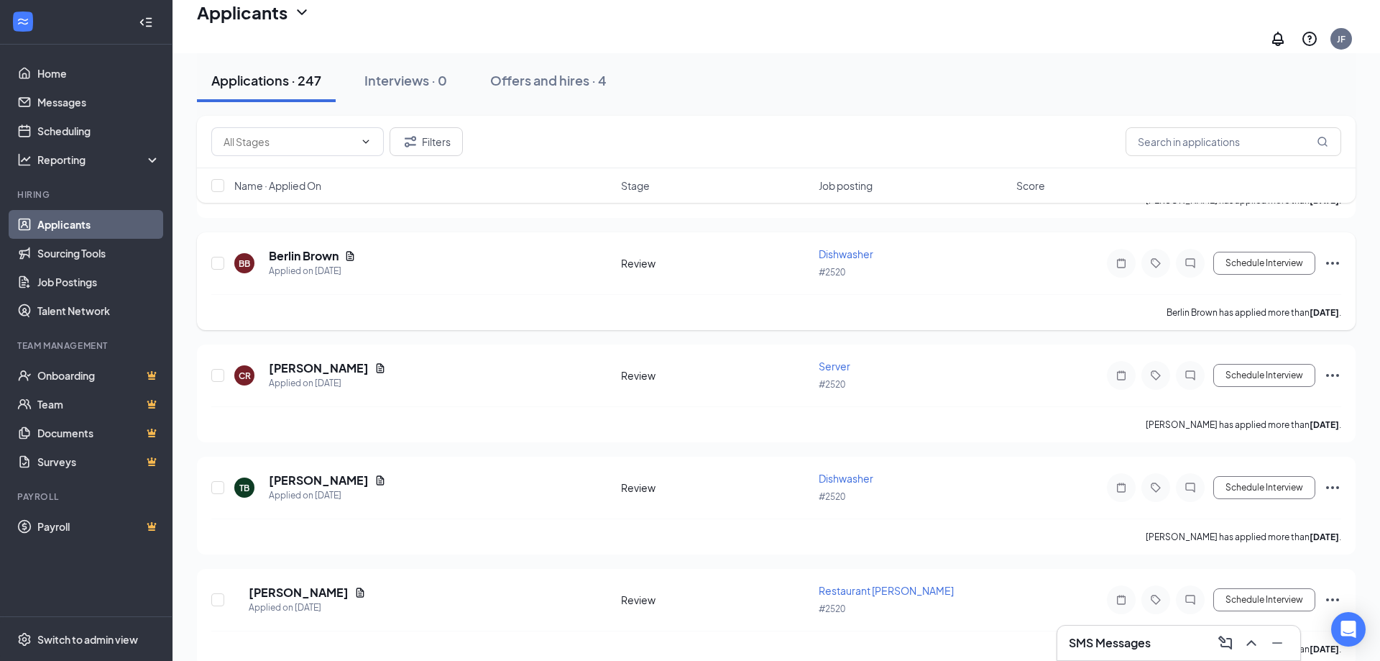
click at [310, 248] on h5 "Berlin Brown" at bounding box center [304, 256] width 70 height 16
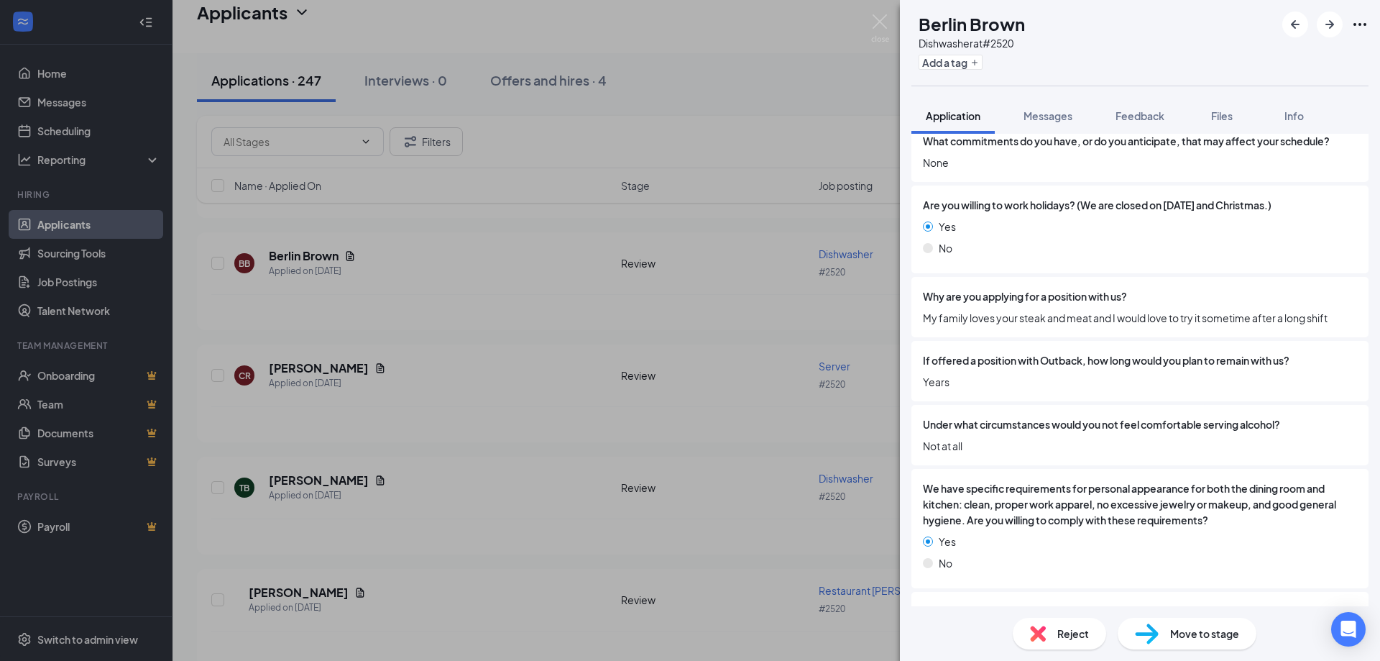
scroll to position [2580, 0]
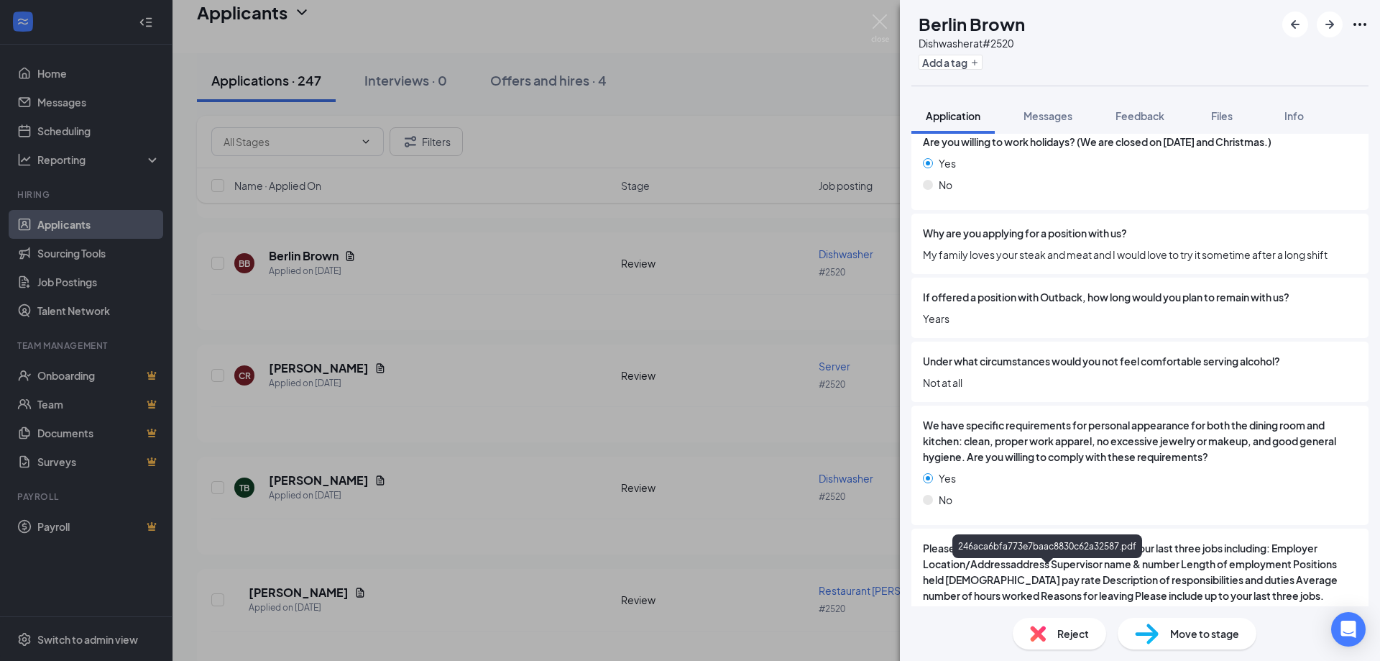
click at [587, 381] on div "BB Berlin Brown Dishwasher at #2520 Add a tag Application Messages Feedback Fil…" at bounding box center [690, 330] width 1380 height 661
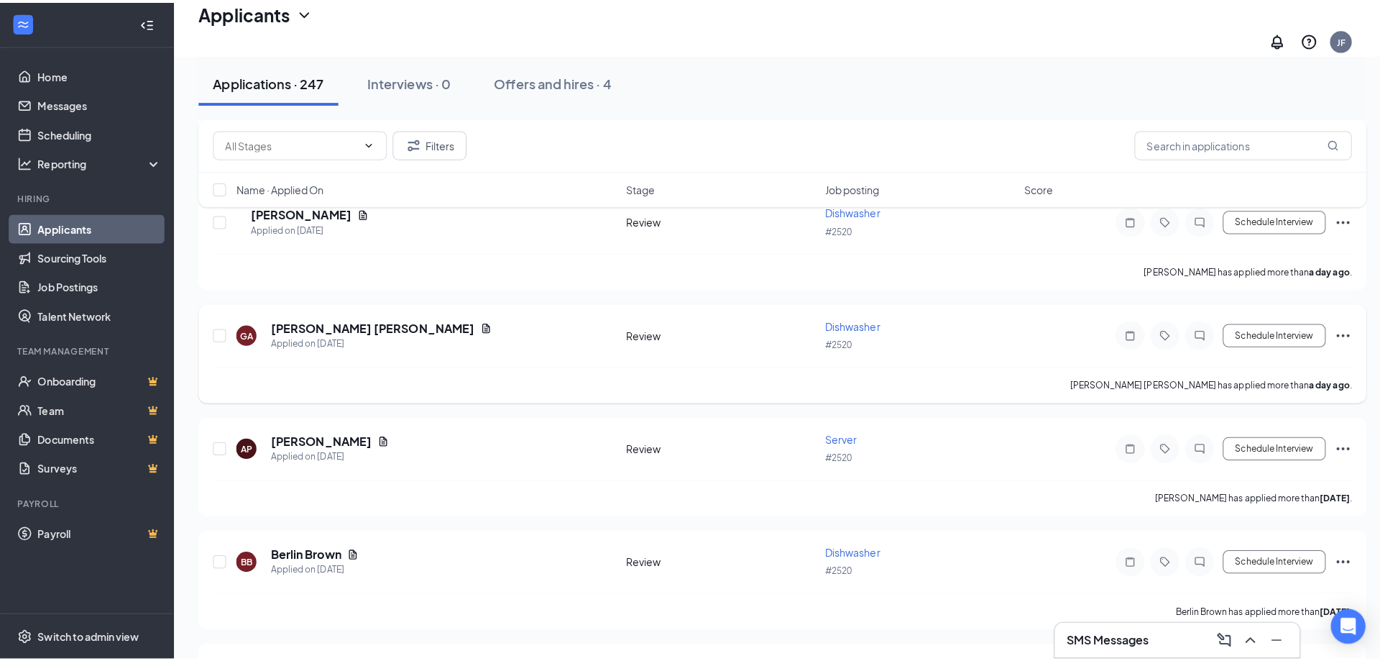
scroll to position [1418, 0]
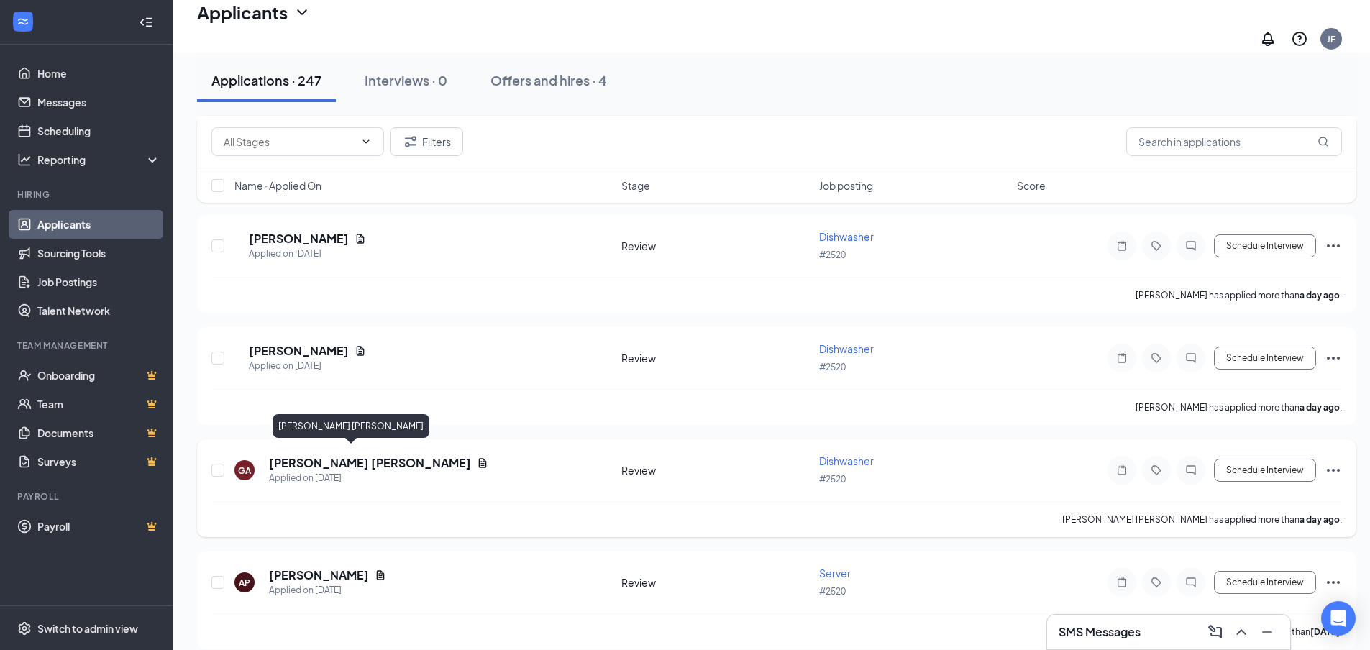
click at [303, 455] on h5 "[PERSON_NAME] [PERSON_NAME]" at bounding box center [370, 463] width 202 height 16
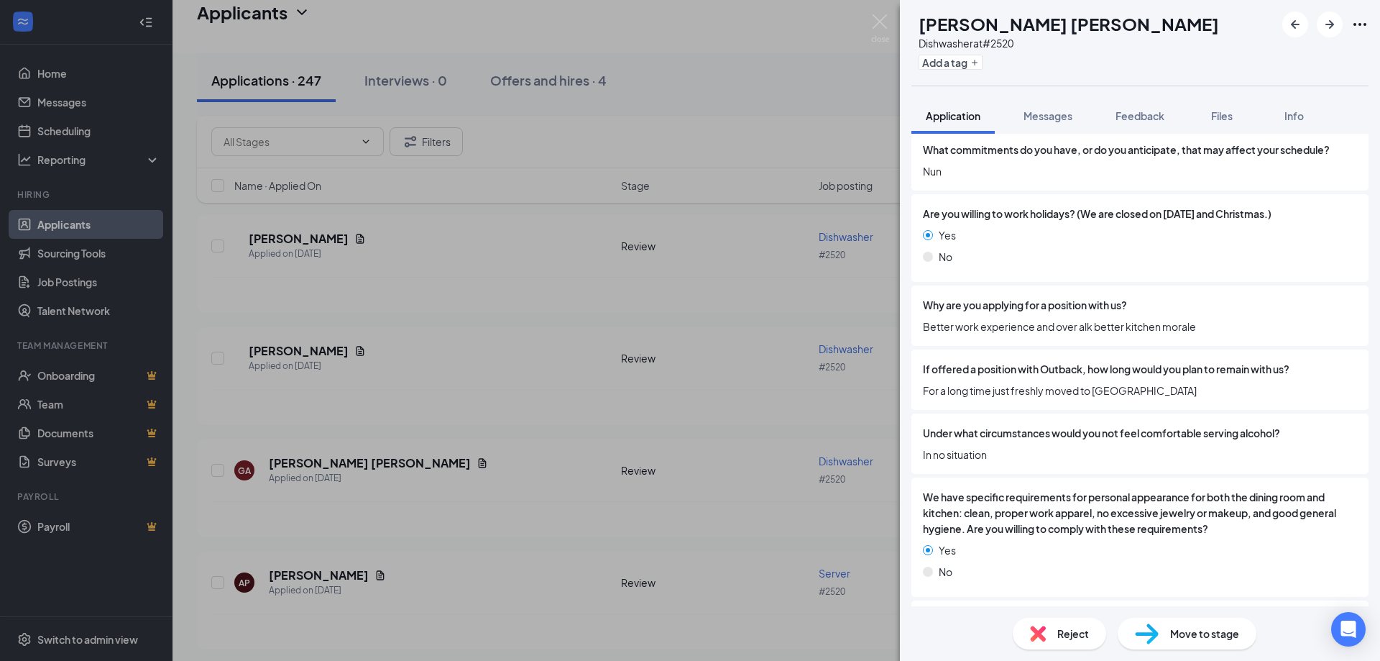
scroll to position [2580, 0]
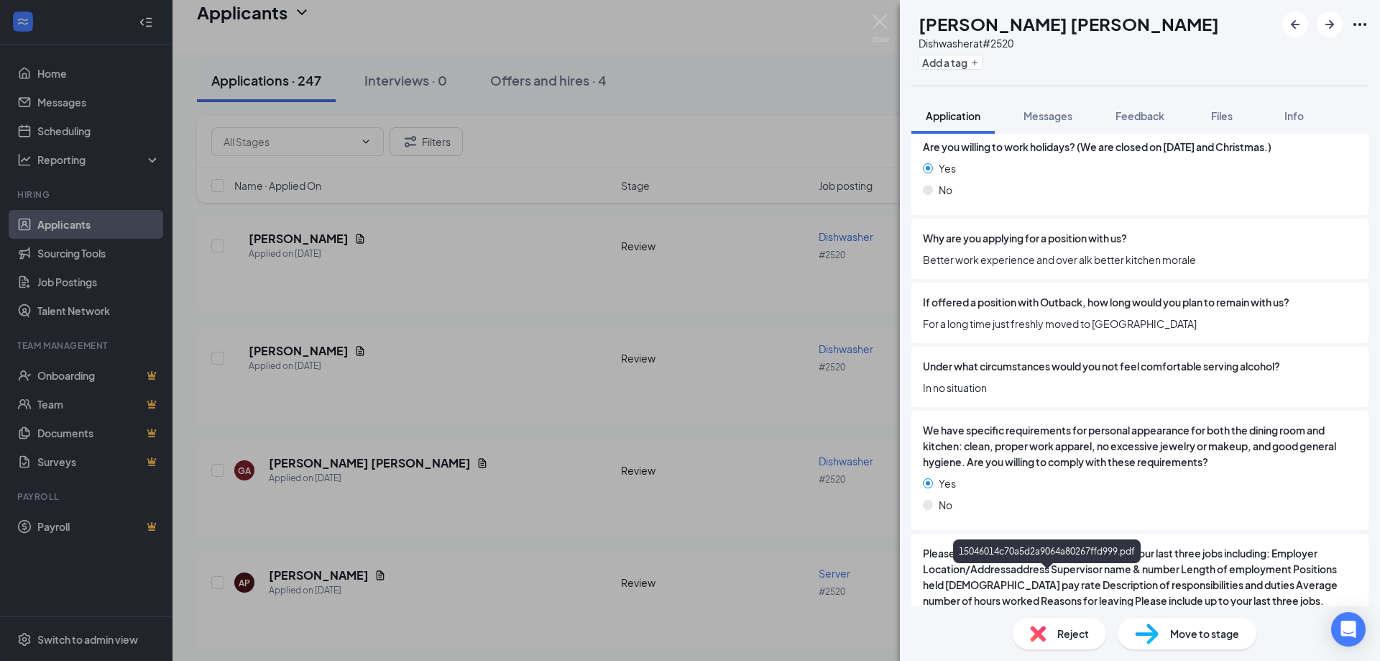
click at [526, 421] on div "GA Gage [PERSON_NAME] Dishwasher at #2520 Add a tag Application Messages Feedba…" at bounding box center [690, 330] width 1380 height 661
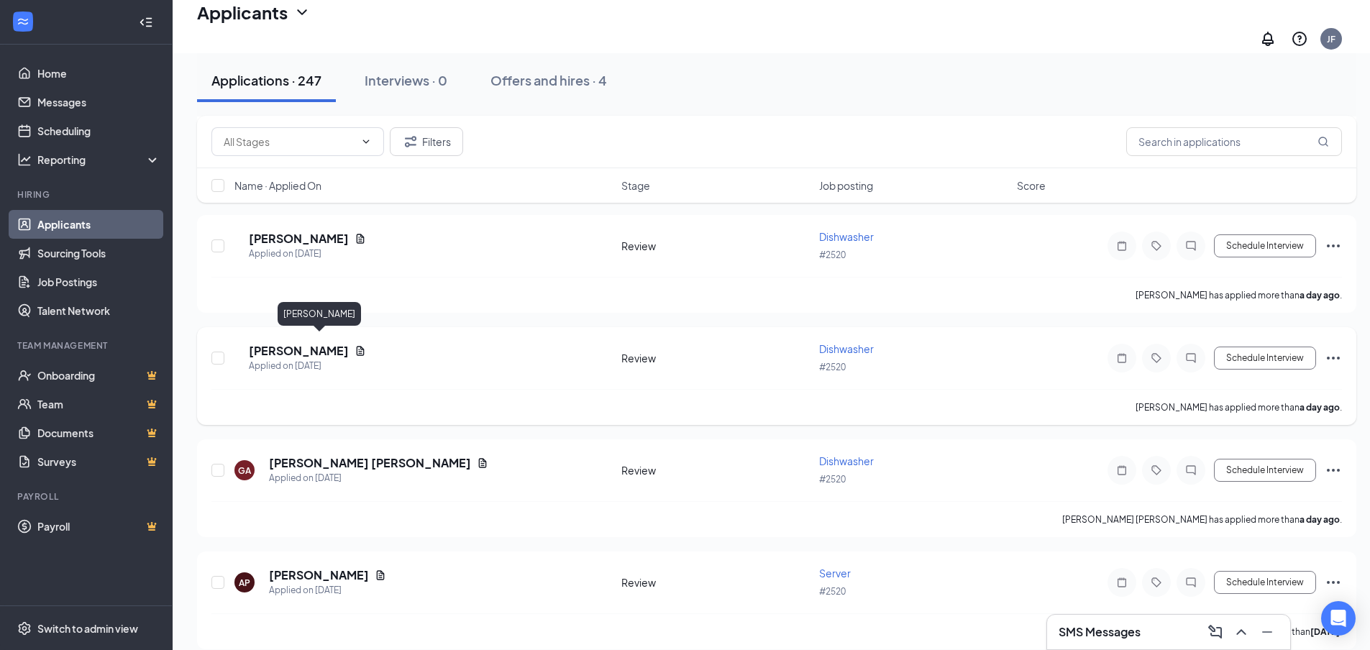
click at [289, 344] on h5 "[PERSON_NAME]" at bounding box center [299, 351] width 100 height 16
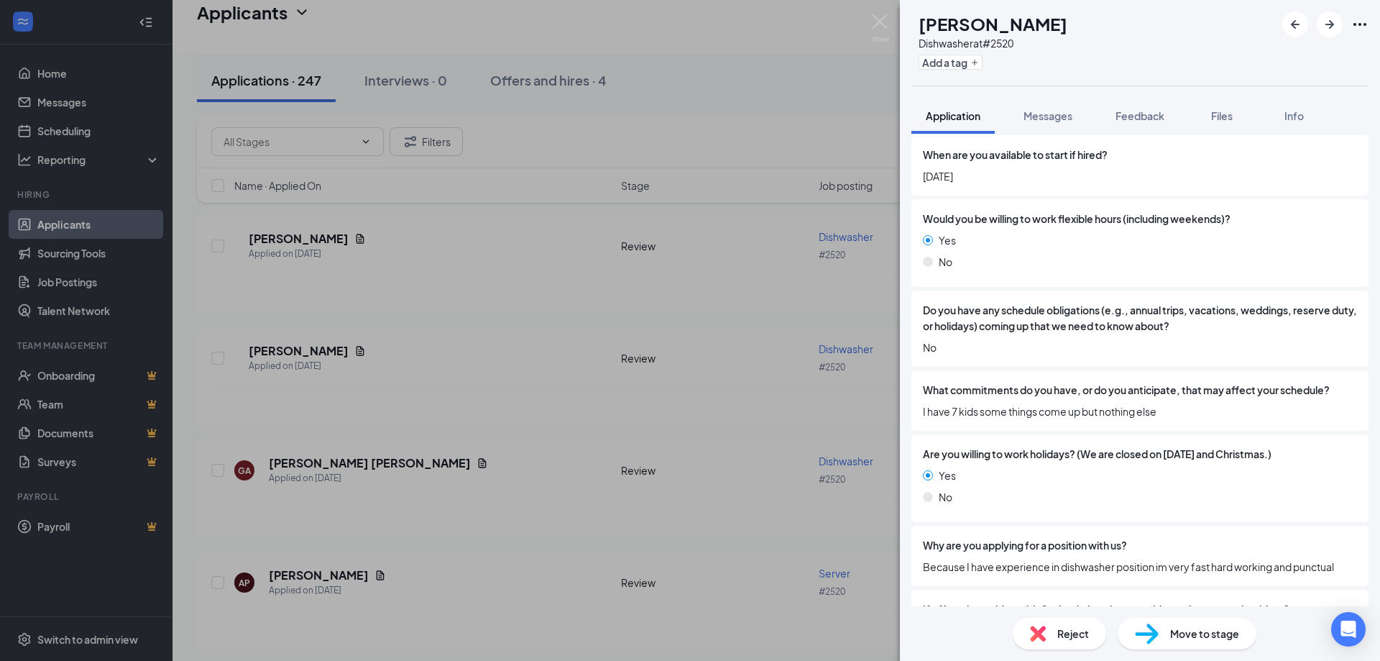
scroll to position [2301, 0]
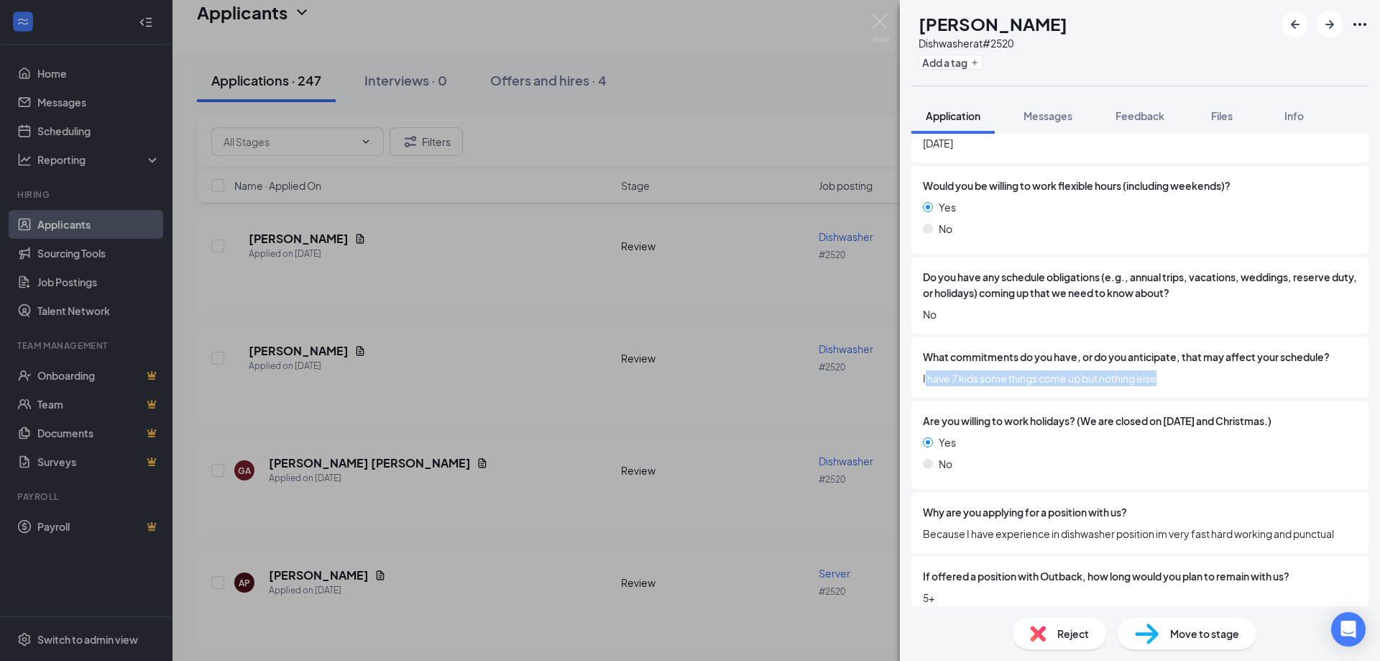
drag, startPoint x: 925, startPoint y: 269, endPoint x: 1202, endPoint y: 269, distance: 277.5
click at [1202, 370] on span "I have 7 kids some things come up but nothing else" at bounding box center [1140, 378] width 434 height 16
click at [1040, 456] on div "No" at bounding box center [1140, 464] width 434 height 16
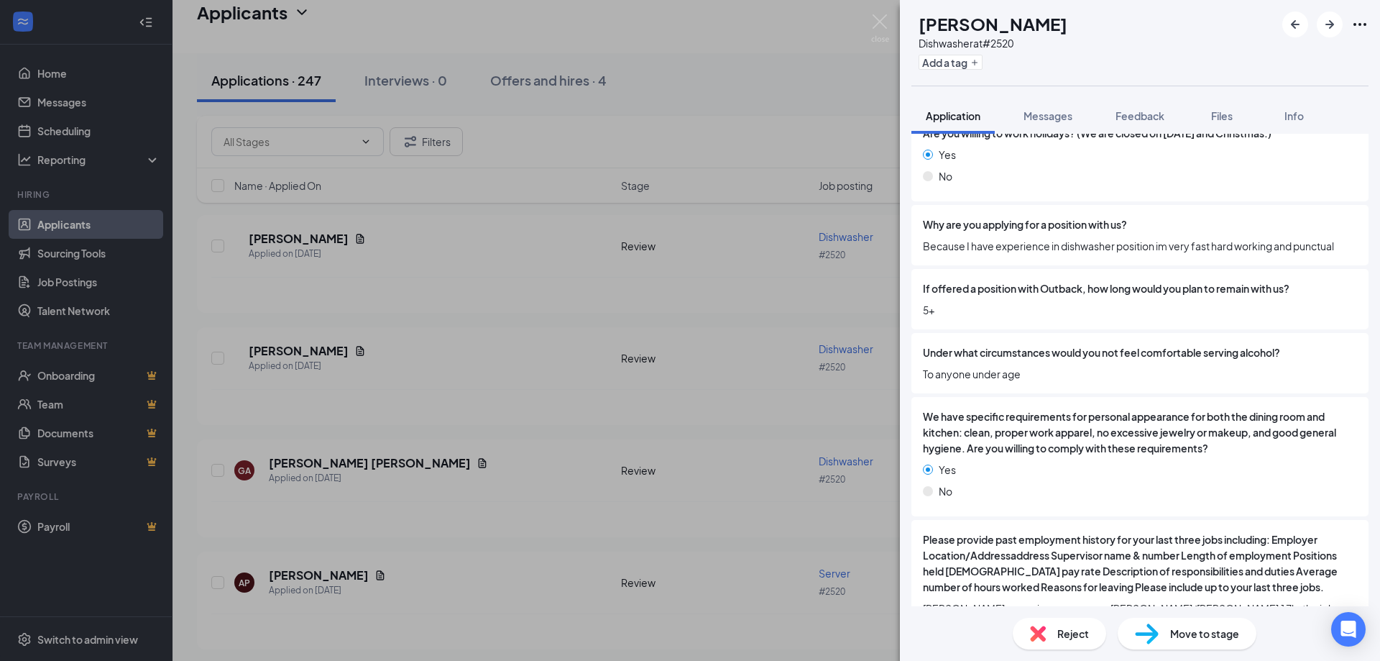
scroll to position [2596, 0]
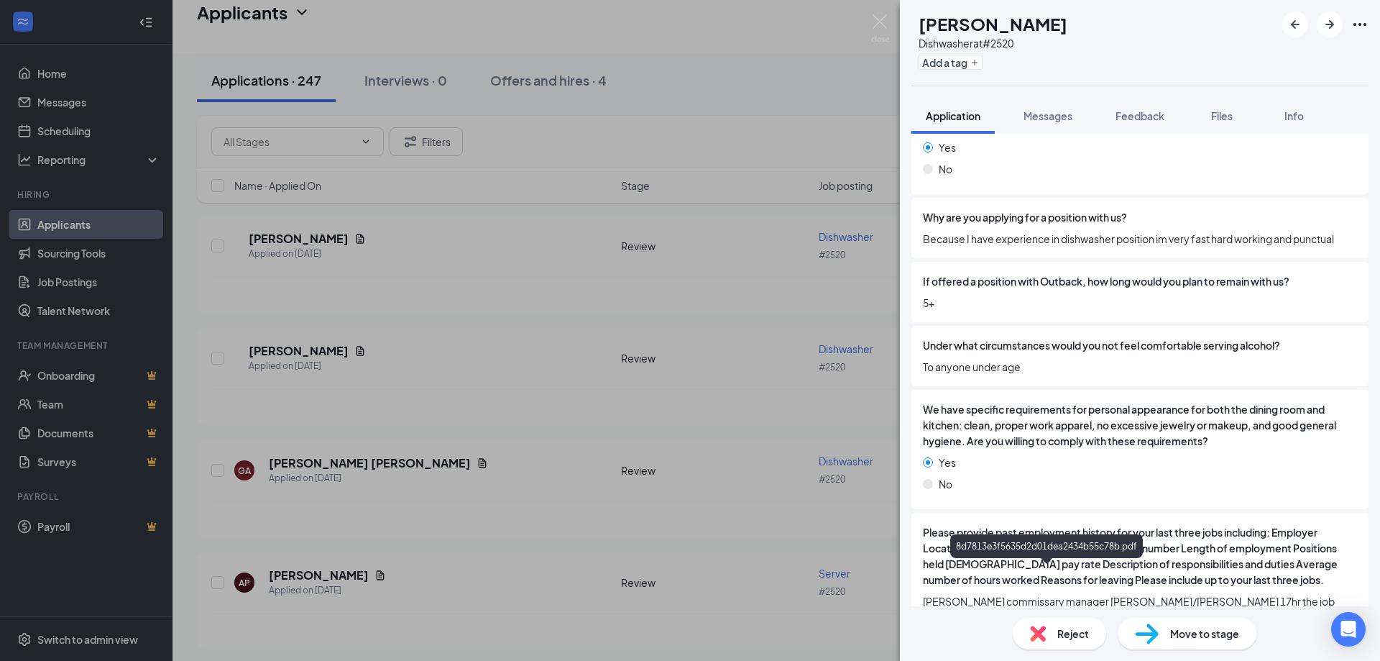
click at [479, 384] on div "ET [PERSON_NAME] Dishwasher at #2520 Add a tag Application Messages Feedback Fi…" at bounding box center [690, 330] width 1380 height 661
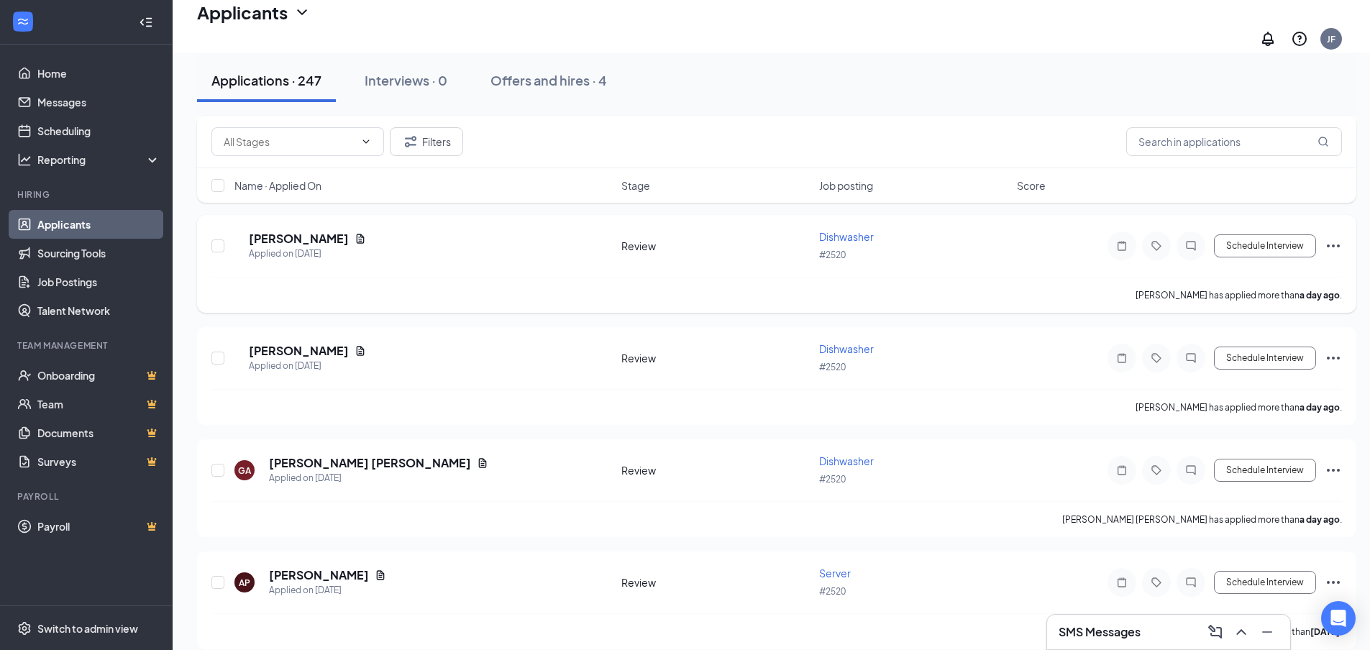
click at [308, 231] on h5 "[PERSON_NAME]" at bounding box center [299, 239] width 100 height 16
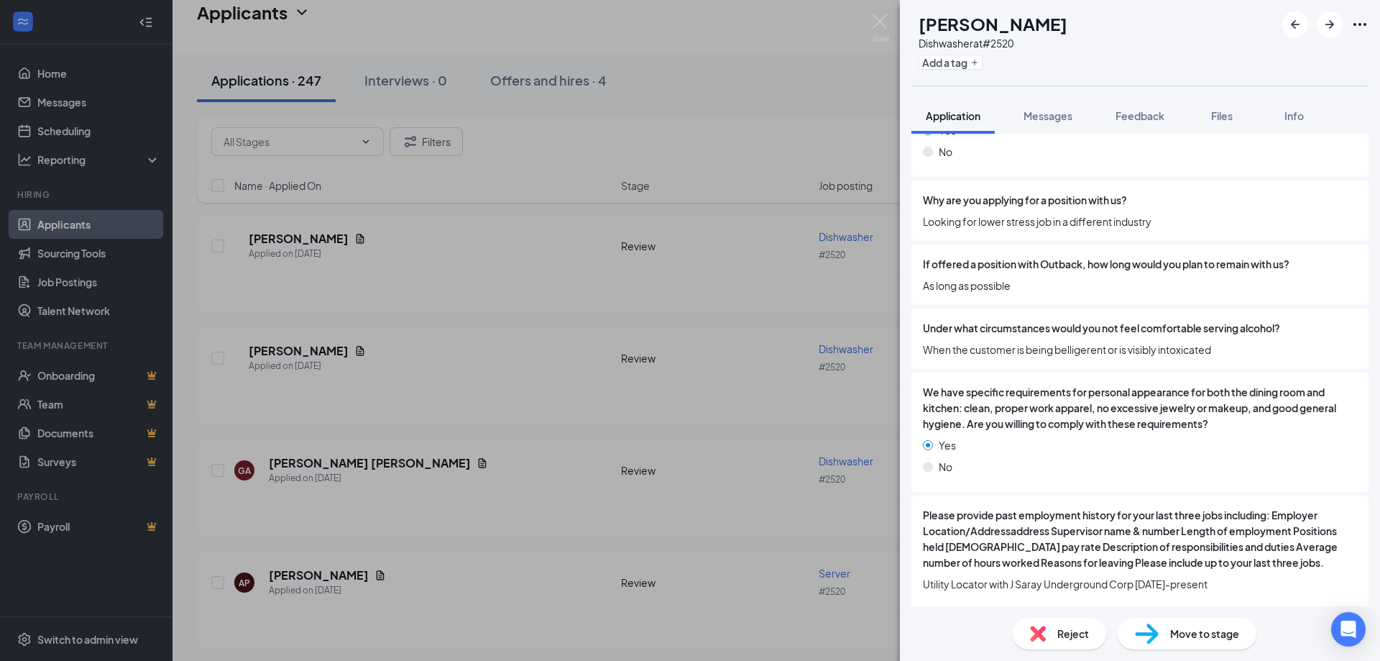
scroll to position [2659, 0]
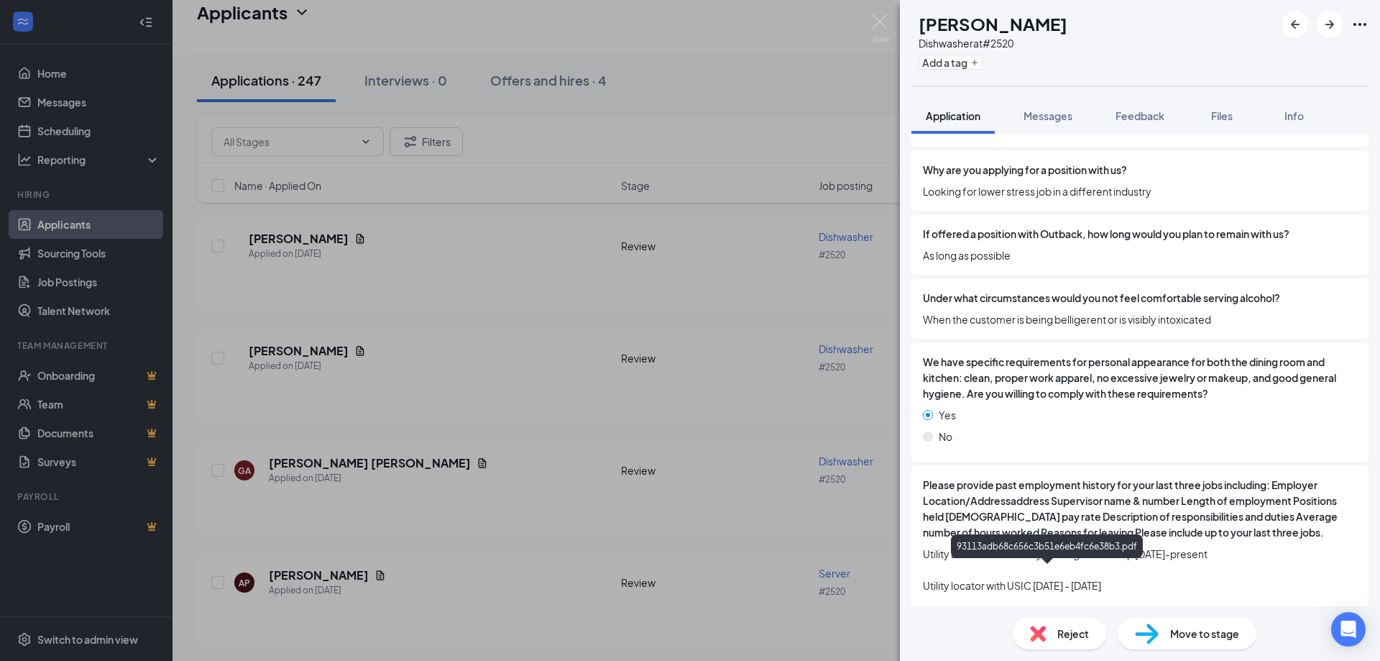
click at [441, 309] on div "[PERSON_NAME] Dishwasher at #2520 Add a tag Application Messages Feedback Files…" at bounding box center [690, 330] width 1380 height 661
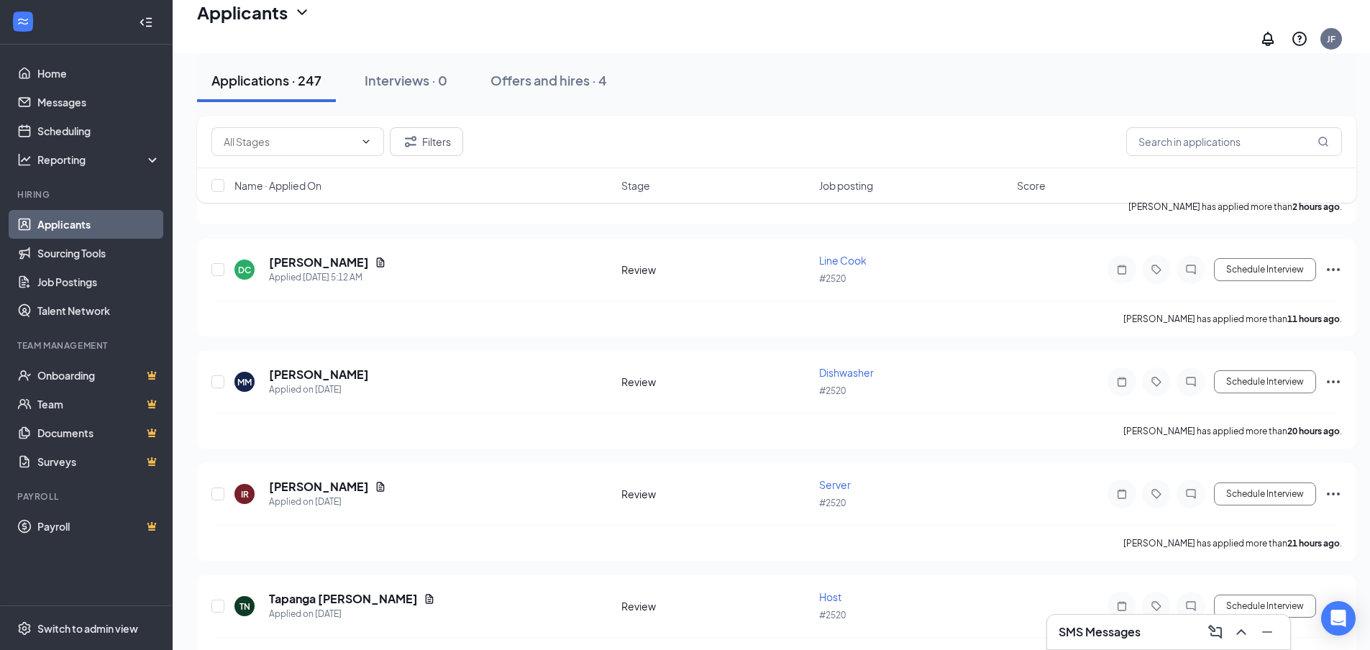
scroll to position [267, 0]
